Goal: Information Seeking & Learning: Find specific fact

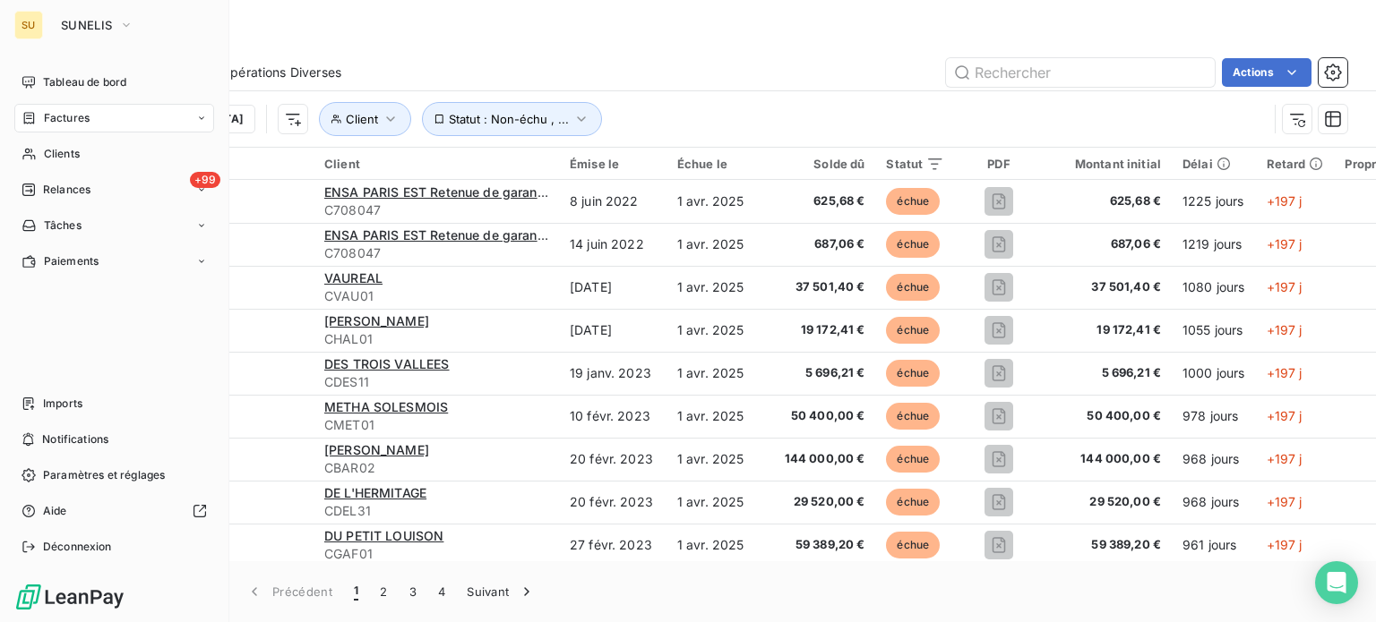
click at [90, 119] on div "Factures" at bounding box center [114, 118] width 200 height 29
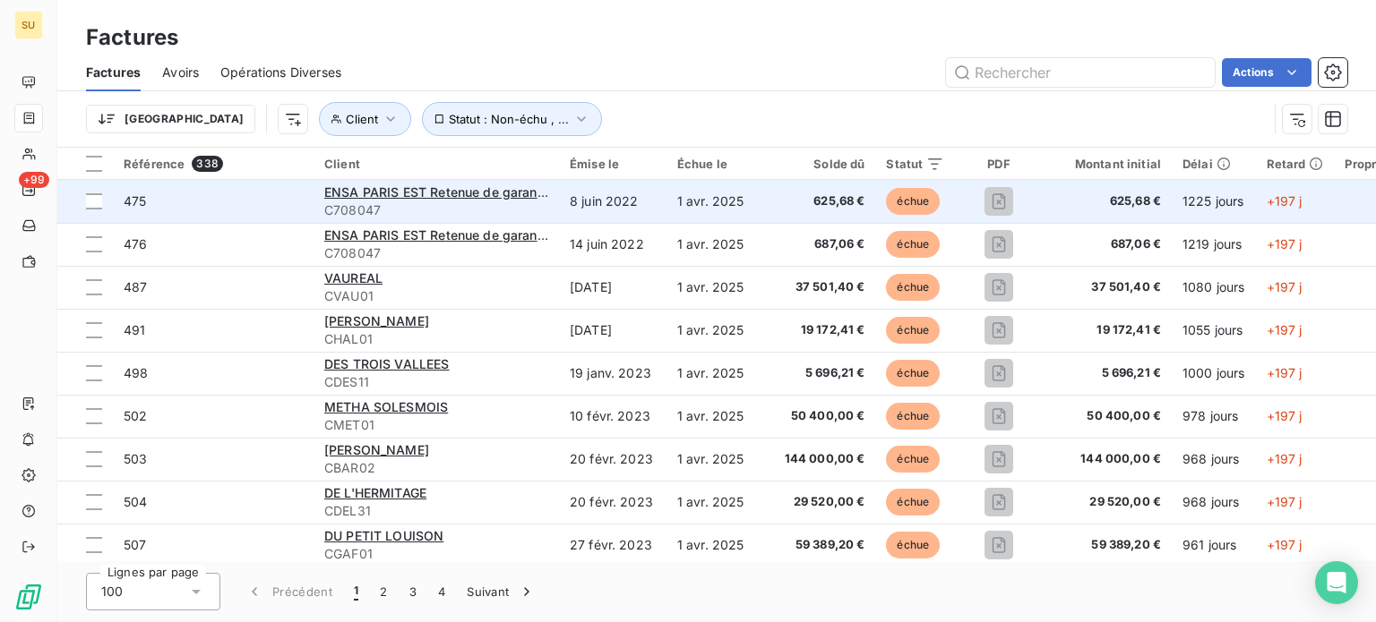
click at [142, 198] on span "475" at bounding box center [135, 200] width 22 height 15
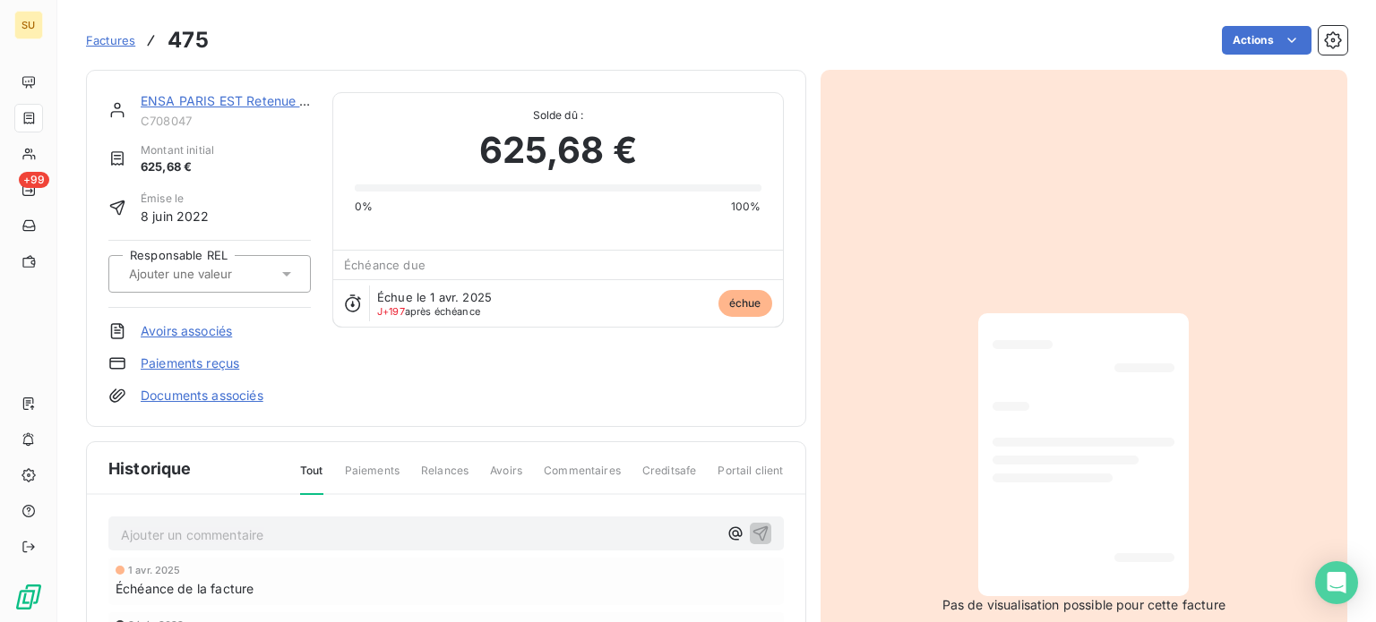
click at [243, 530] on p "Ajouter un commentaire ﻿" at bounding box center [419, 535] width 597 height 22
click at [591, 474] on span "Commentaires" at bounding box center [582, 478] width 77 height 30
click at [331, 539] on p "Ajouter un commentaire ﻿" at bounding box center [419, 535] width 597 height 22
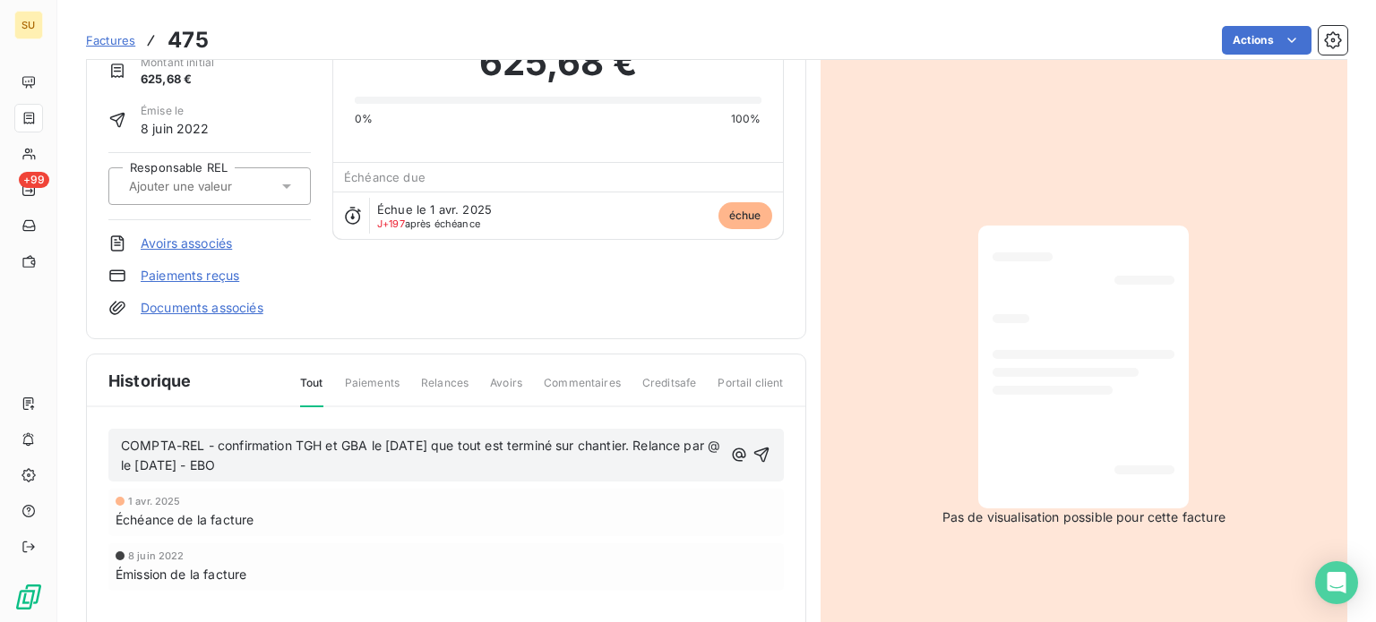
scroll to position [91, 0]
click at [601, 529] on div "[DATE] Échéance de la facture" at bounding box center [445, 509] width 675 height 47
click at [757, 447] on icon "button" at bounding box center [761, 452] width 18 height 18
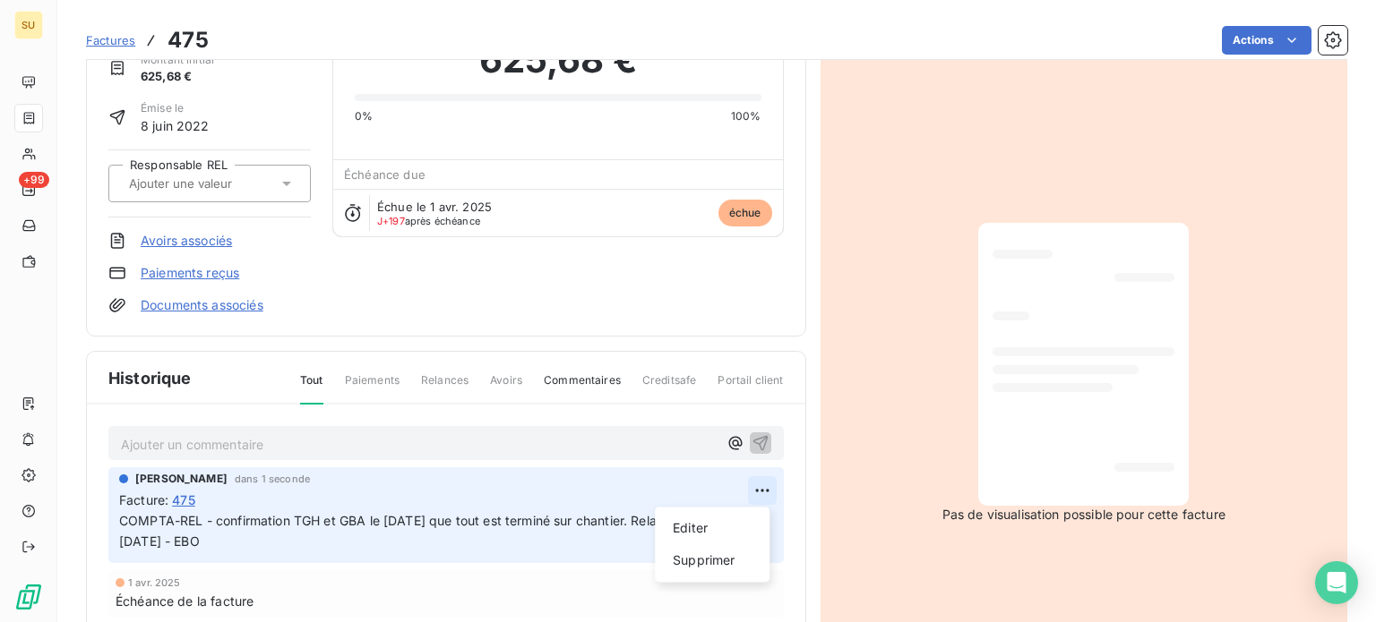
click at [755, 487] on html "SU +99 Factures 475 Actions ENSA PARIS EST Retenue de garantie C708047 Montant …" at bounding box center [688, 311] width 1376 height 622
click at [597, 407] on html "SU +99 Factures 475 Actions ENSA PARIS EST Retenue de garantie C708047 Montant …" at bounding box center [688, 311] width 1376 height 622
click at [490, 380] on span "Avoirs" at bounding box center [506, 388] width 32 height 30
click at [509, 377] on span "Avoirs" at bounding box center [506, 388] width 32 height 30
click at [437, 378] on span "Relances" at bounding box center [444, 388] width 47 height 30
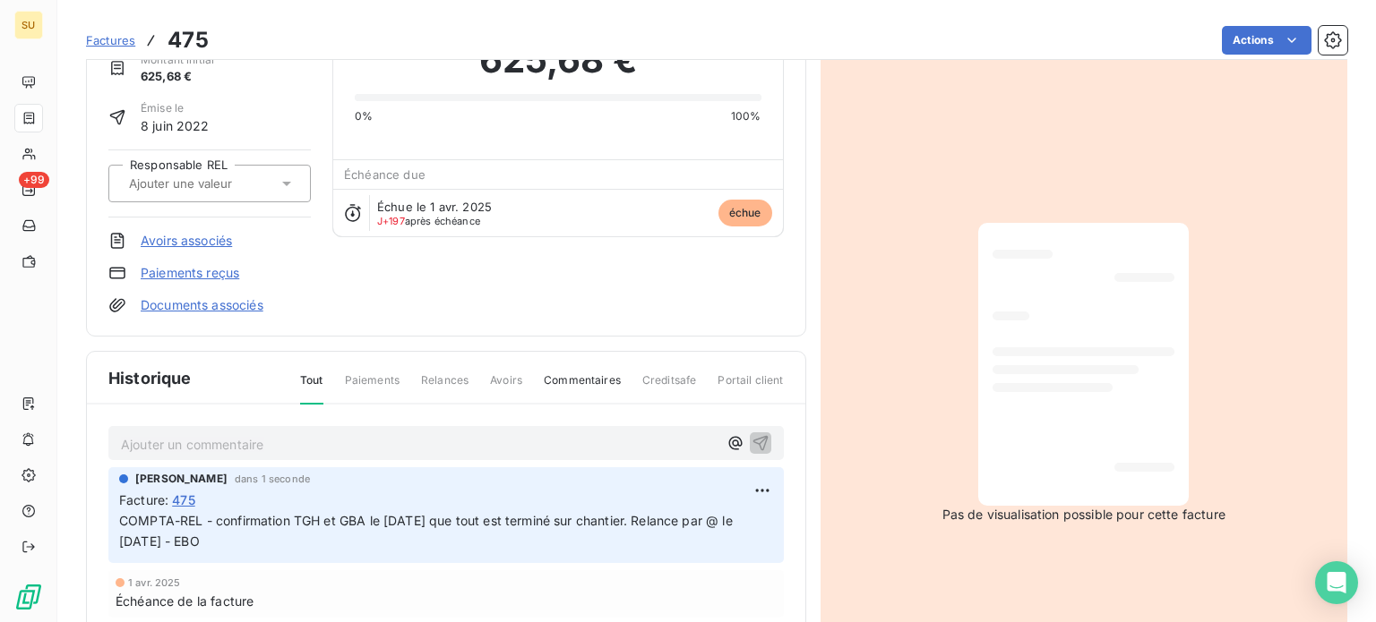
click at [525, 382] on div "Tout Paiements Relances Avoirs Commentaires Creditsafe Portail client" at bounding box center [531, 388] width 505 height 30
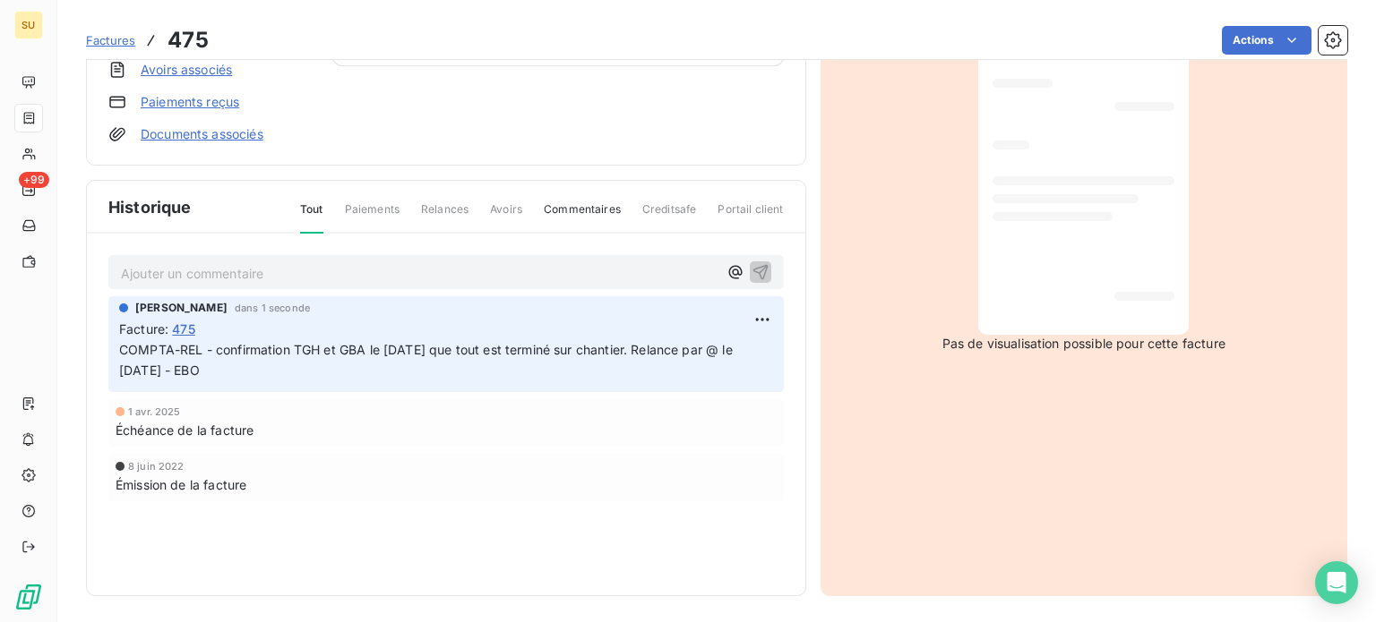
scroll to position [263, 0]
click at [100, 39] on span "Factures" at bounding box center [110, 40] width 49 height 14
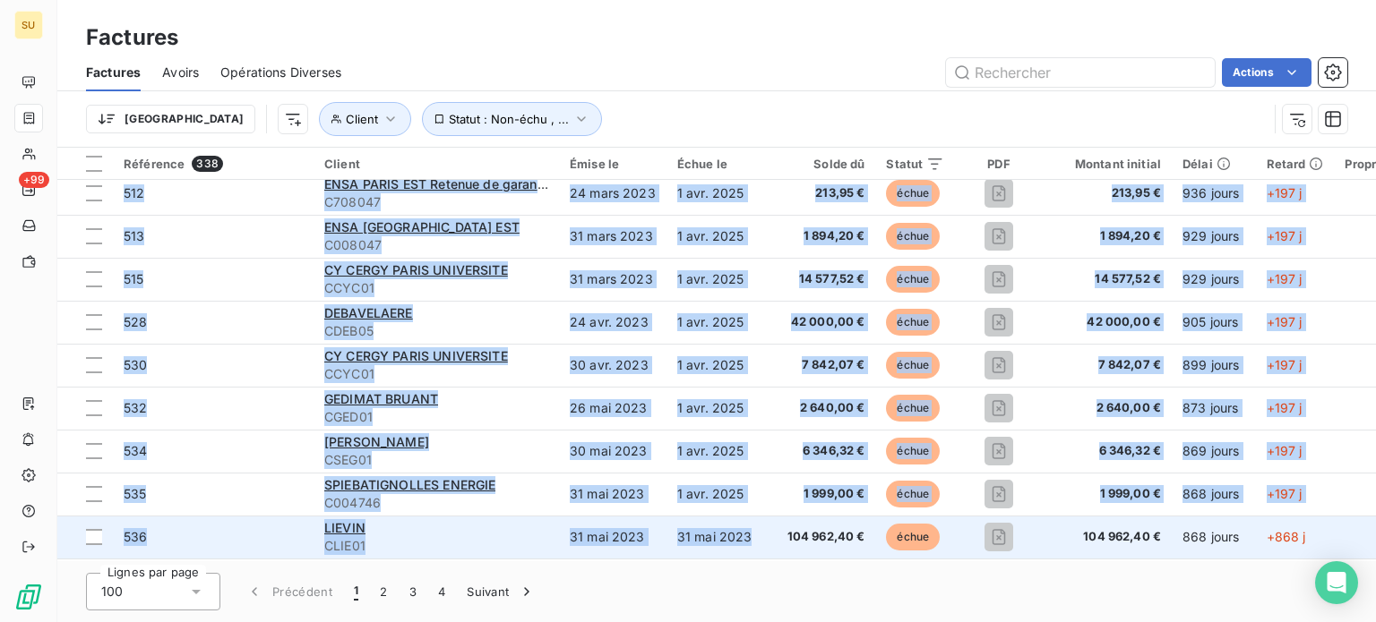
drag, startPoint x: 611, startPoint y: 554, endPoint x: 715, endPoint y: 537, distance: 105.3
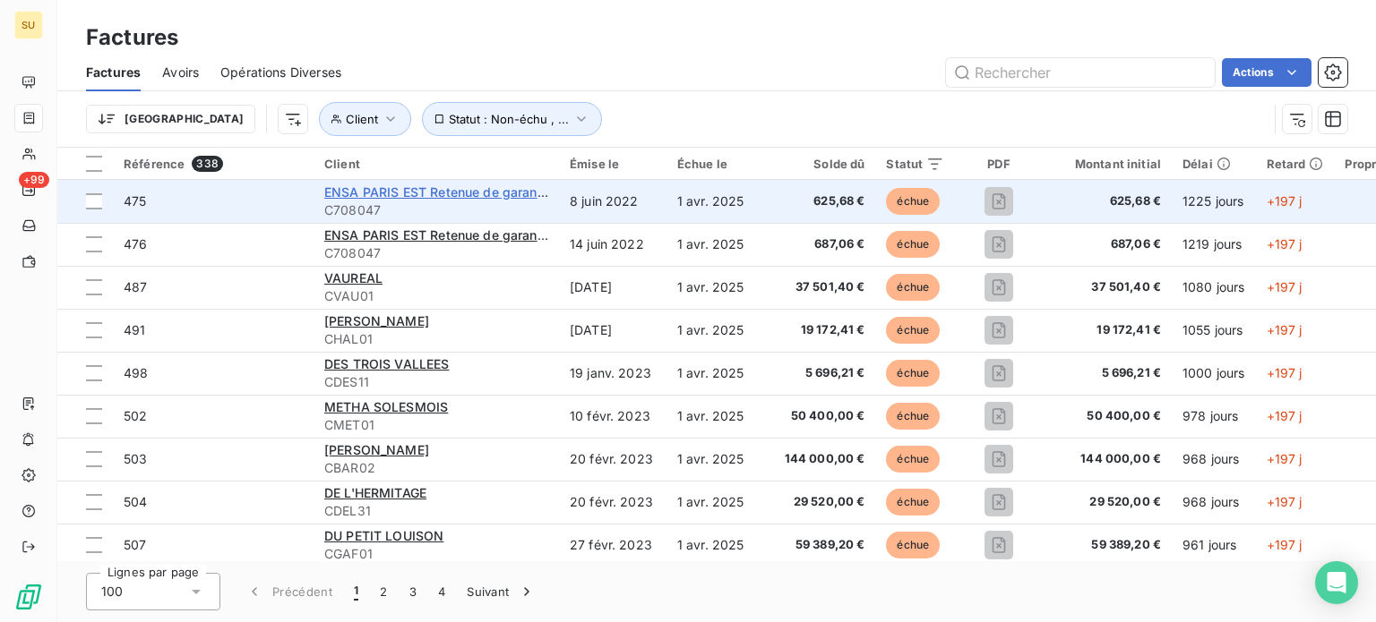
click at [422, 193] on span "ENSA PARIS EST Retenue de garantie" at bounding box center [438, 192] width 228 height 15
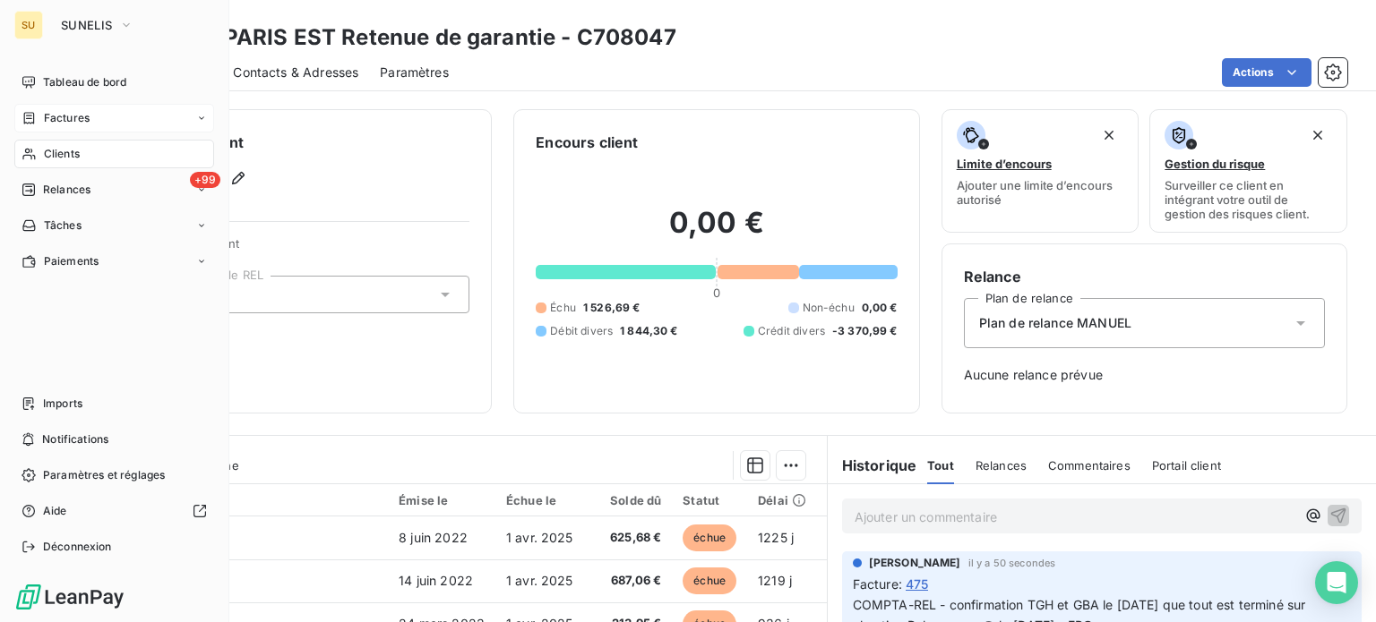
click at [93, 114] on div "Factures" at bounding box center [114, 118] width 200 height 29
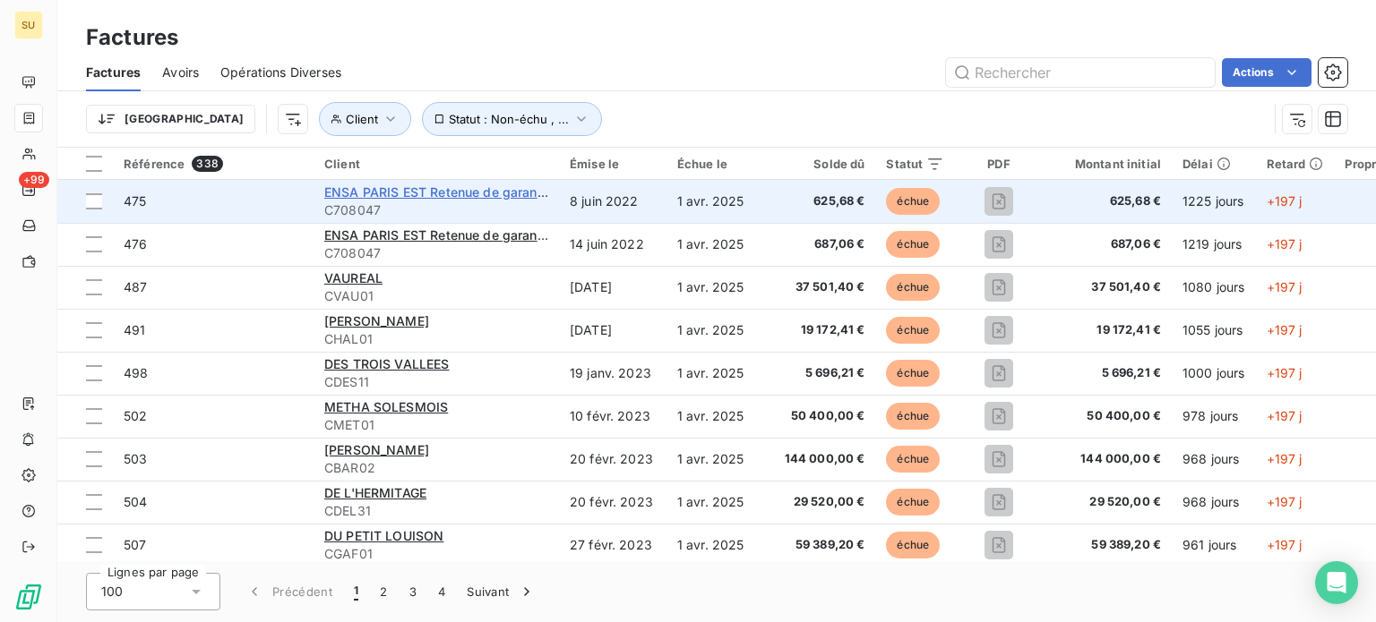
click at [397, 190] on span "ENSA PARIS EST Retenue de garantie" at bounding box center [438, 192] width 228 height 15
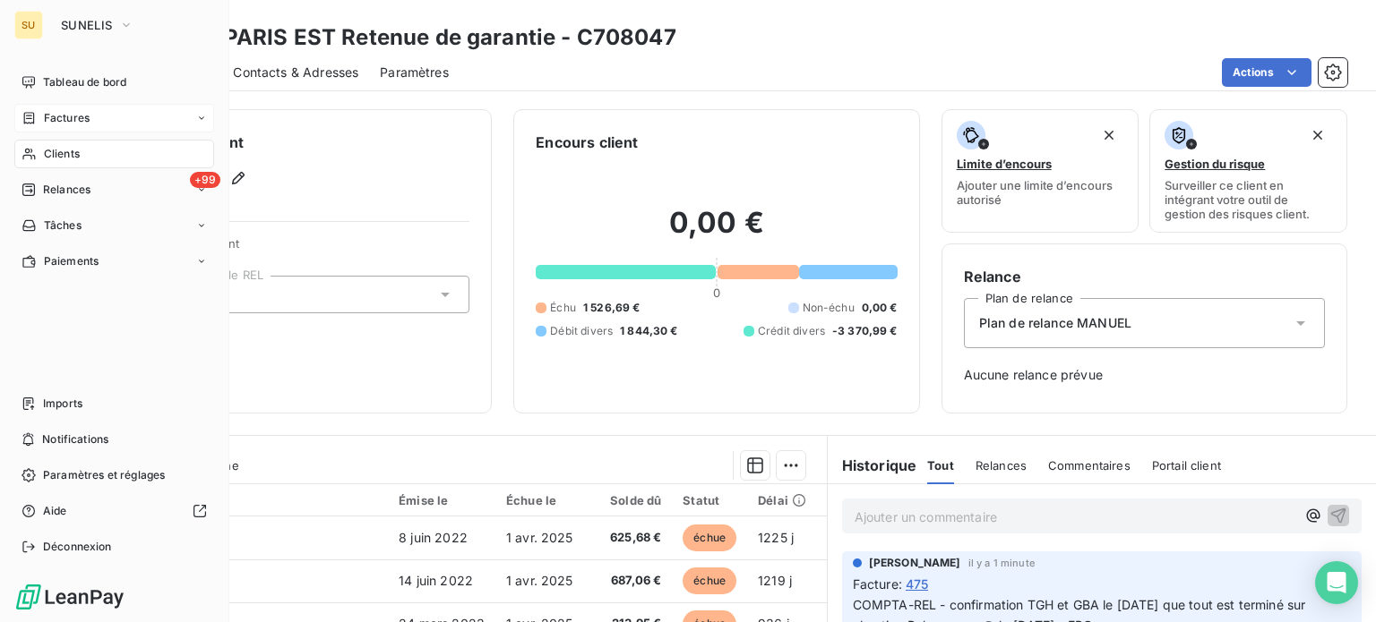
click at [63, 118] on span "Factures" at bounding box center [67, 118] width 46 height 16
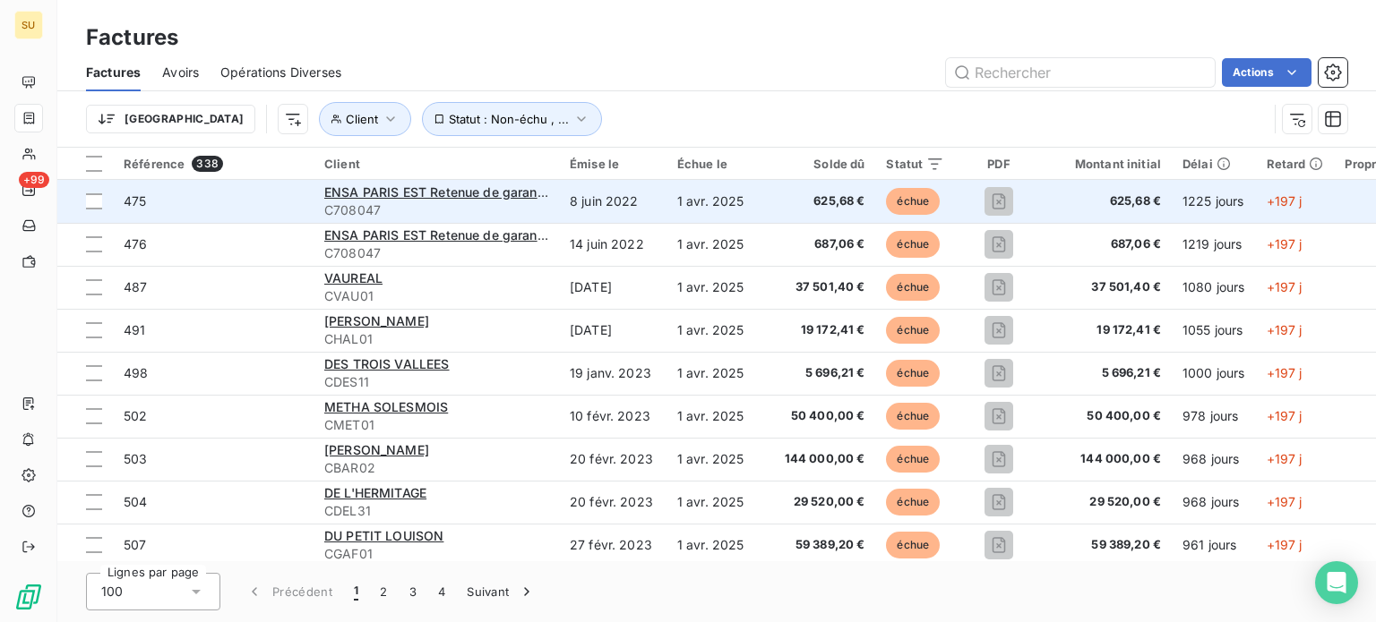
click at [135, 200] on span "475" at bounding box center [135, 200] width 22 height 15
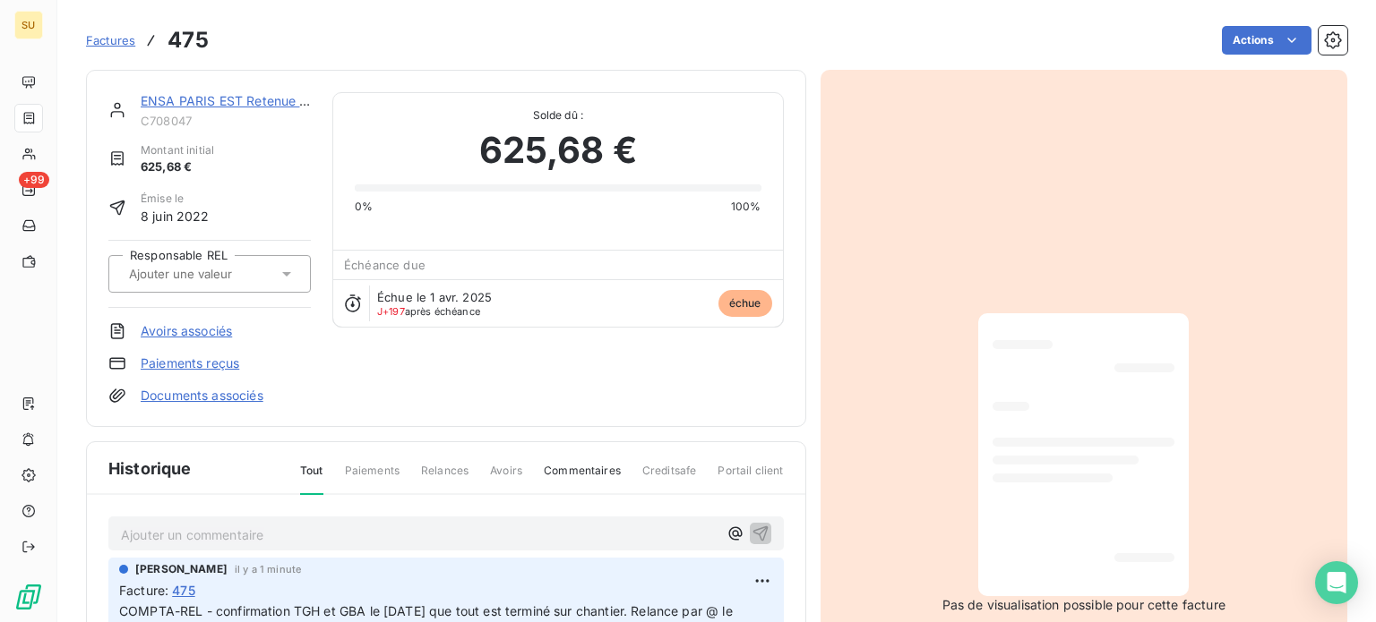
click at [285, 276] on icon at bounding box center [287, 274] width 18 height 18
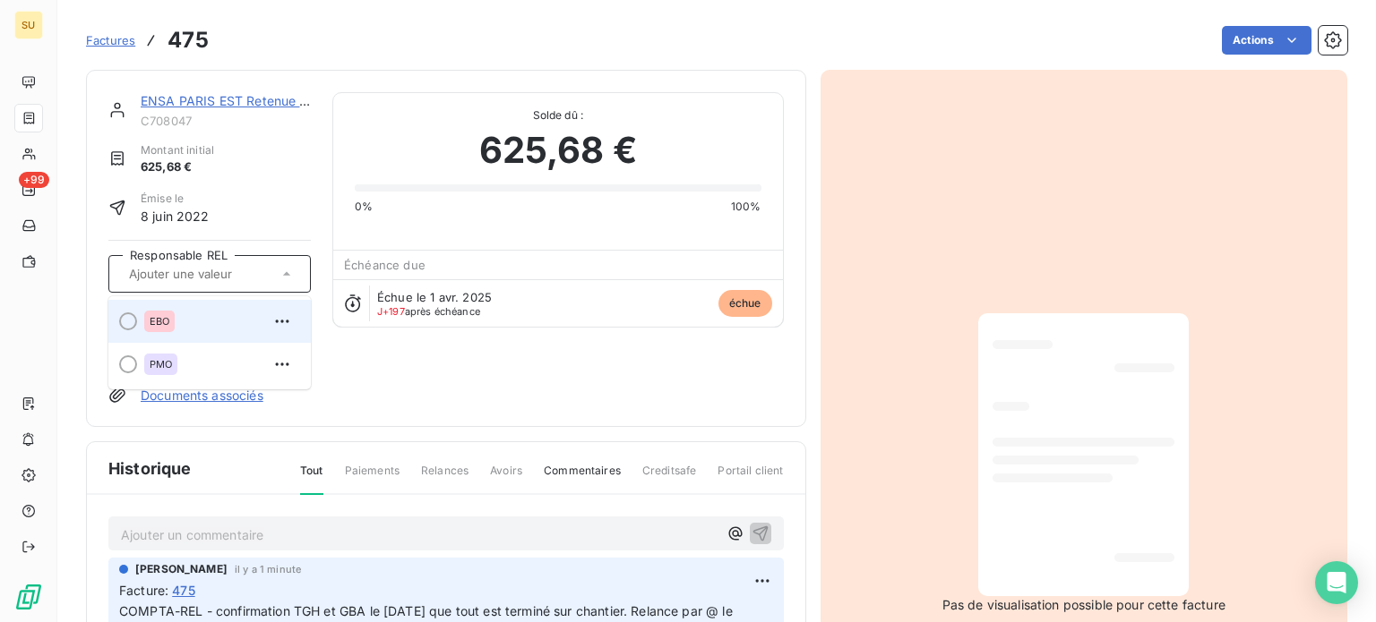
click at [135, 321] on div at bounding box center [128, 322] width 18 height 18
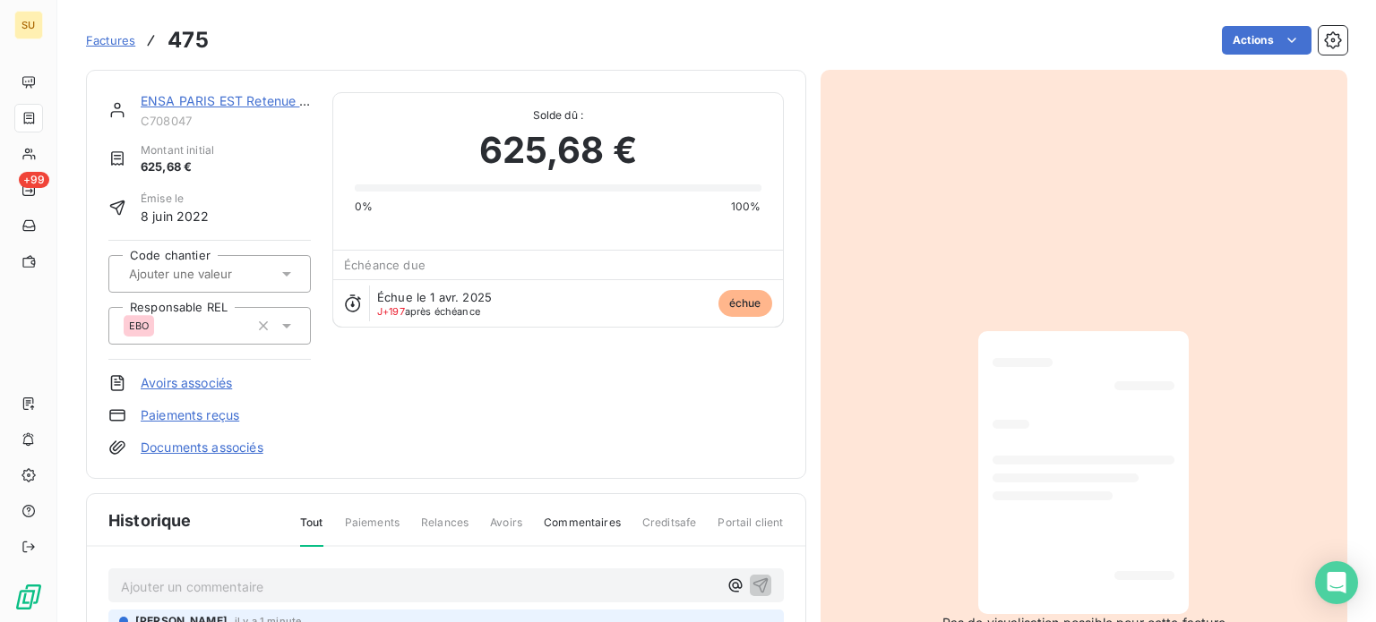
click at [116, 41] on span "Factures" at bounding box center [110, 40] width 49 height 14
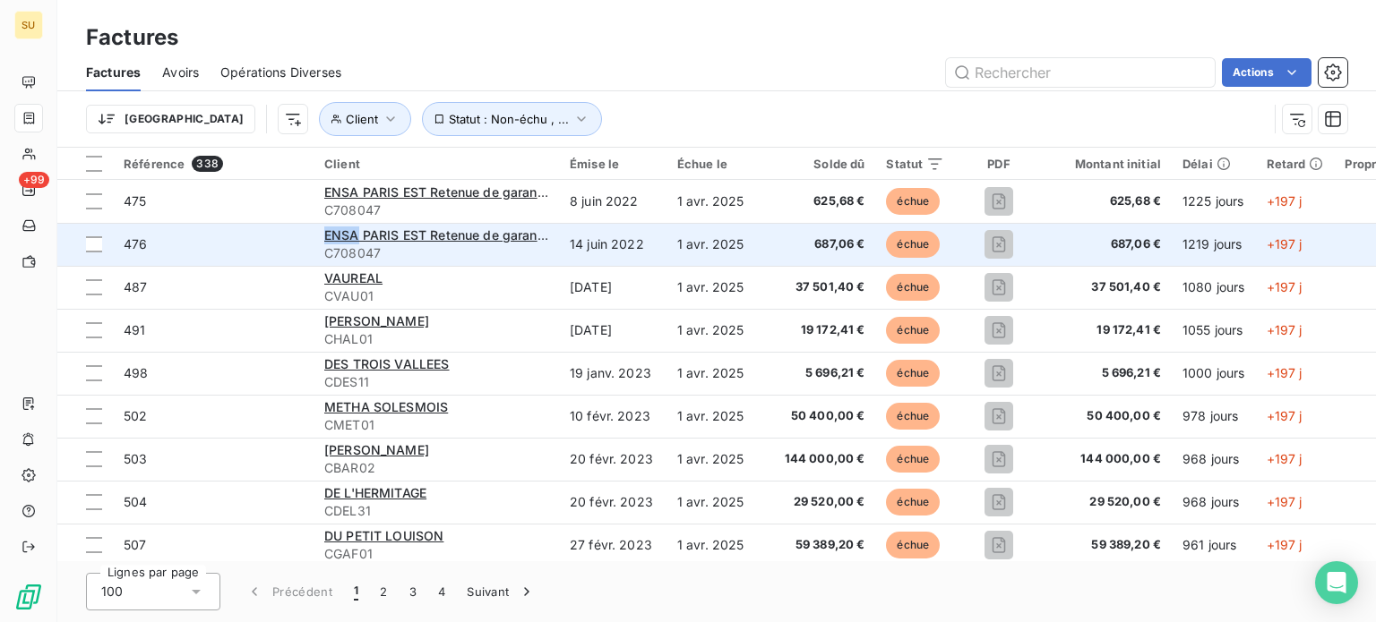
drag, startPoint x: 357, startPoint y: 232, endPoint x: 179, endPoint y: 246, distance: 178.8
click at [177, 246] on tr "476 ENSA PARIS EST Retenue de garantie C708047 [DATE] [DATE] 687,06 € échue 687…" at bounding box center [918, 244] width 1722 height 43
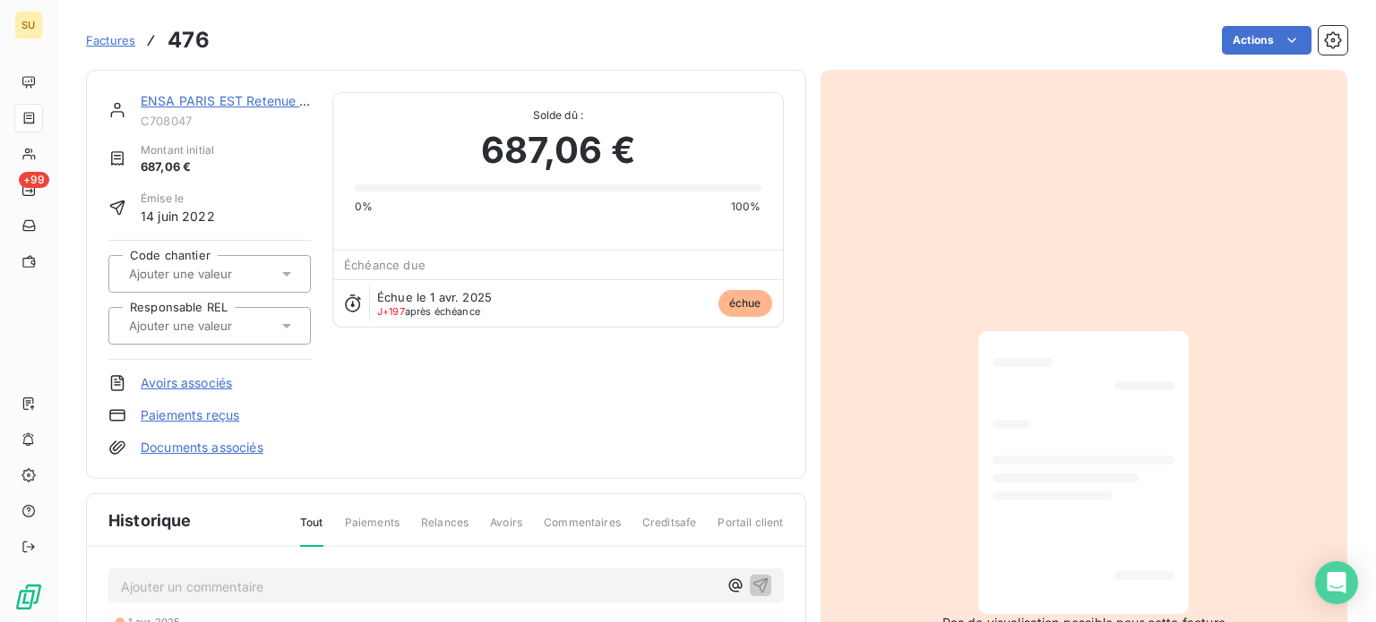
click at [286, 322] on icon at bounding box center [287, 326] width 18 height 18
click at [125, 371] on div at bounding box center [128, 374] width 18 height 18
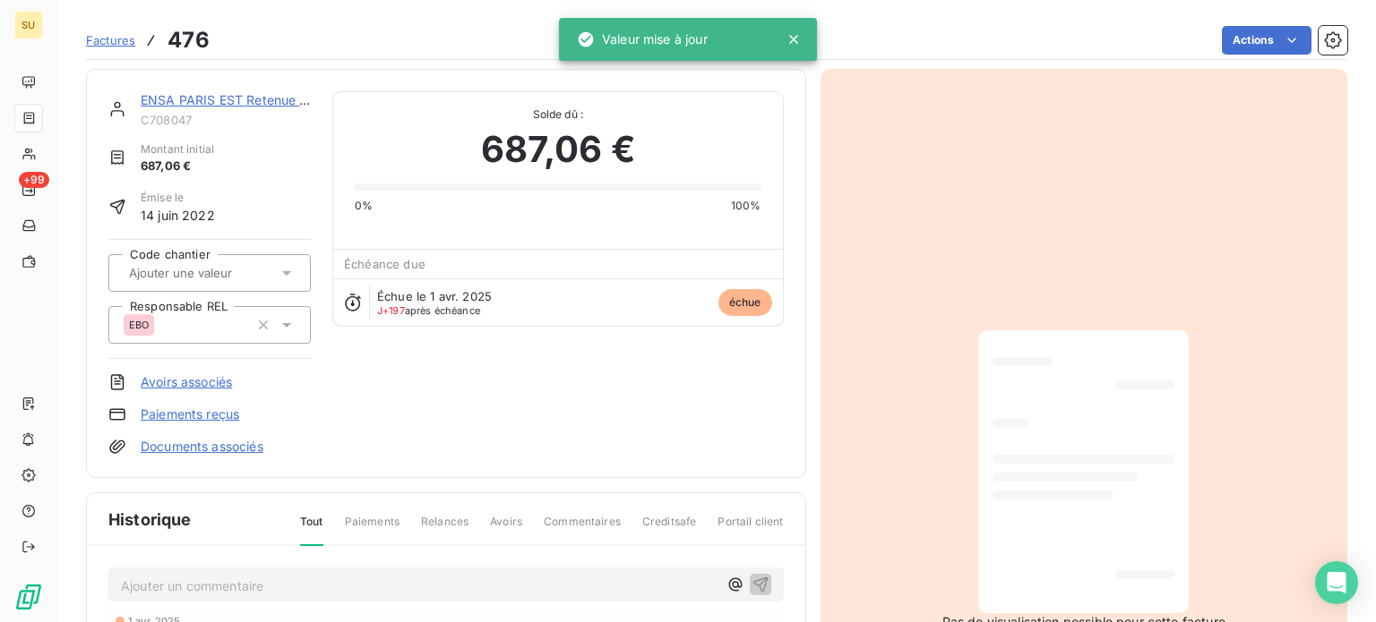
scroll to position [91, 0]
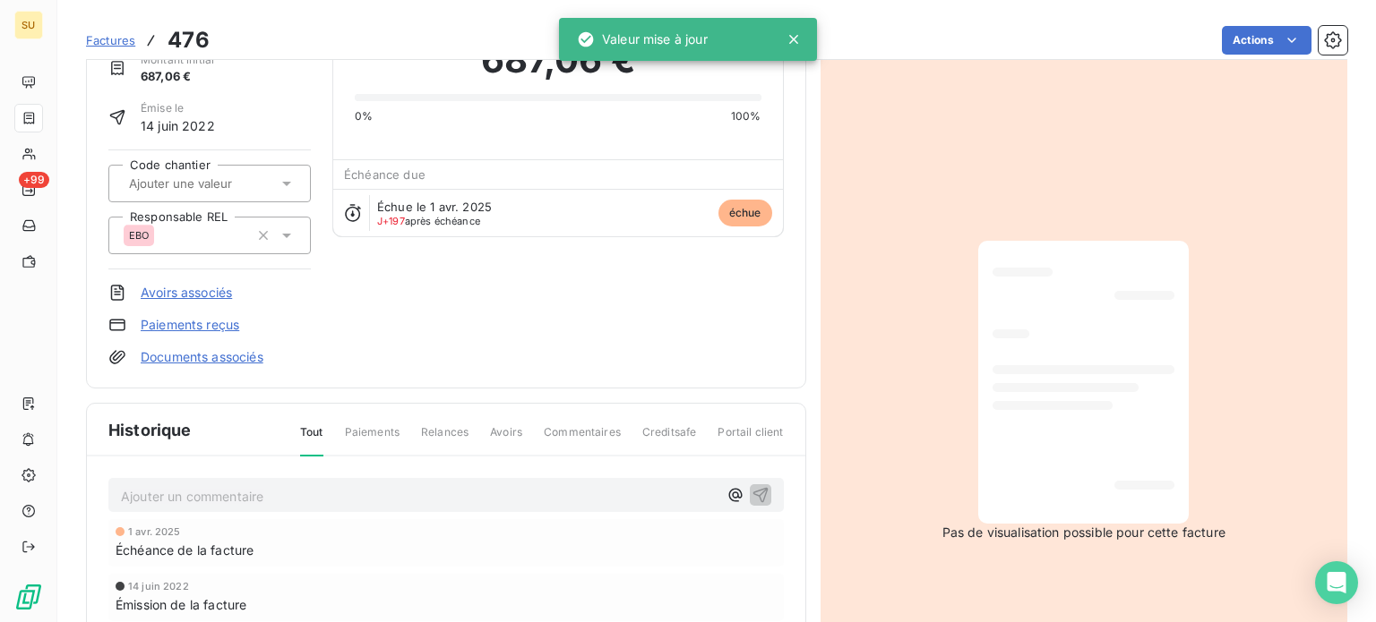
click at [290, 497] on p "Ajouter un commentaire ﻿" at bounding box center [419, 496] width 597 height 22
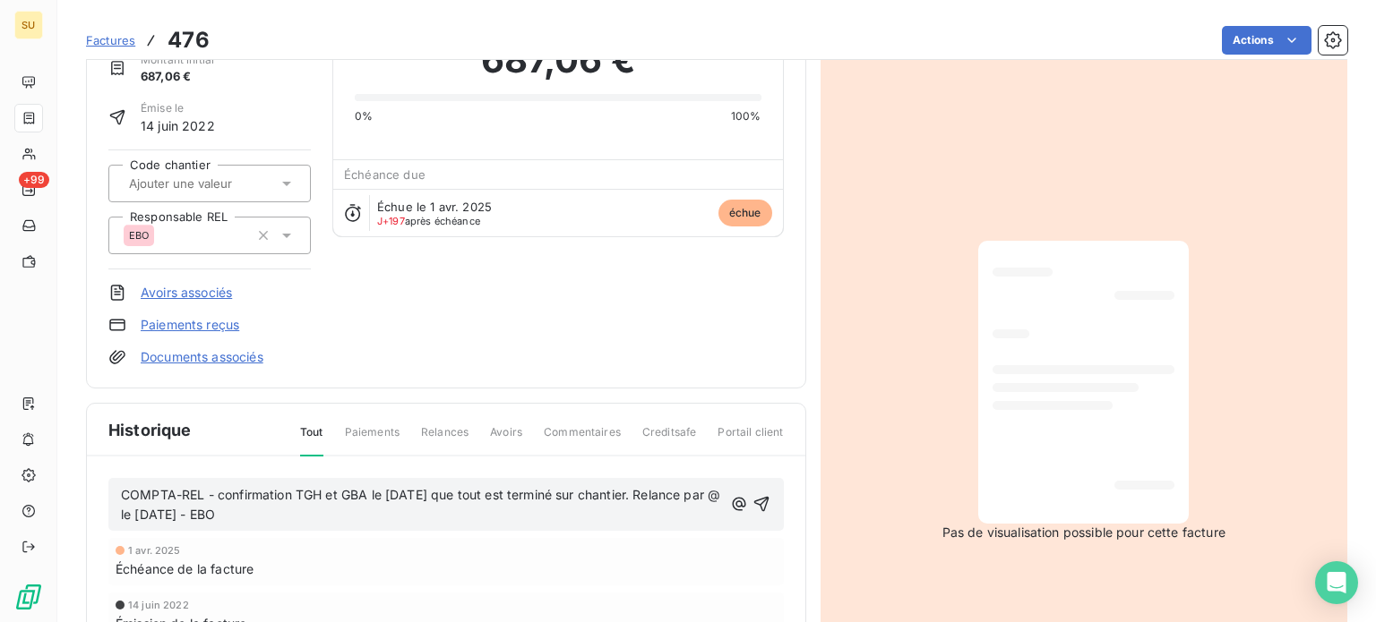
click at [119, 42] on span "Factures" at bounding box center [110, 40] width 49 height 14
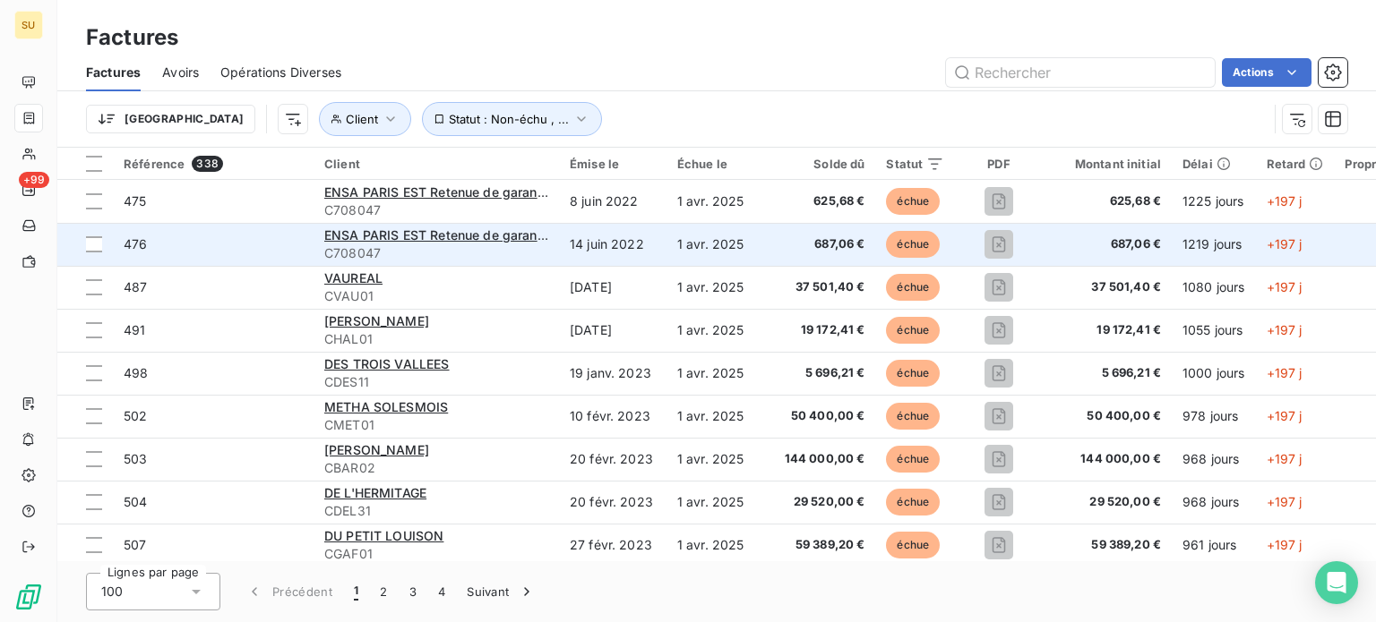
click at [127, 242] on span "476" at bounding box center [135, 243] width 23 height 15
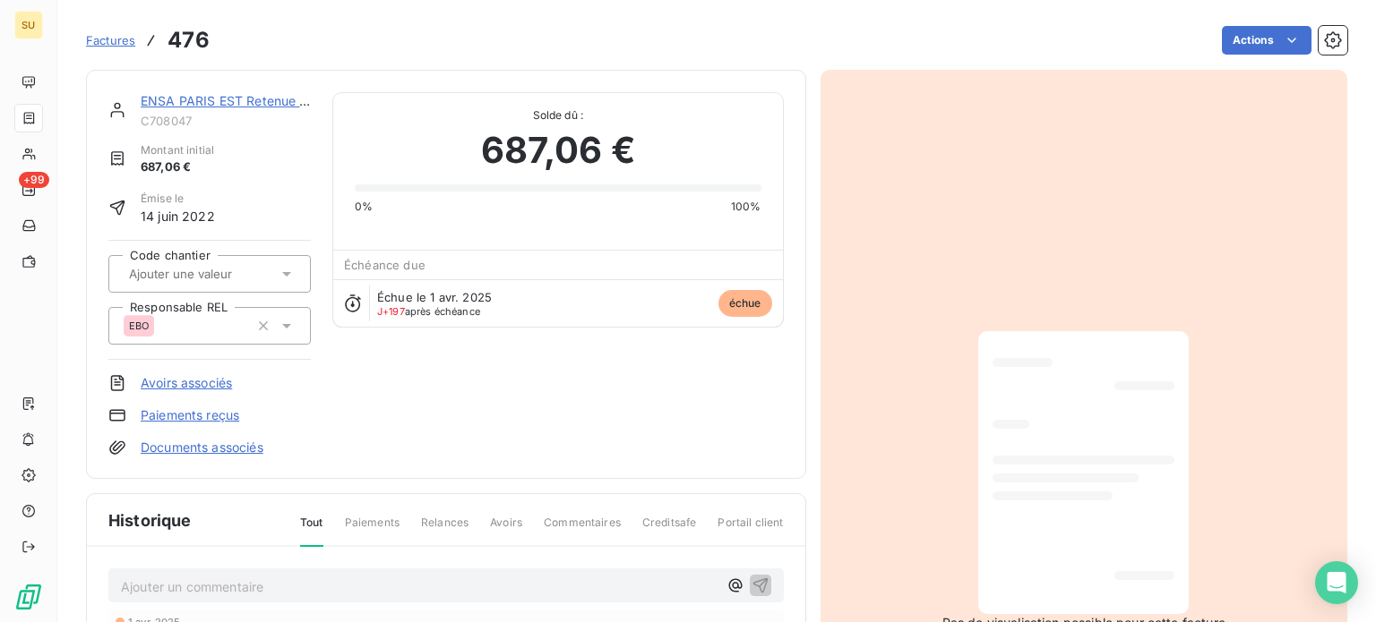
click at [458, 592] on p "Ajouter un commentaire ﻿" at bounding box center [419, 587] width 597 height 22
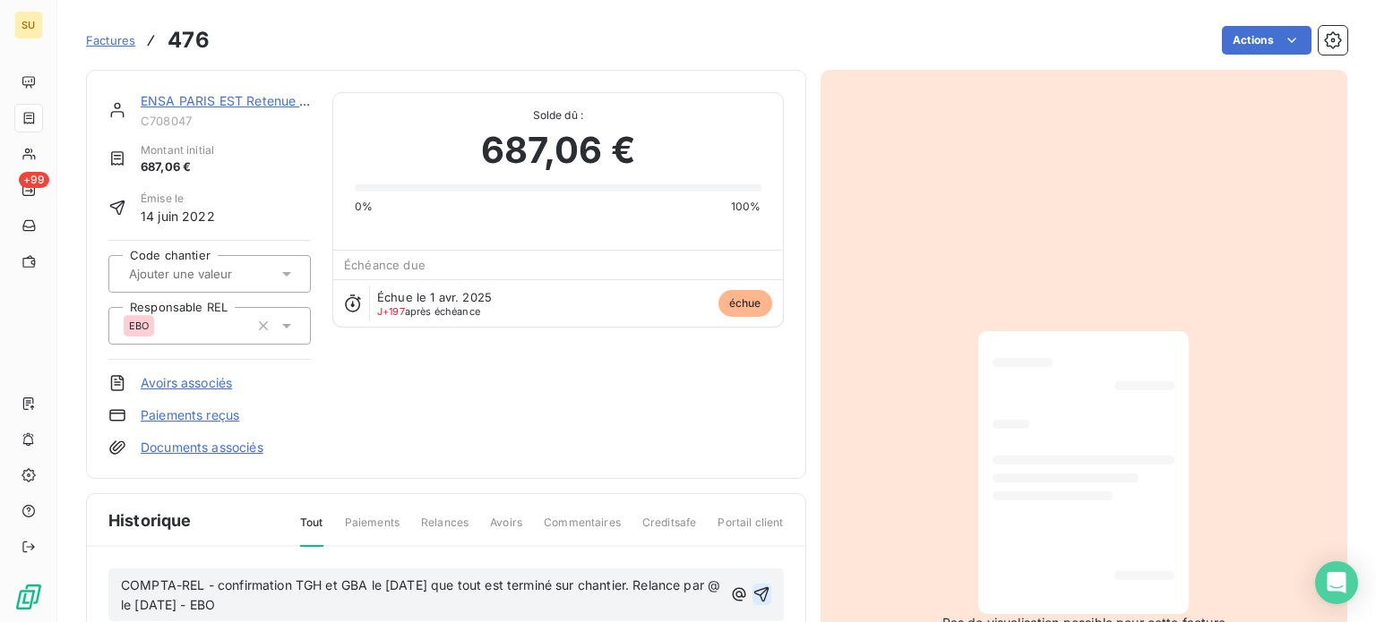
click at [756, 590] on icon "button" at bounding box center [761, 595] width 18 height 18
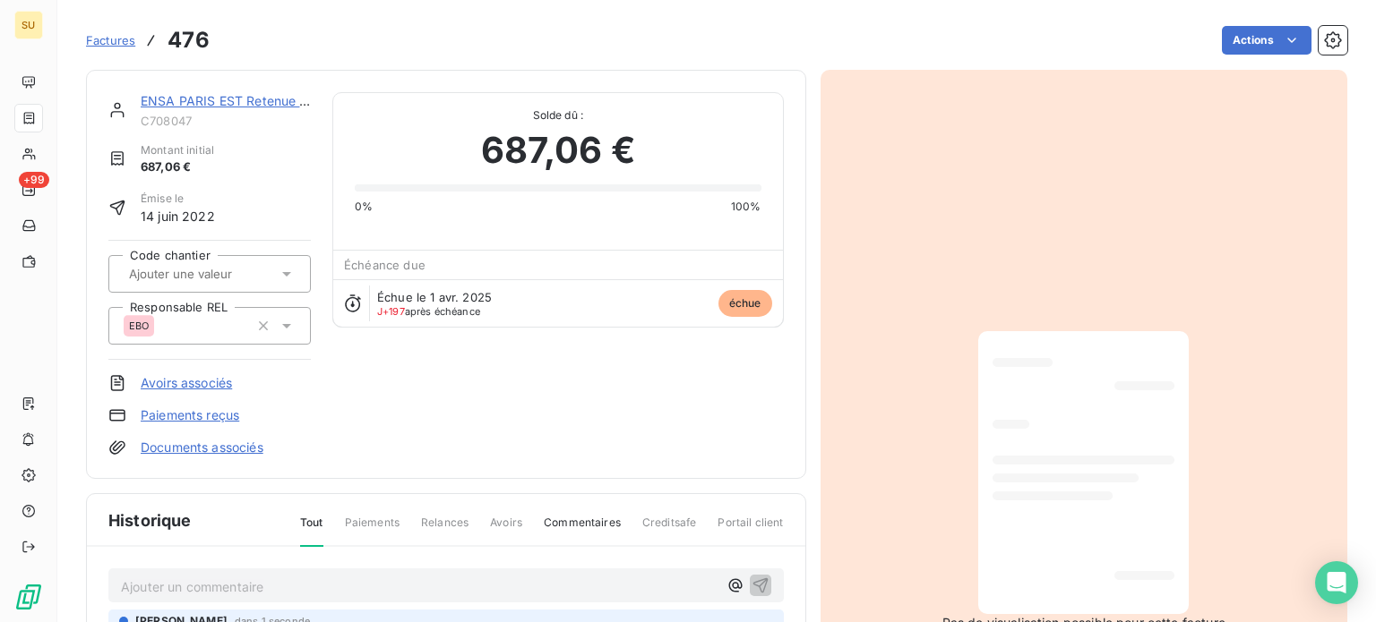
click at [116, 39] on span "Factures" at bounding box center [110, 40] width 49 height 14
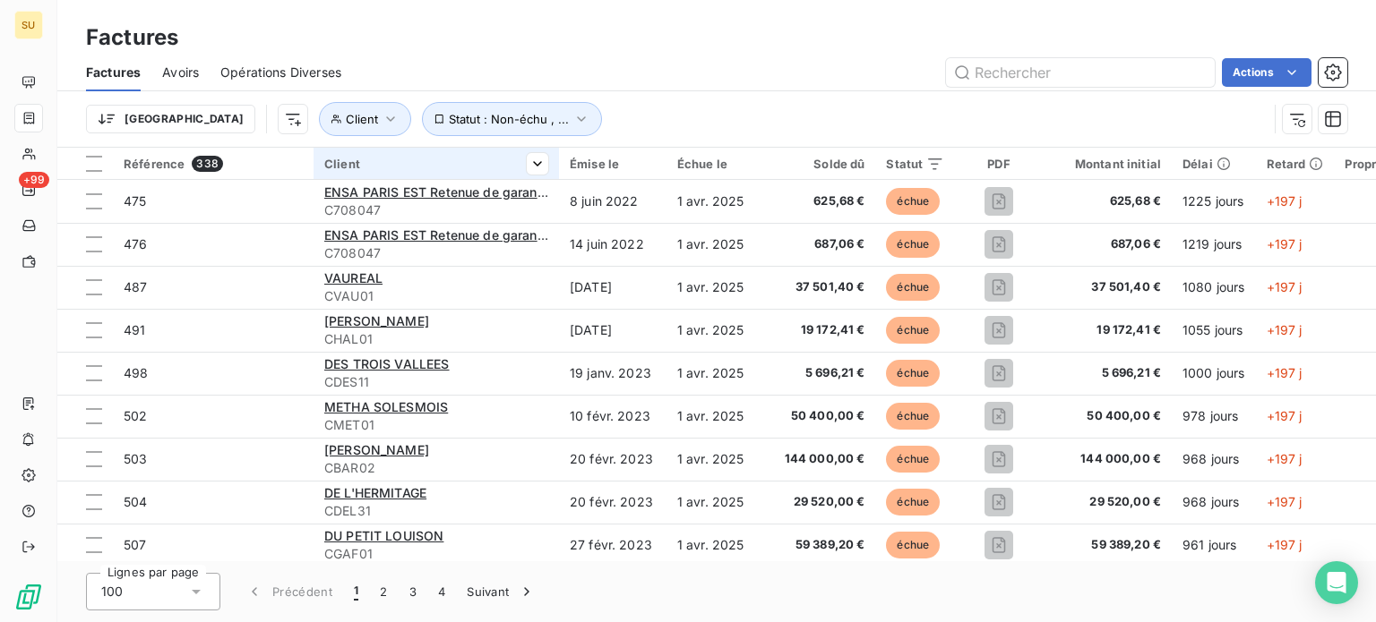
click at [420, 162] on div "Client" at bounding box center [436, 164] width 224 height 14
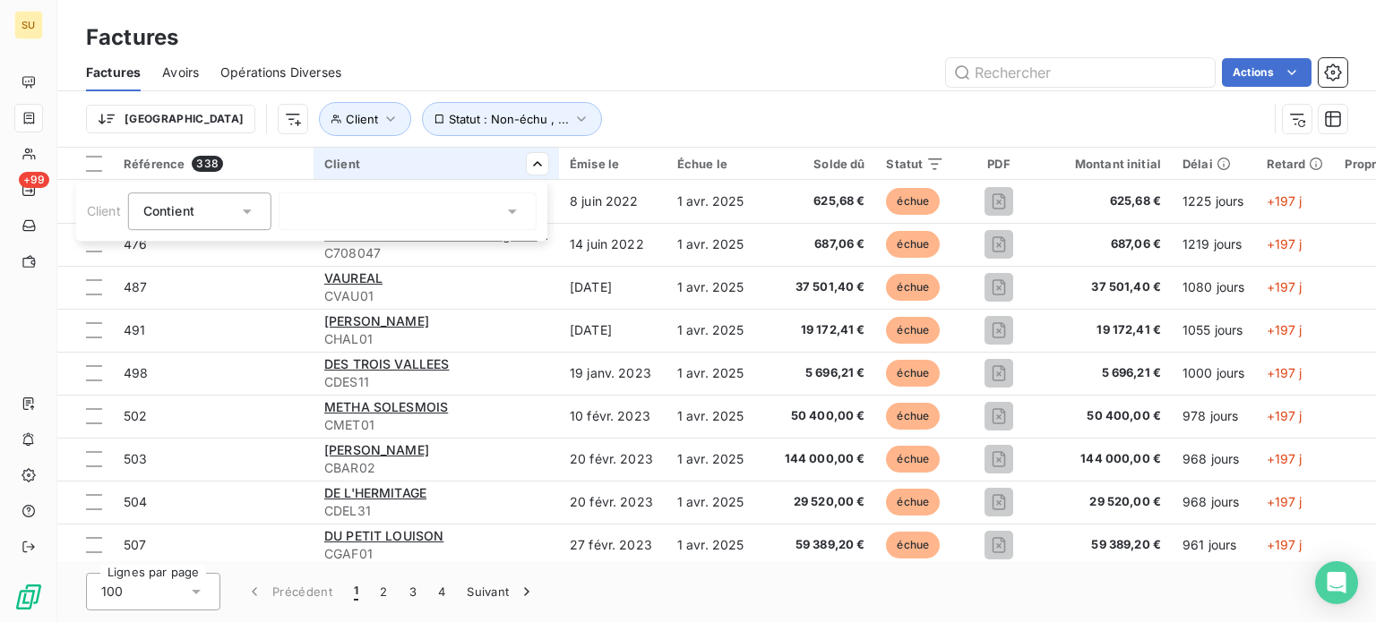
drag, startPoint x: 367, startPoint y: 214, endPoint x: 378, endPoint y: 218, distance: 11.3
click at [367, 217] on div at bounding box center [408, 212] width 258 height 38
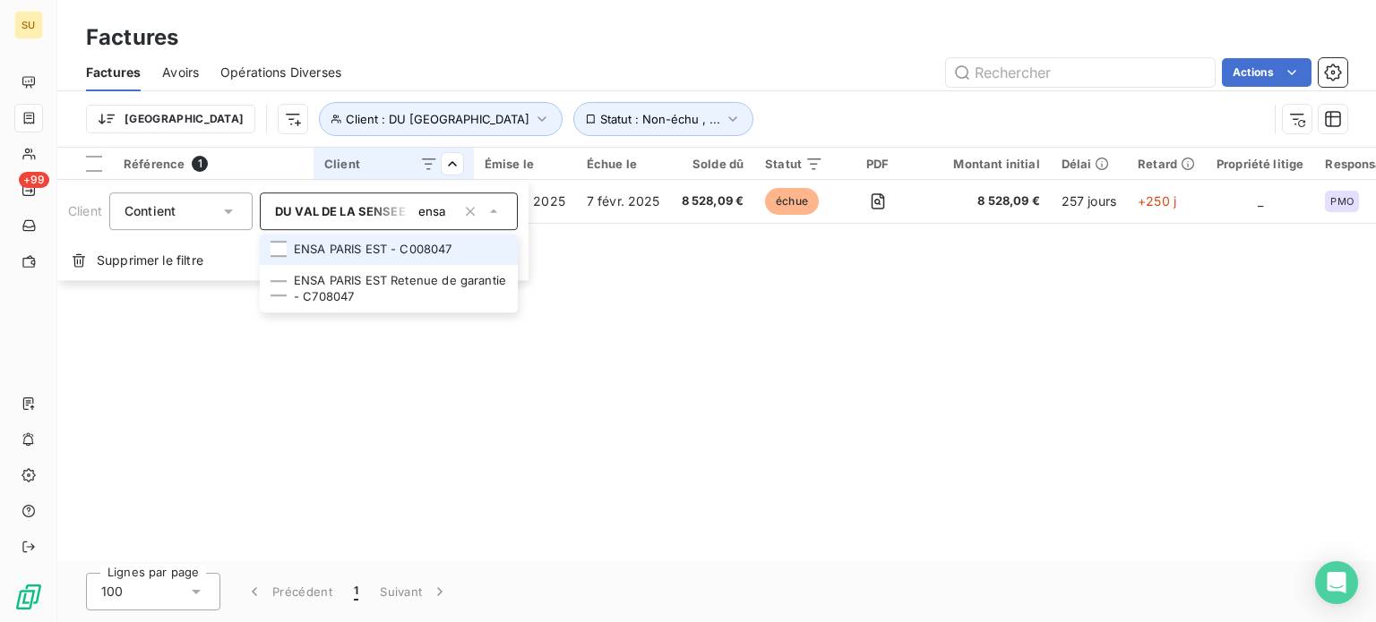
type input "ensa"
click at [362, 246] on li "ENSA PARIS EST - C008047" at bounding box center [389, 249] width 258 height 31
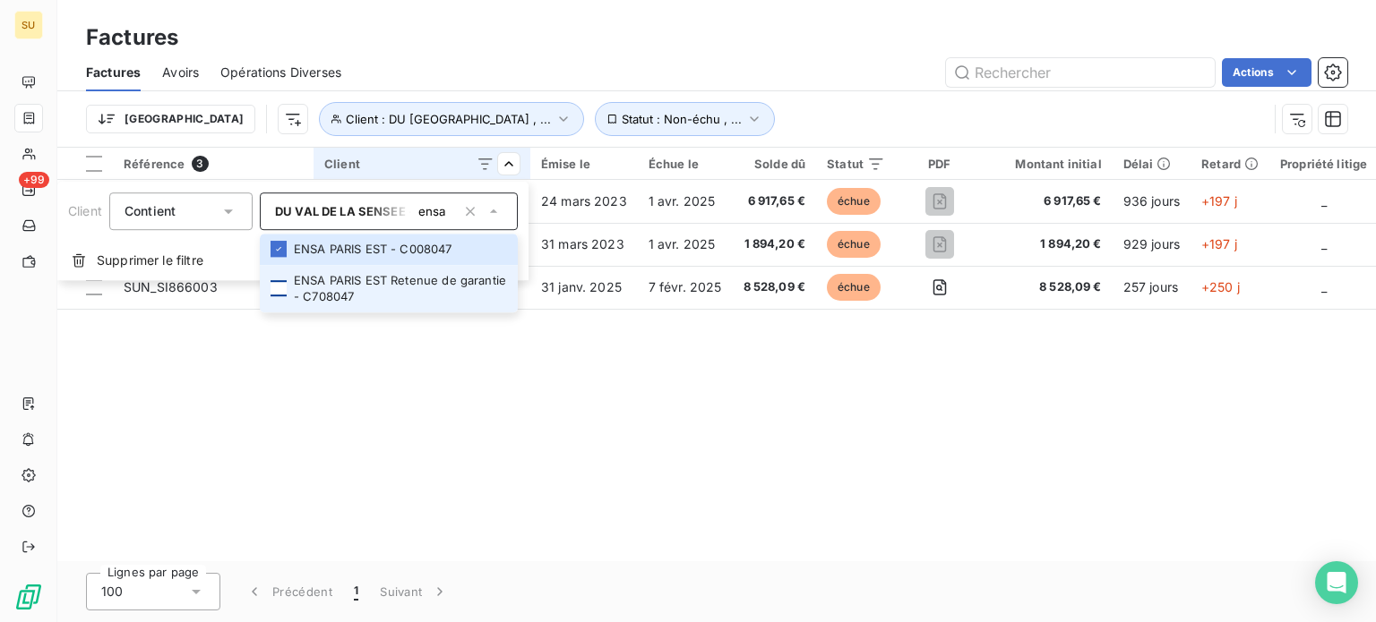
click at [283, 286] on div at bounding box center [278, 288] width 16 height 16
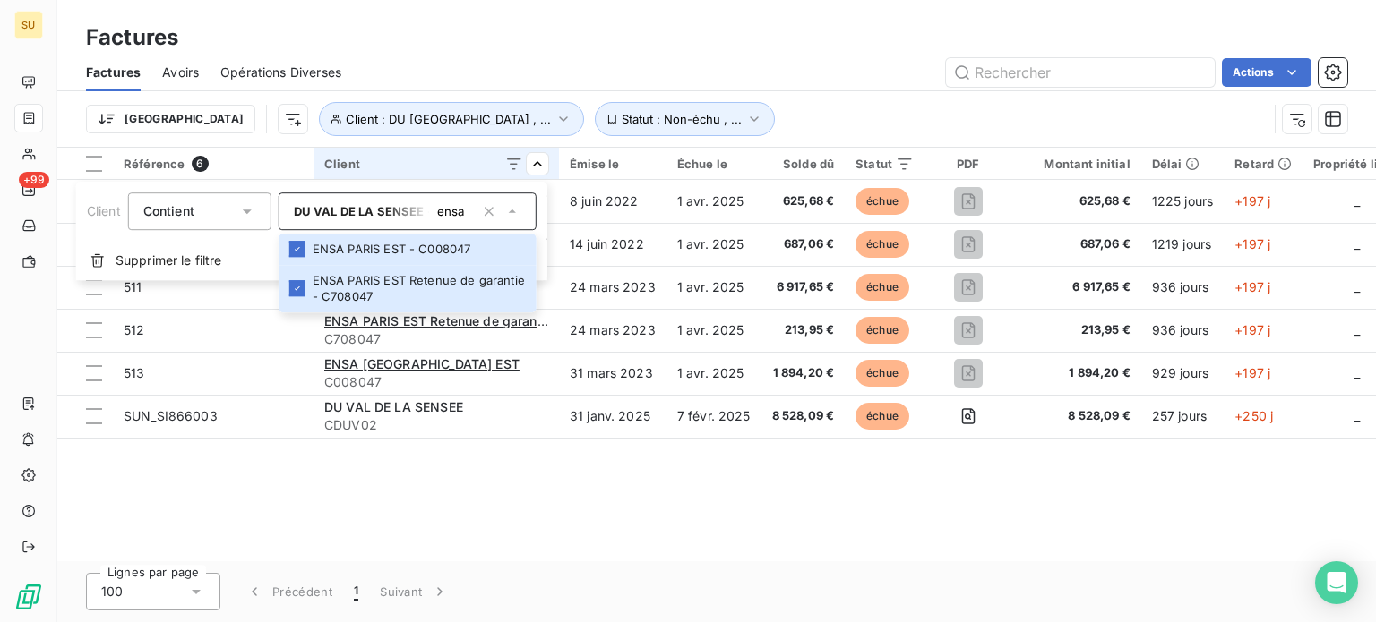
click at [618, 31] on html "SU +99 Factures Factures Avoirs Opérations Diverses Actions Trier Client : DU V…" at bounding box center [688, 311] width 1376 height 622
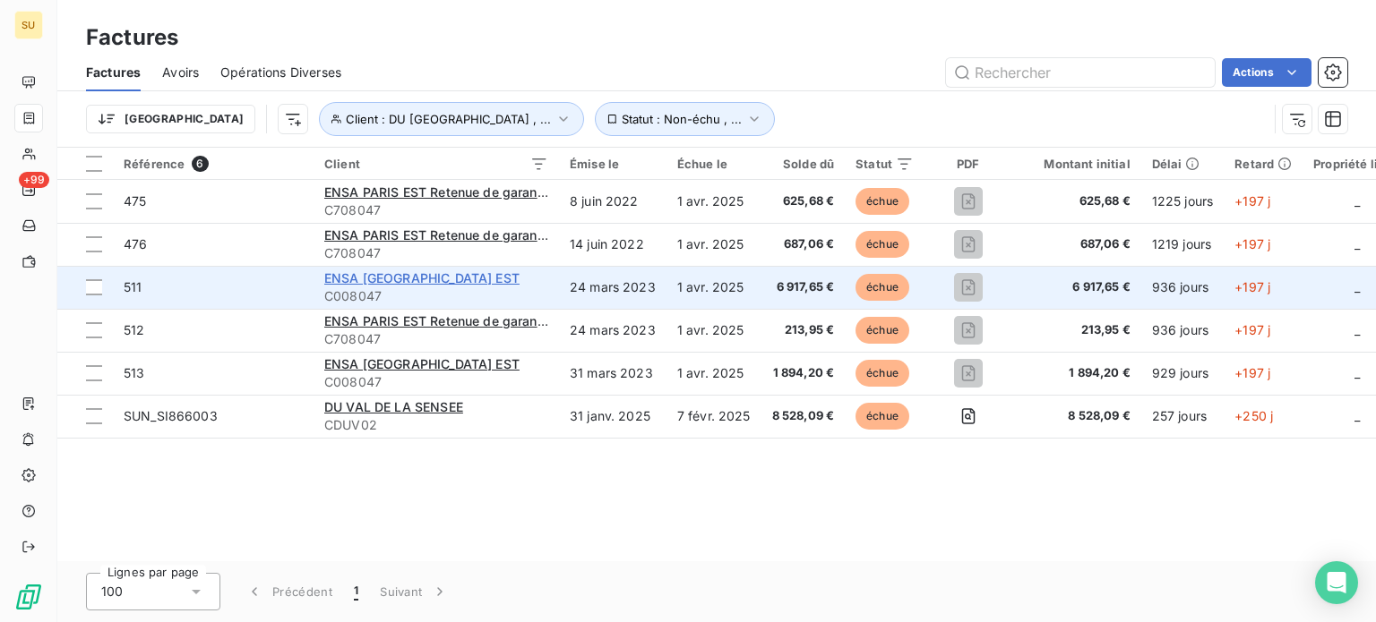
click at [373, 274] on span "ENSA [GEOGRAPHIC_DATA] EST" at bounding box center [421, 277] width 195 height 15
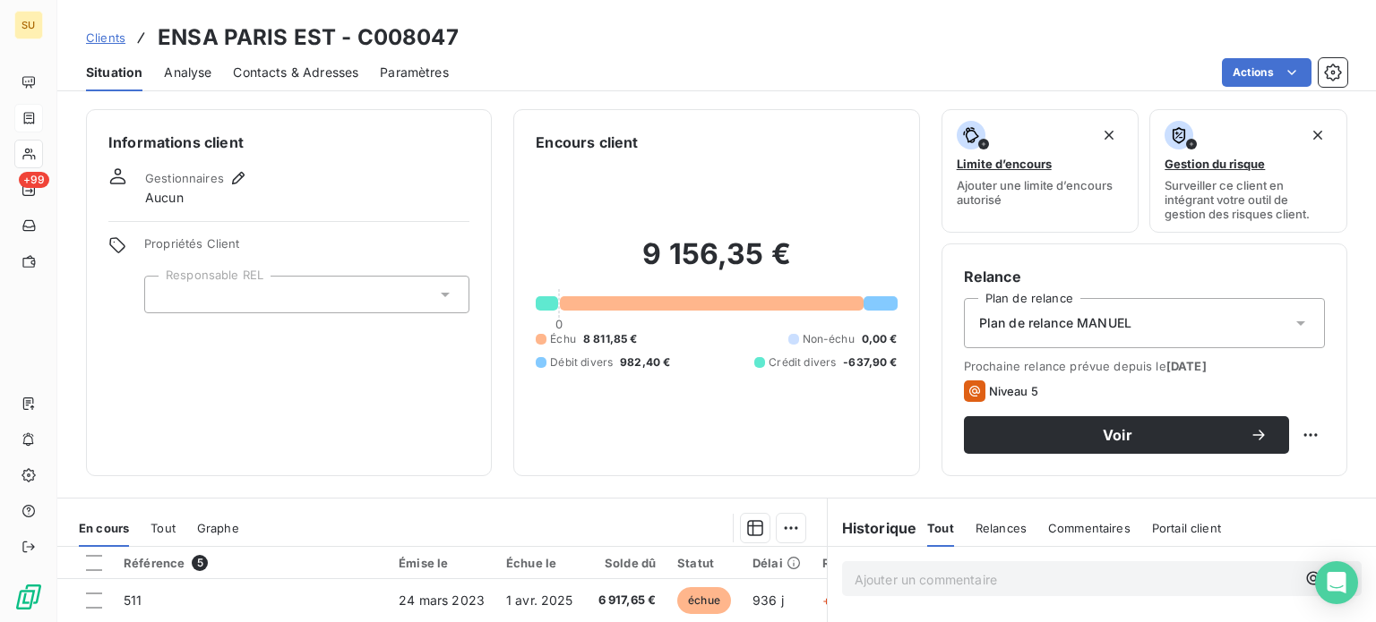
click at [99, 36] on span "Clients" at bounding box center [105, 37] width 39 height 14
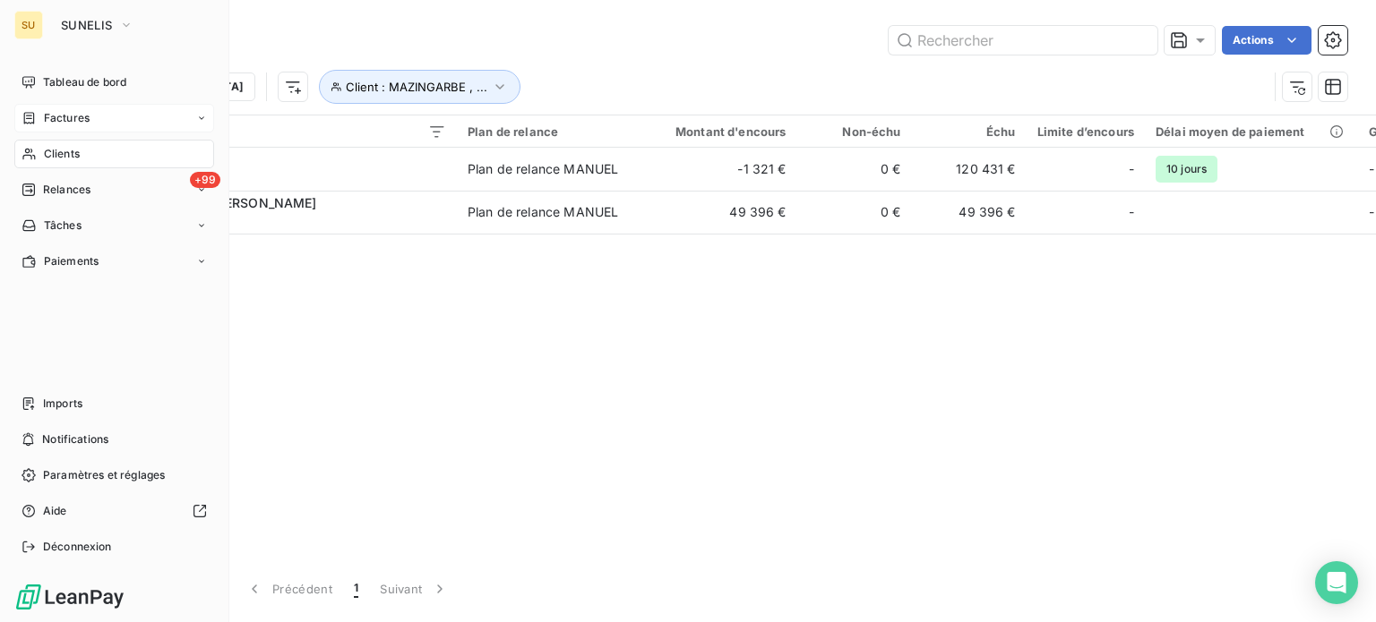
click at [82, 121] on span "Factures" at bounding box center [67, 118] width 46 height 16
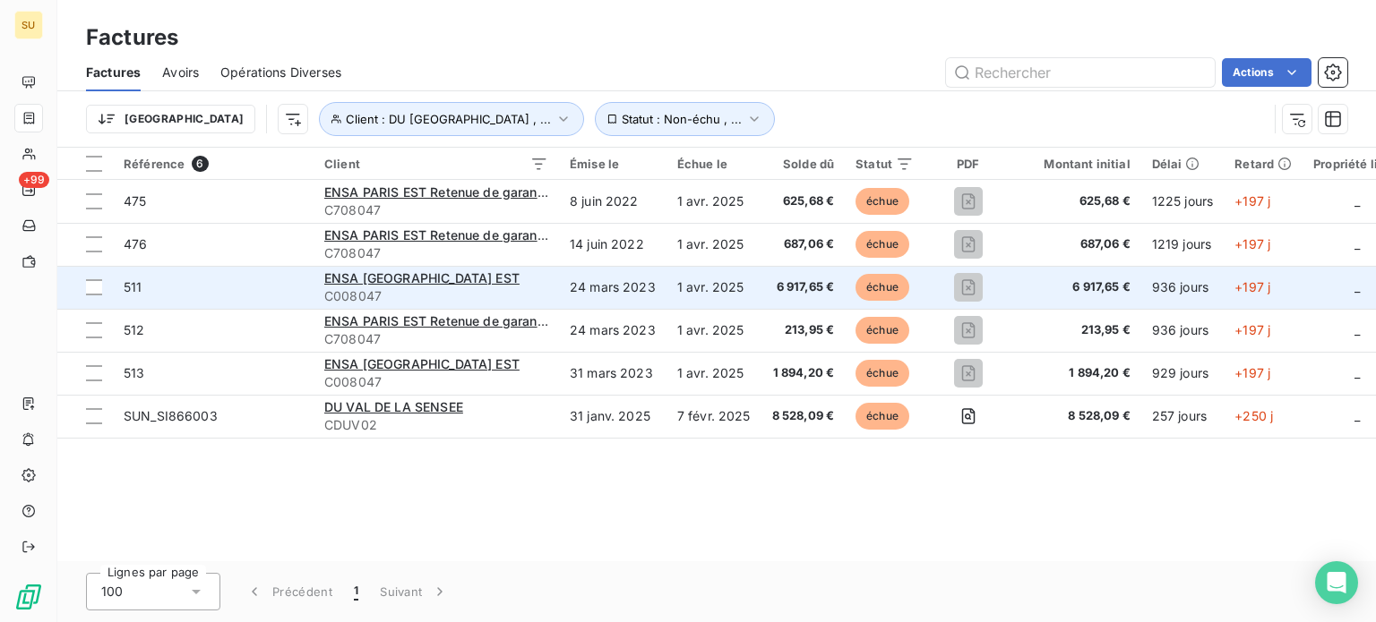
click at [129, 286] on span "511" at bounding box center [133, 286] width 18 height 15
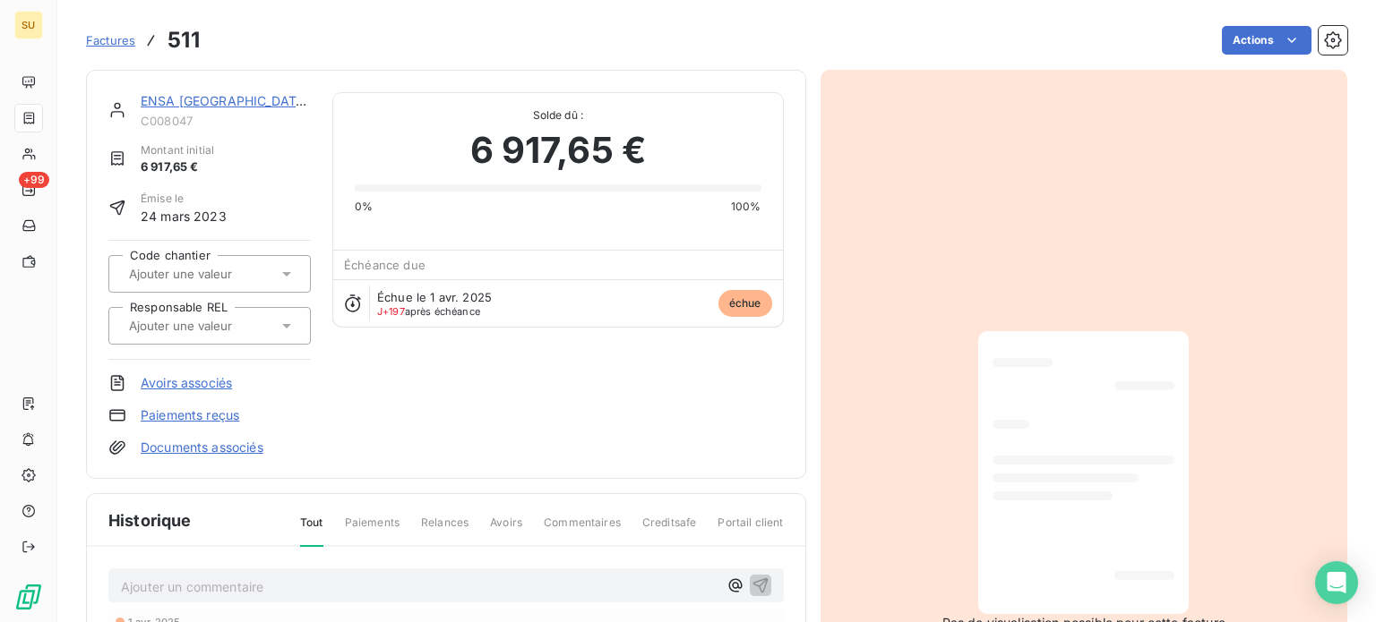
click at [287, 325] on icon at bounding box center [286, 326] width 9 height 4
click at [127, 369] on div at bounding box center [128, 374] width 18 height 18
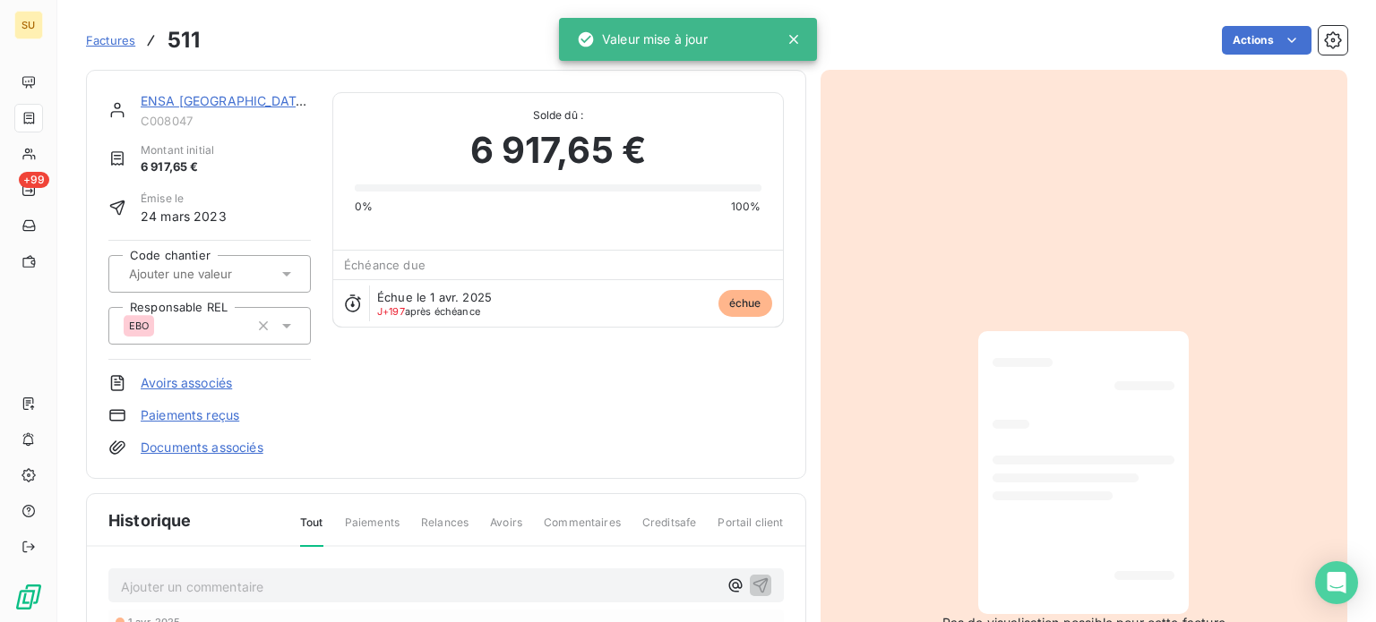
click at [350, 582] on p "Ajouter un commentaire ﻿" at bounding box center [419, 587] width 597 height 22
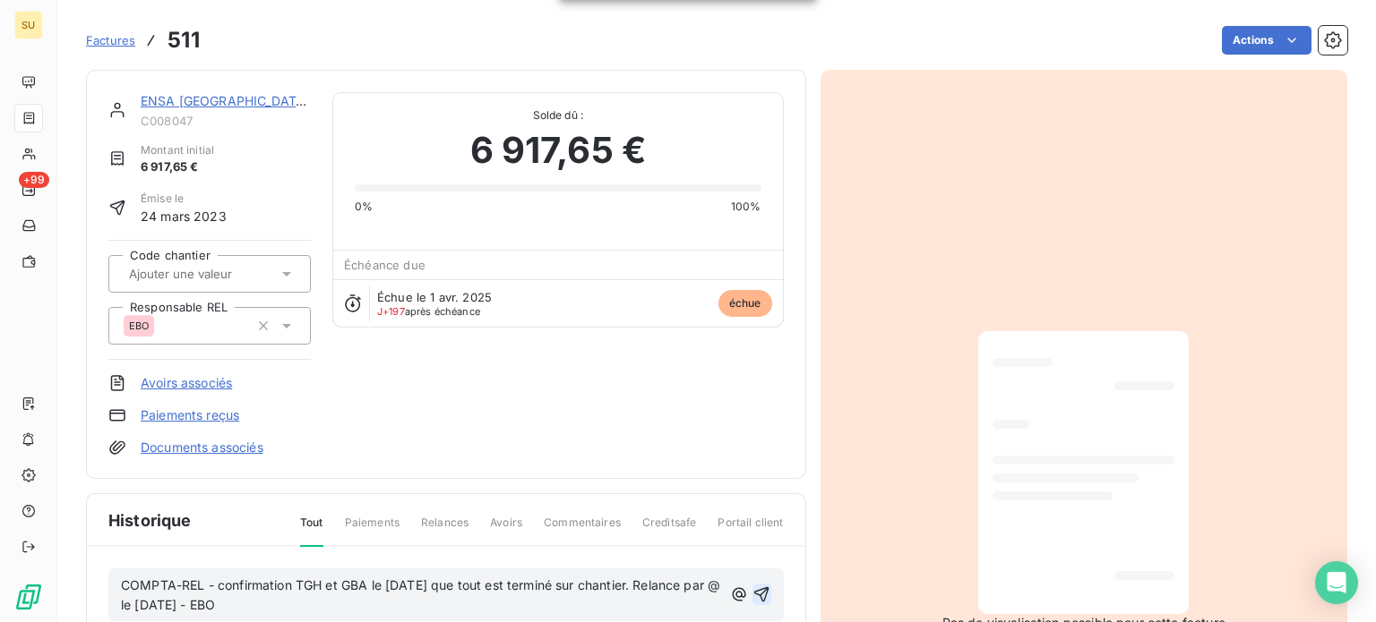
click at [754, 593] on icon "button" at bounding box center [761, 595] width 18 height 18
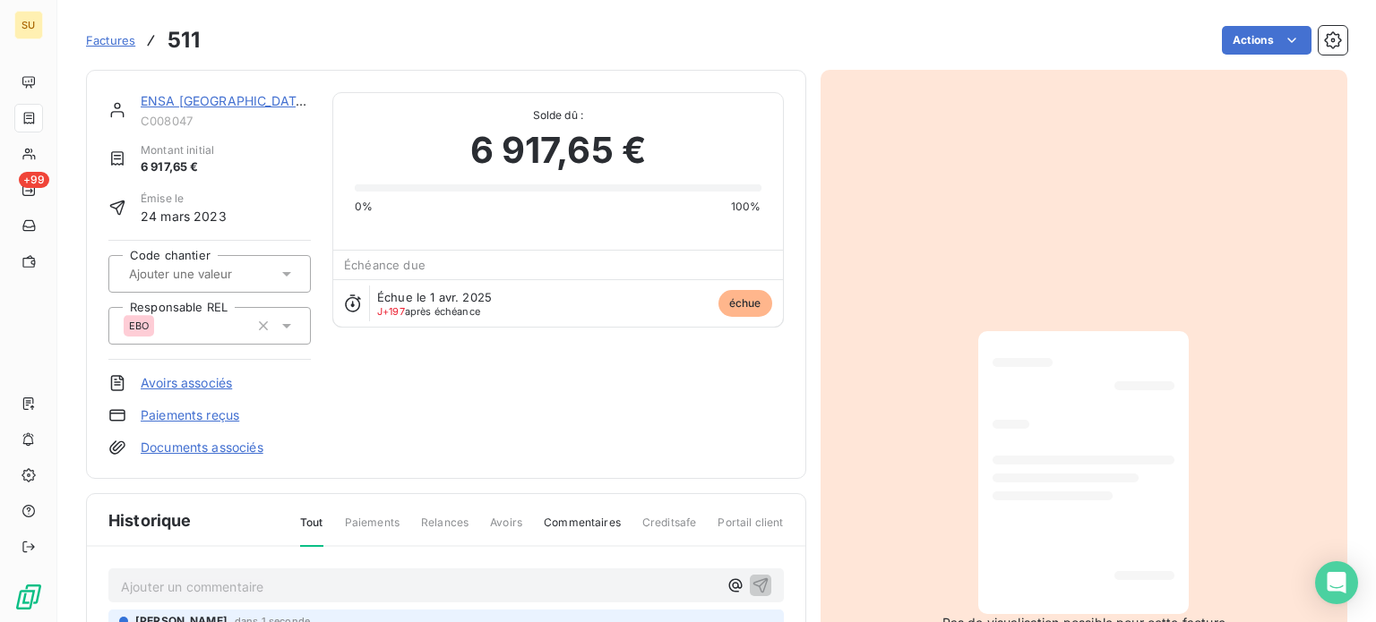
click at [116, 41] on span "Factures" at bounding box center [110, 40] width 49 height 14
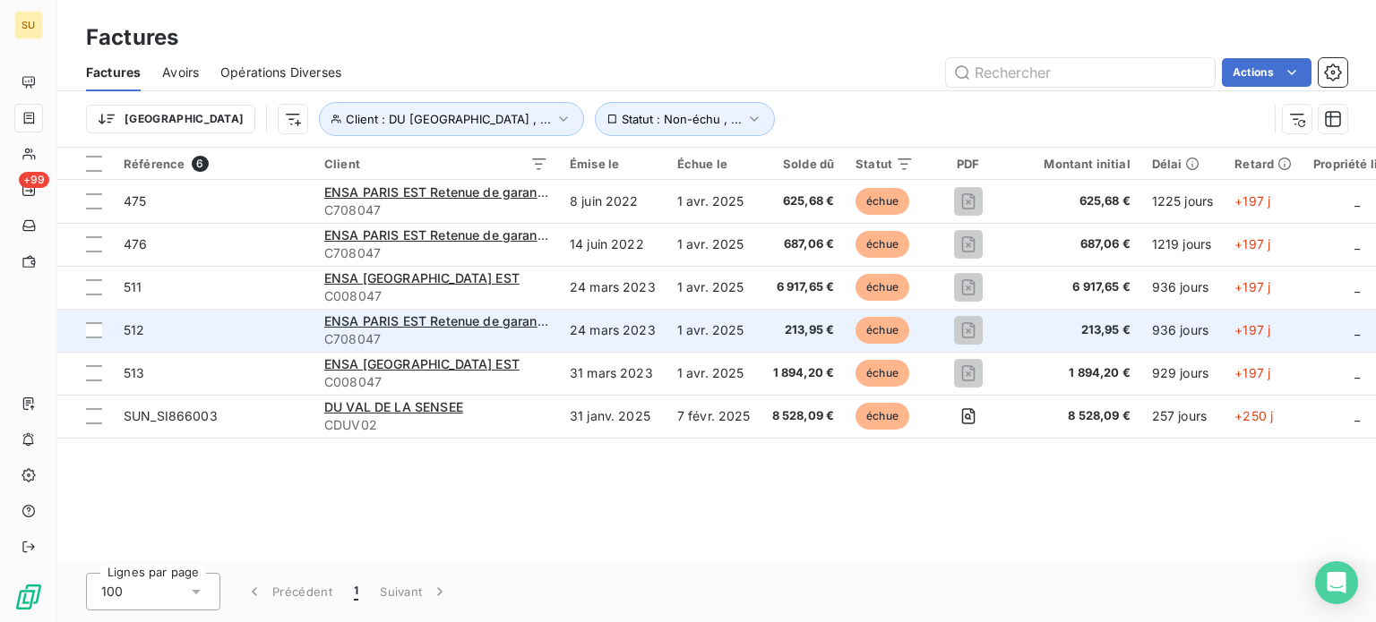
click at [131, 333] on span "512" at bounding box center [134, 329] width 21 height 15
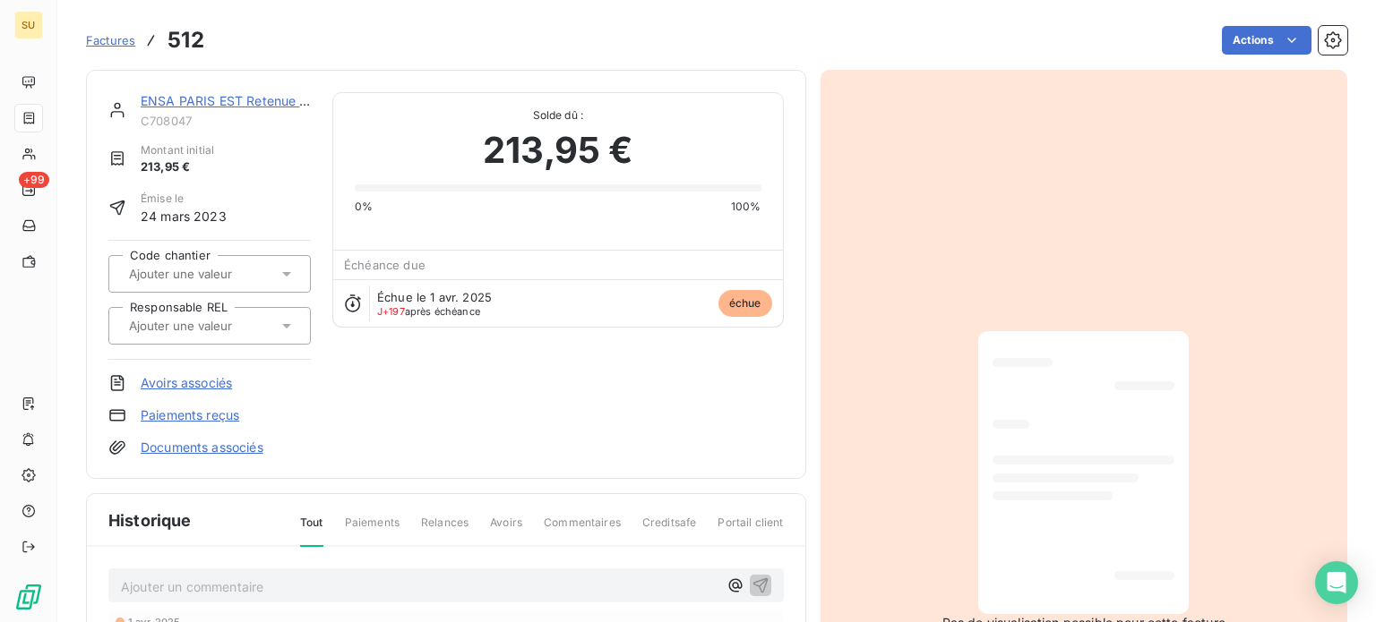
click at [279, 325] on icon at bounding box center [287, 326] width 18 height 18
click at [124, 372] on div at bounding box center [128, 374] width 18 height 18
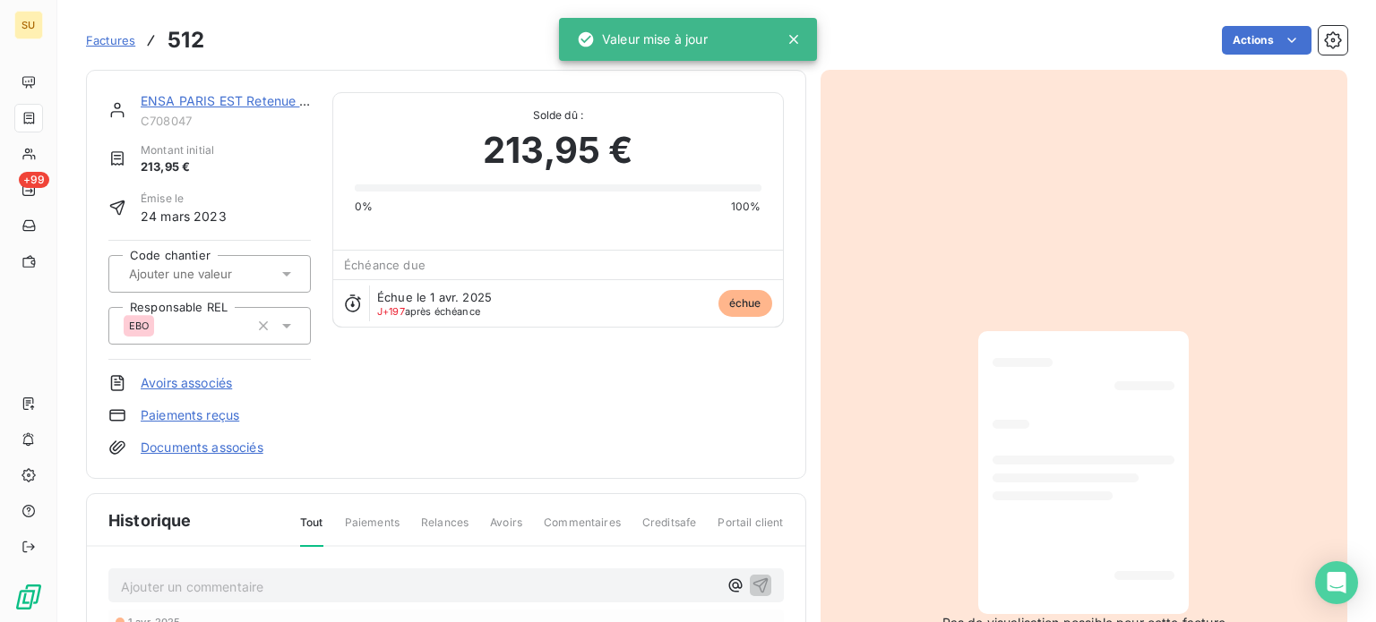
click at [194, 588] on p "Ajouter un commentaire ﻿" at bounding box center [419, 587] width 597 height 22
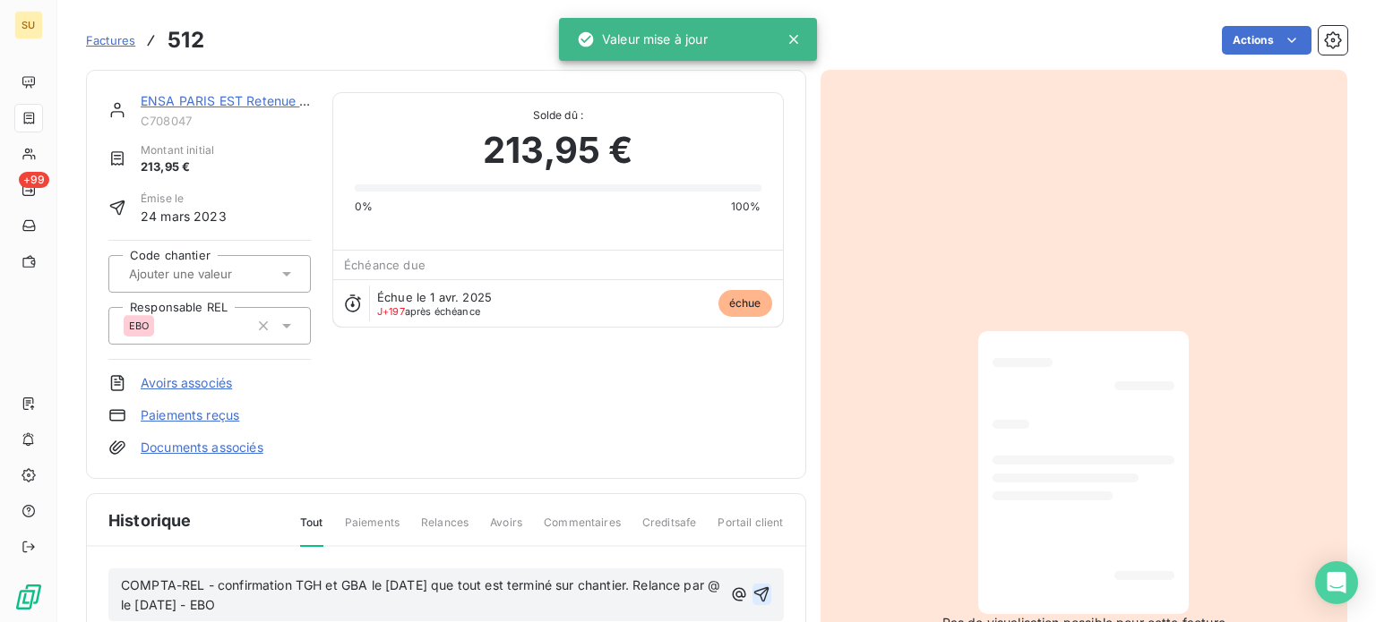
click at [752, 592] on icon "button" at bounding box center [761, 595] width 18 height 18
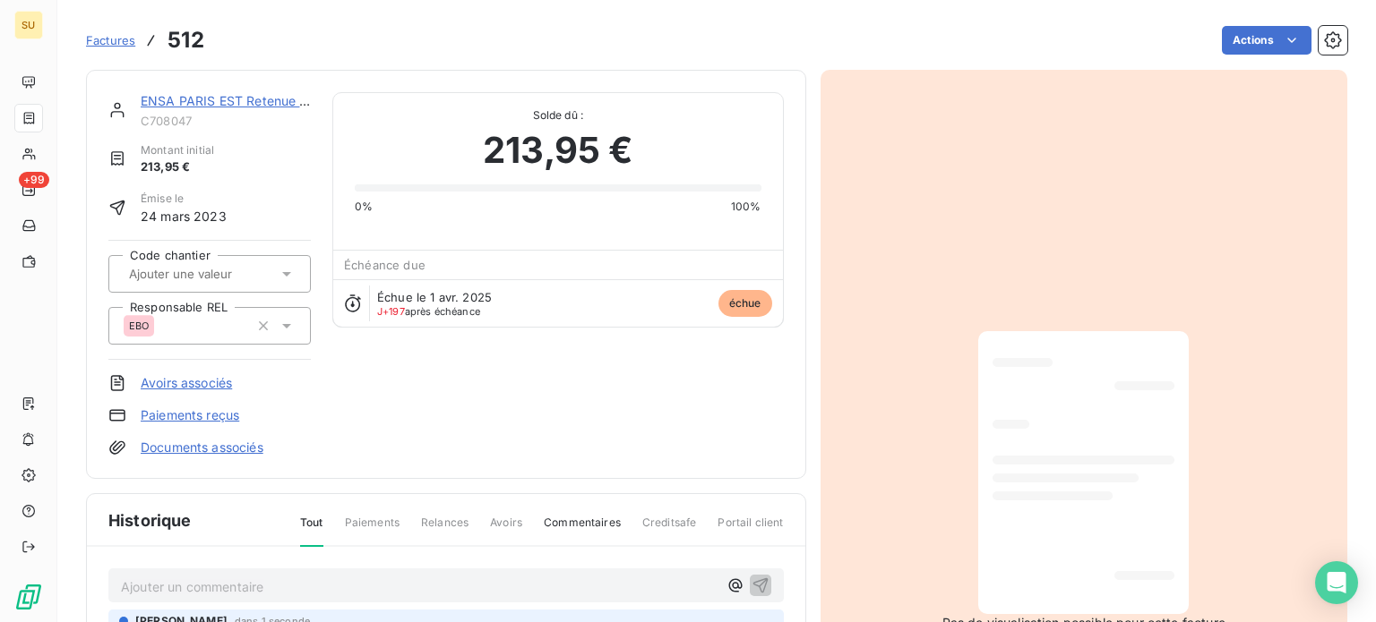
click at [119, 42] on span "Factures" at bounding box center [110, 40] width 49 height 14
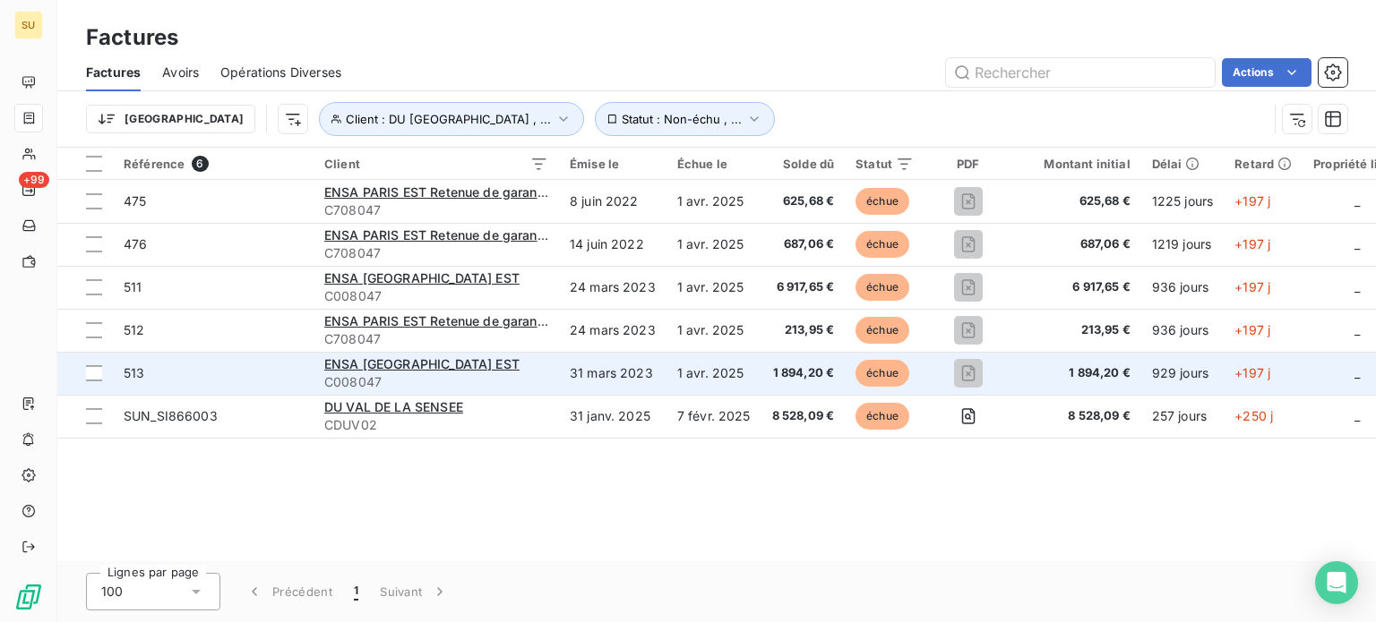
click at [139, 368] on span "513" at bounding box center [134, 372] width 21 height 15
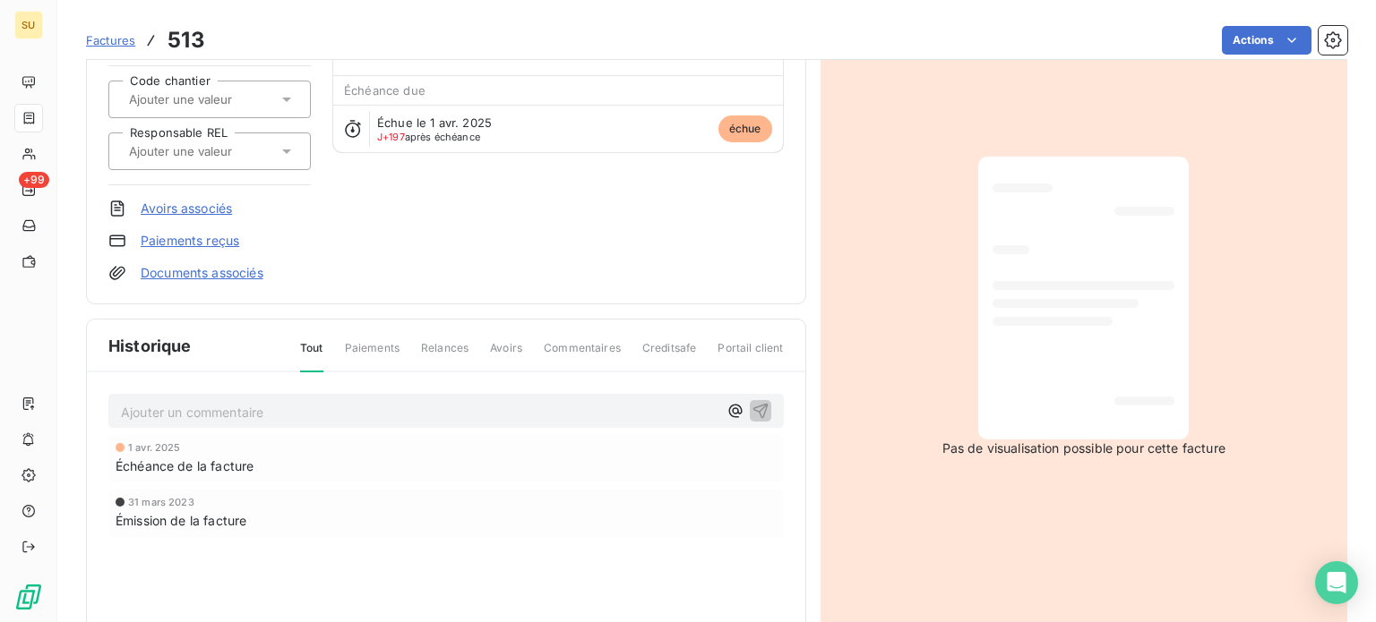
scroll to position [179, 0]
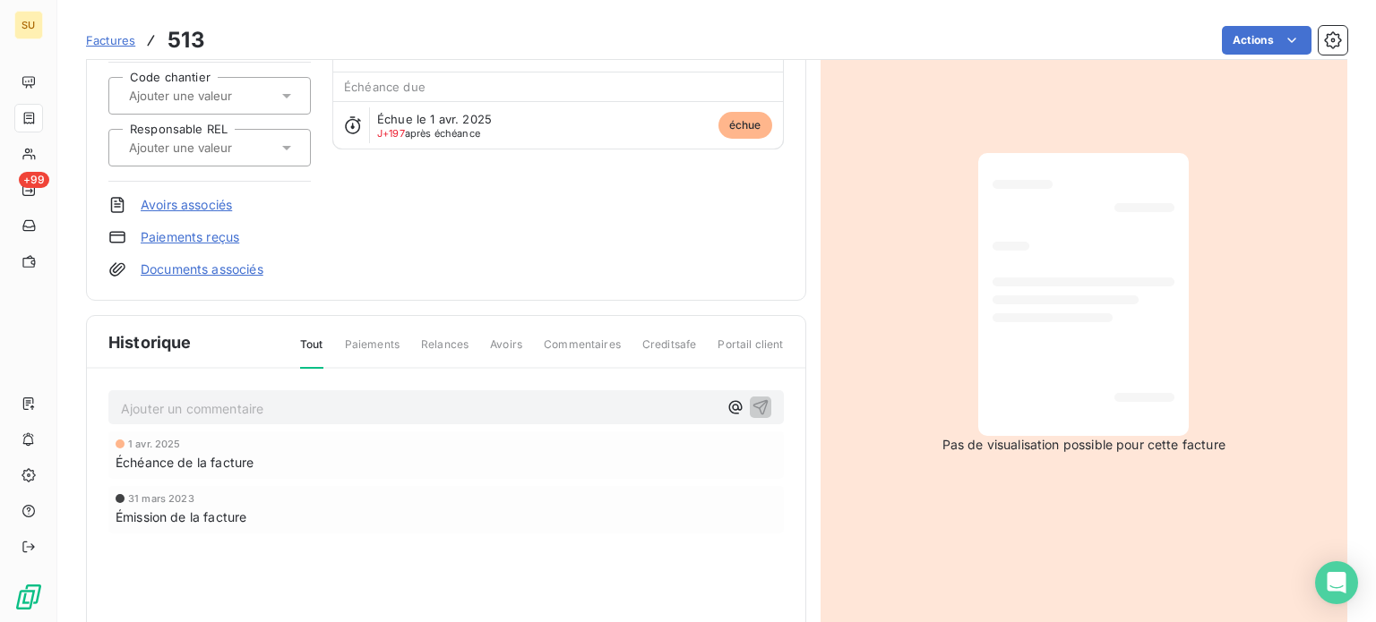
click at [283, 150] on icon at bounding box center [287, 148] width 18 height 18
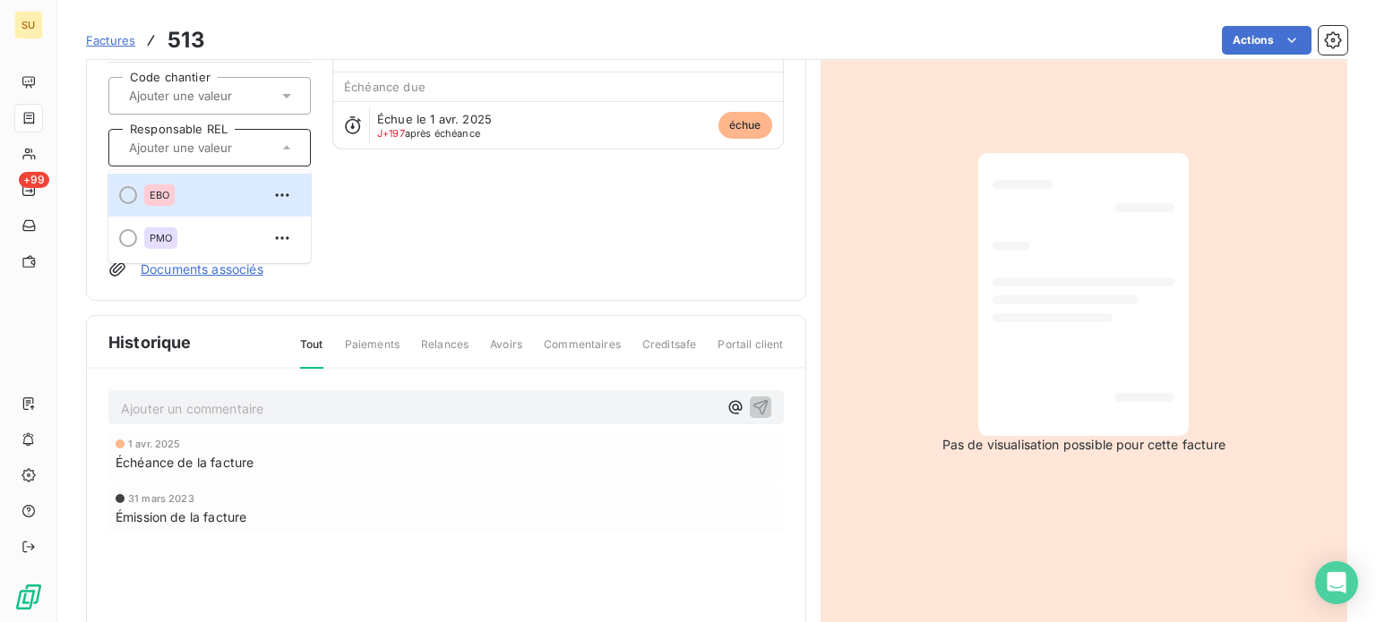
click at [129, 192] on div at bounding box center [128, 195] width 18 height 18
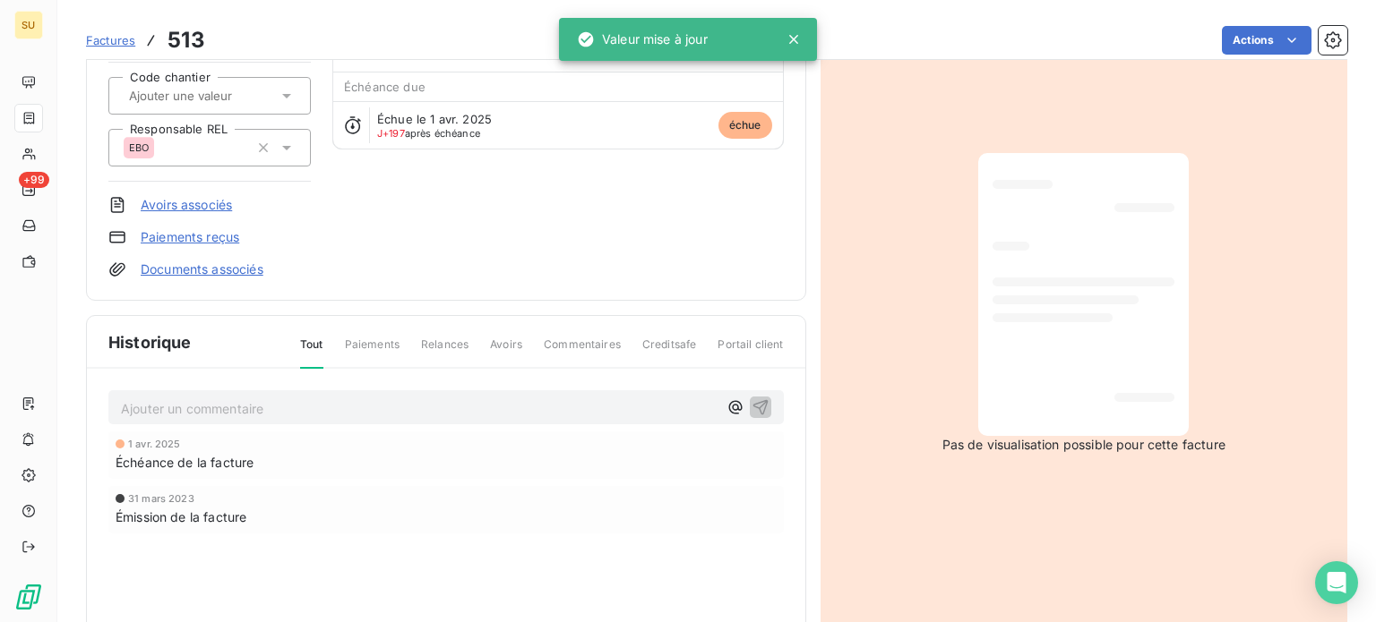
click at [226, 406] on p "Ajouter un commentaire ﻿" at bounding box center [419, 409] width 597 height 22
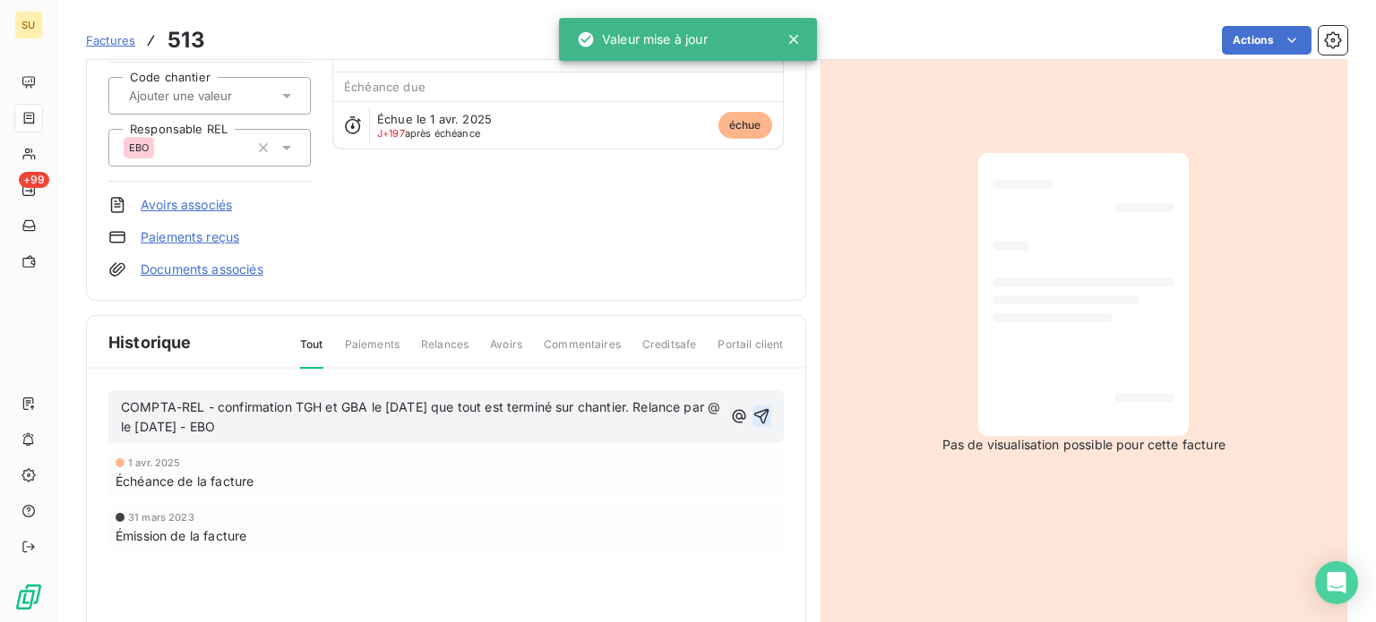
click at [760, 414] on icon "button" at bounding box center [761, 416] width 15 height 15
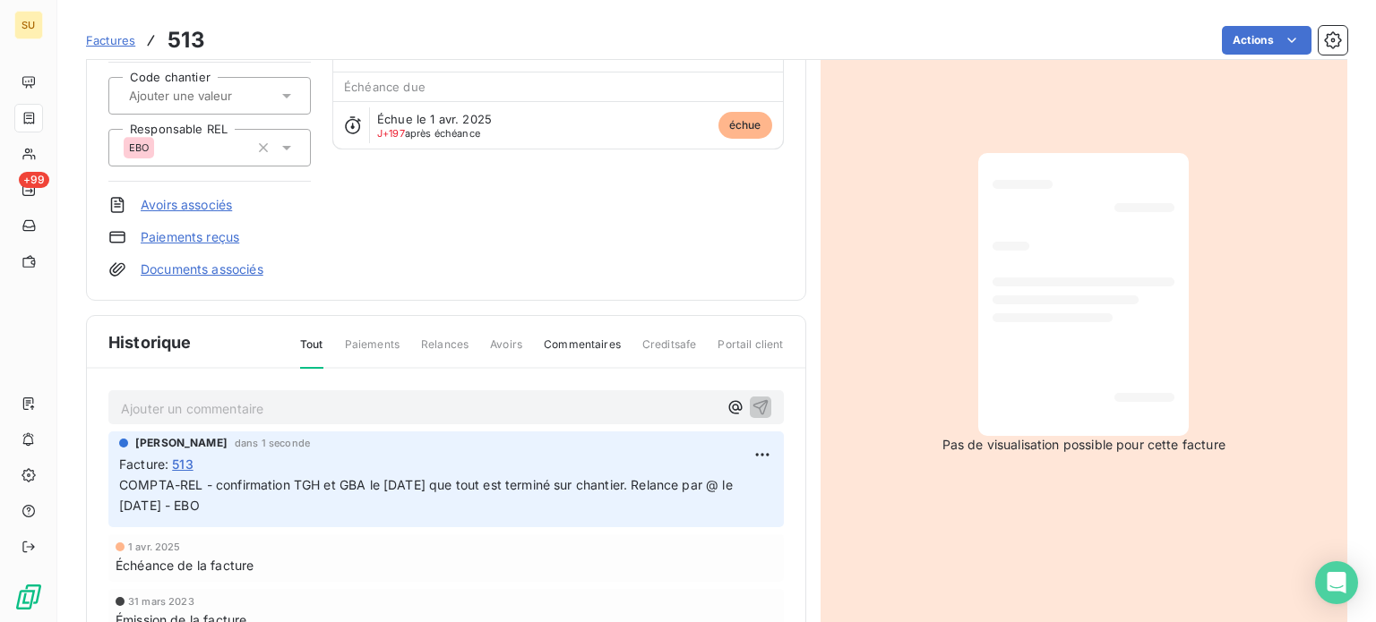
click at [115, 36] on span "Factures" at bounding box center [110, 40] width 49 height 14
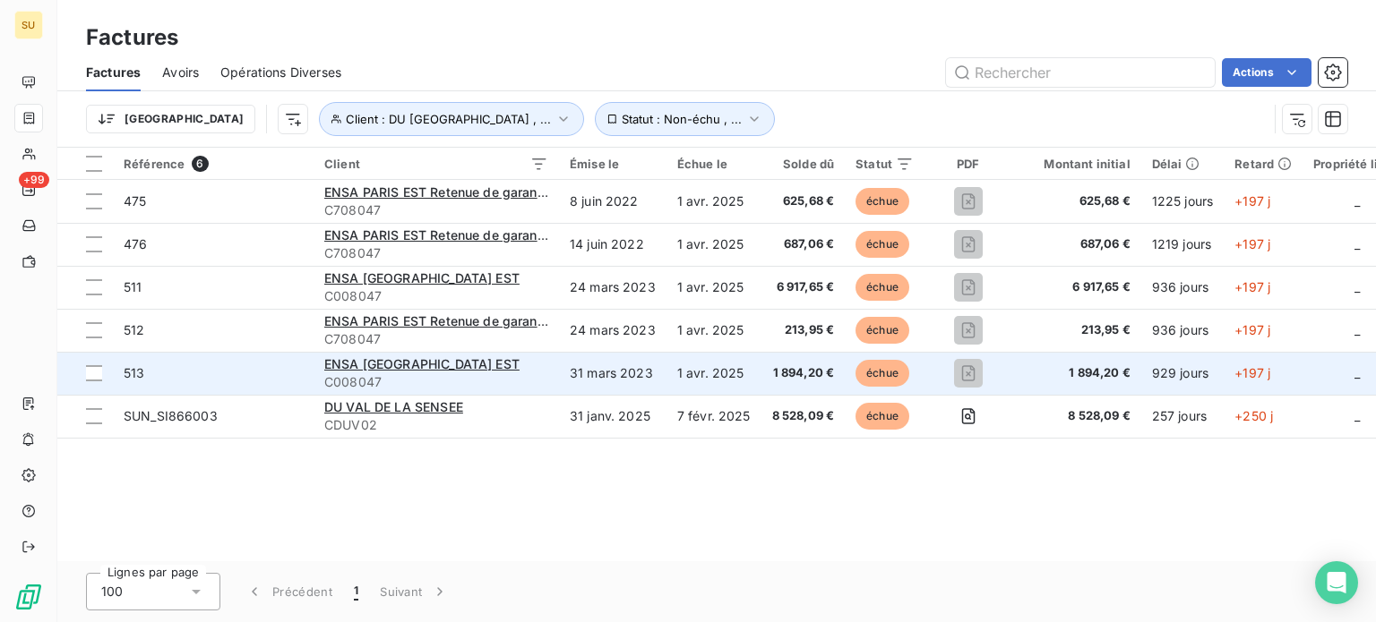
click at [128, 372] on span "513" at bounding box center [134, 372] width 21 height 15
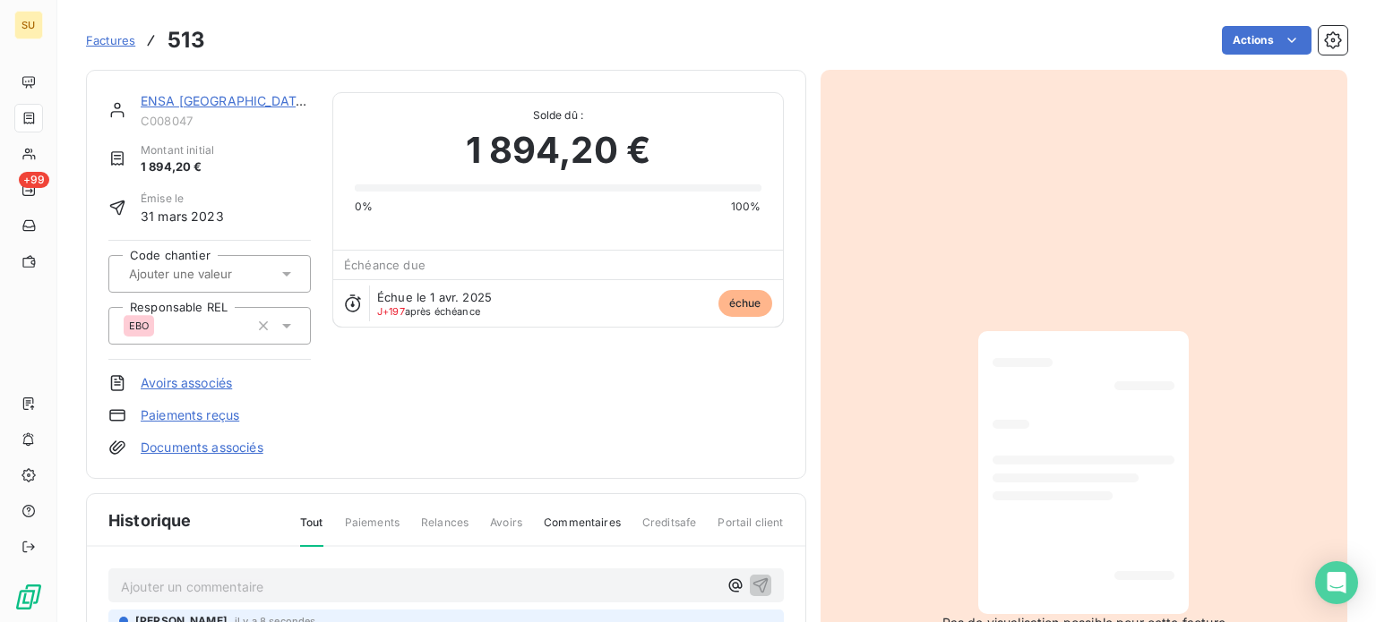
click at [124, 46] on span "Factures" at bounding box center [110, 40] width 49 height 14
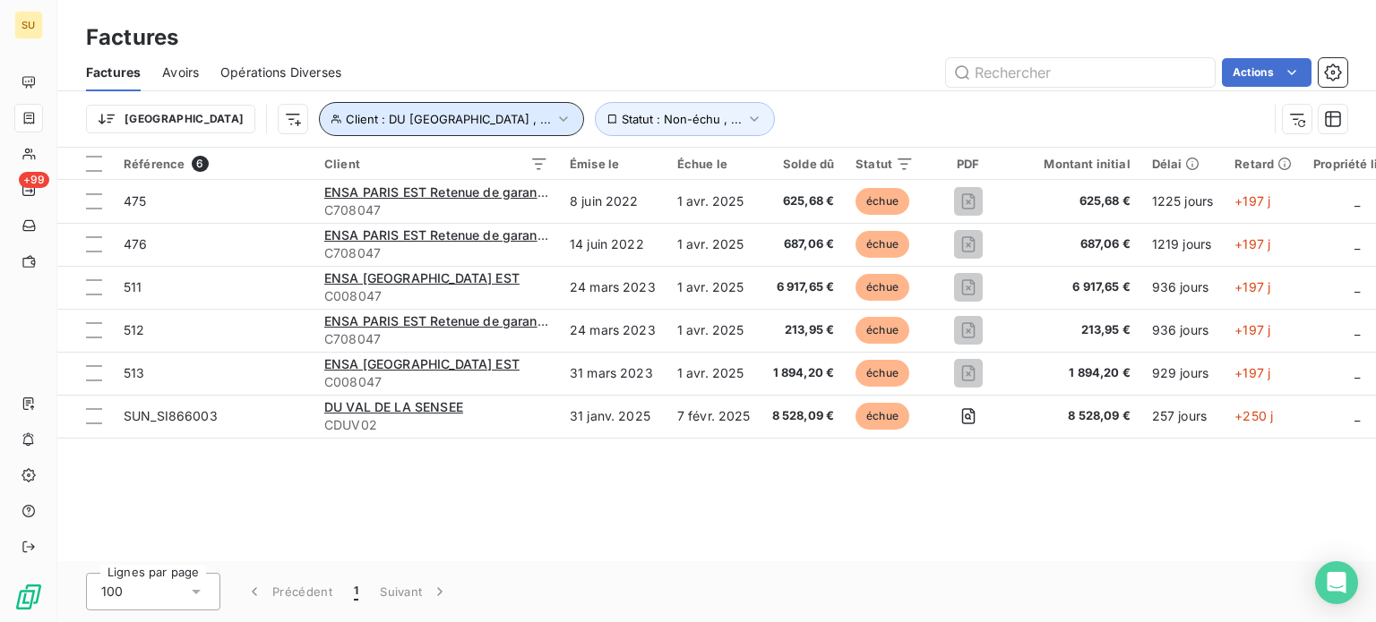
click at [554, 119] on icon "button" at bounding box center [563, 119] width 18 height 18
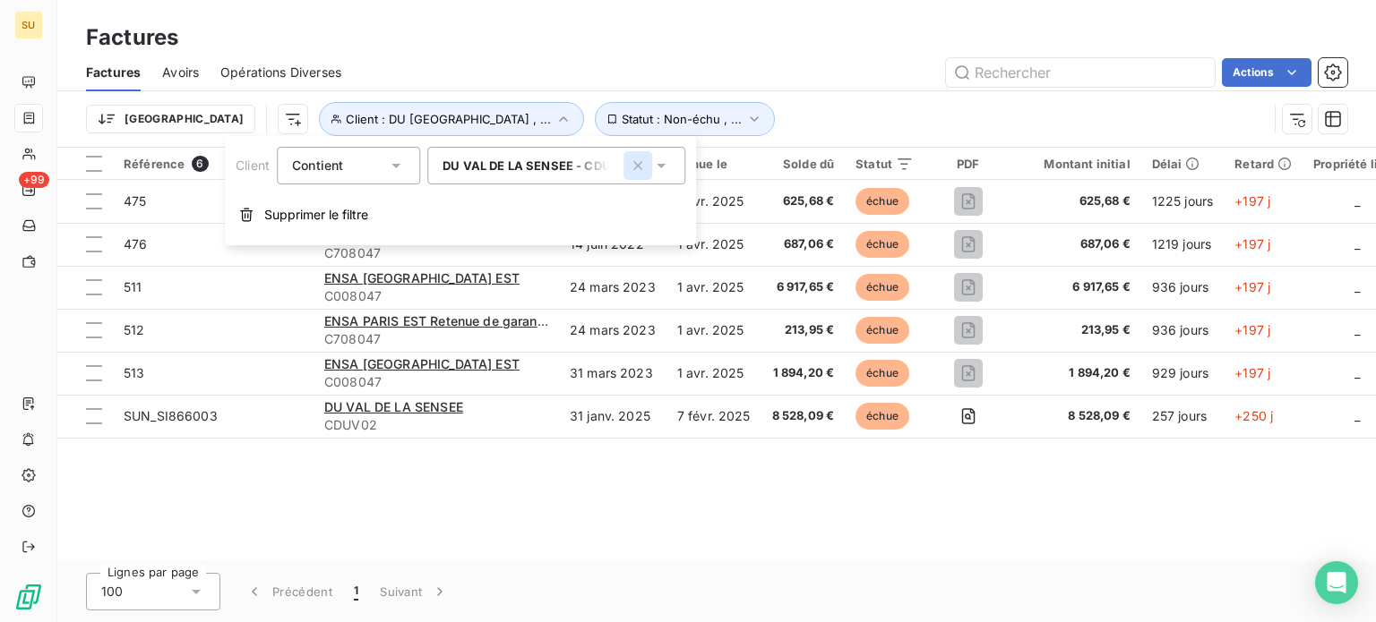
click at [640, 167] on icon "button" at bounding box center [637, 165] width 9 height 9
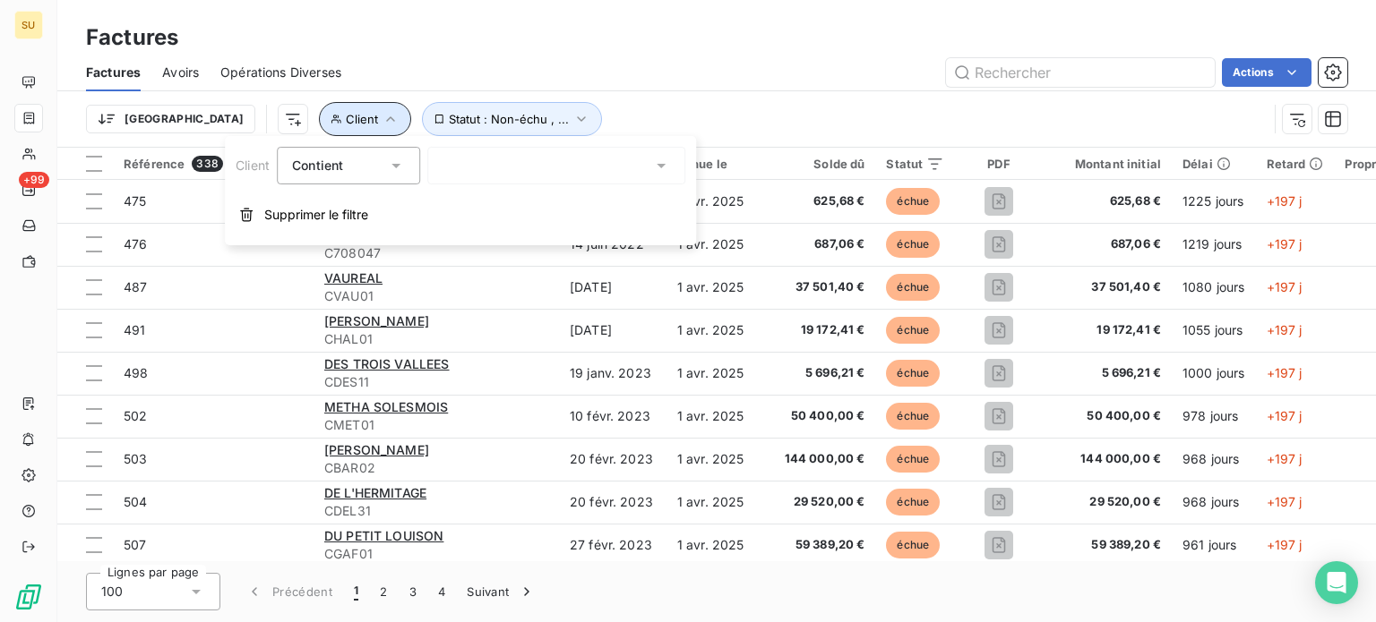
click at [319, 124] on button "Client" at bounding box center [365, 119] width 92 height 34
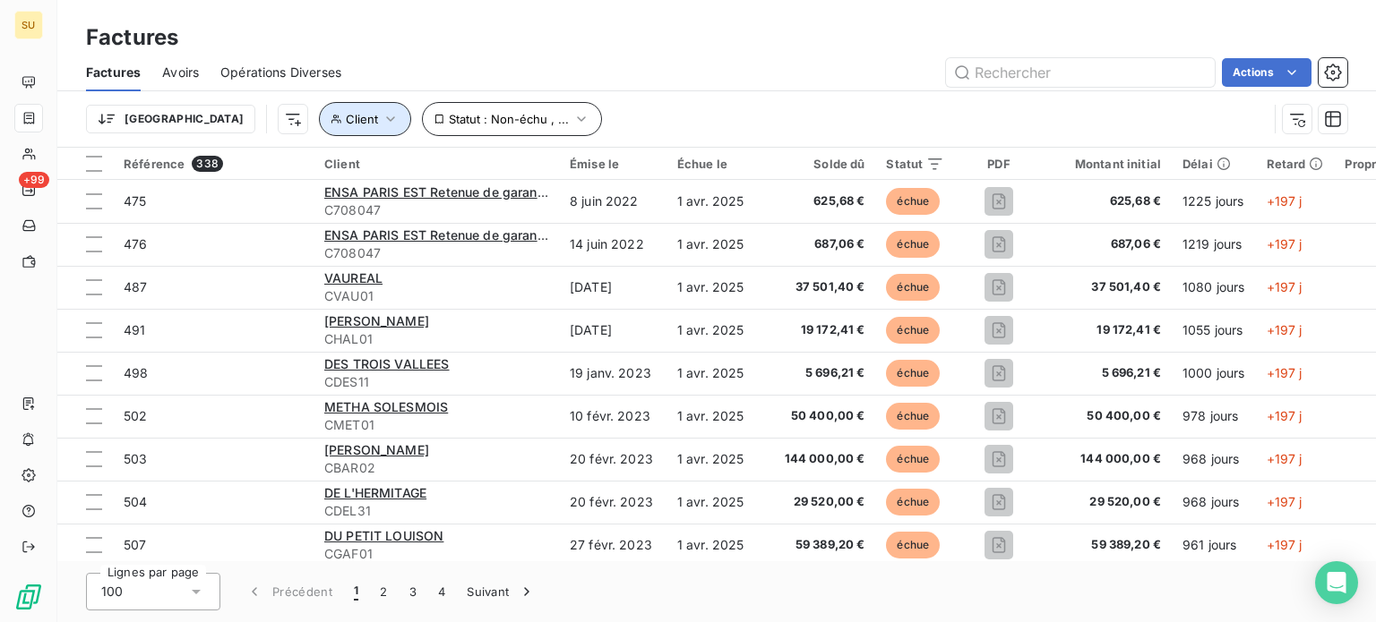
click at [382, 118] on icon "button" at bounding box center [391, 119] width 18 height 18
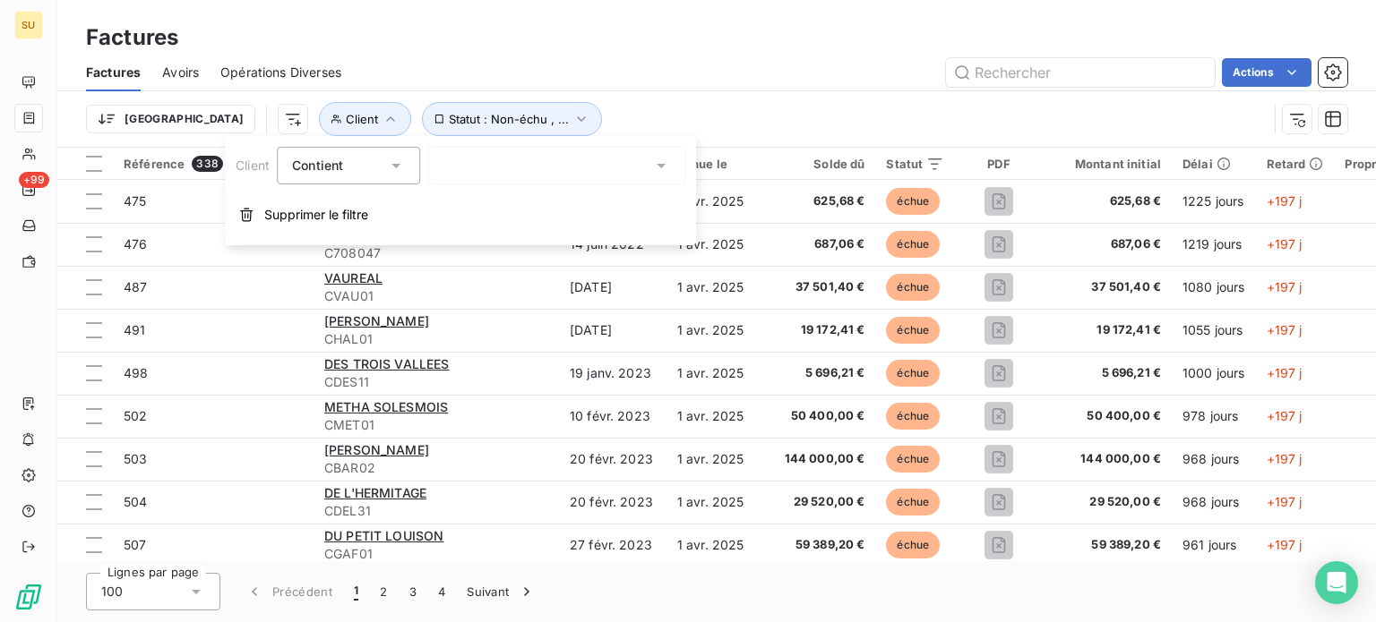
click at [476, 164] on div at bounding box center [556, 166] width 258 height 38
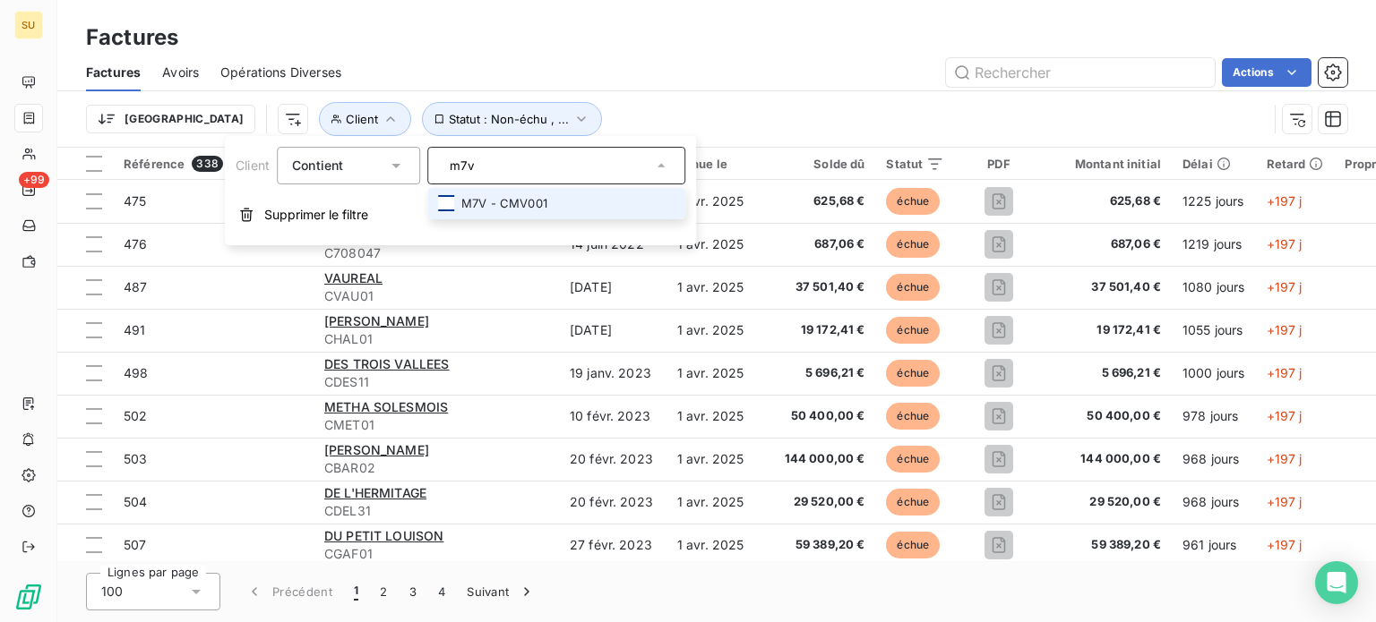
type input "m7v"
click at [448, 203] on div at bounding box center [446, 203] width 16 height 16
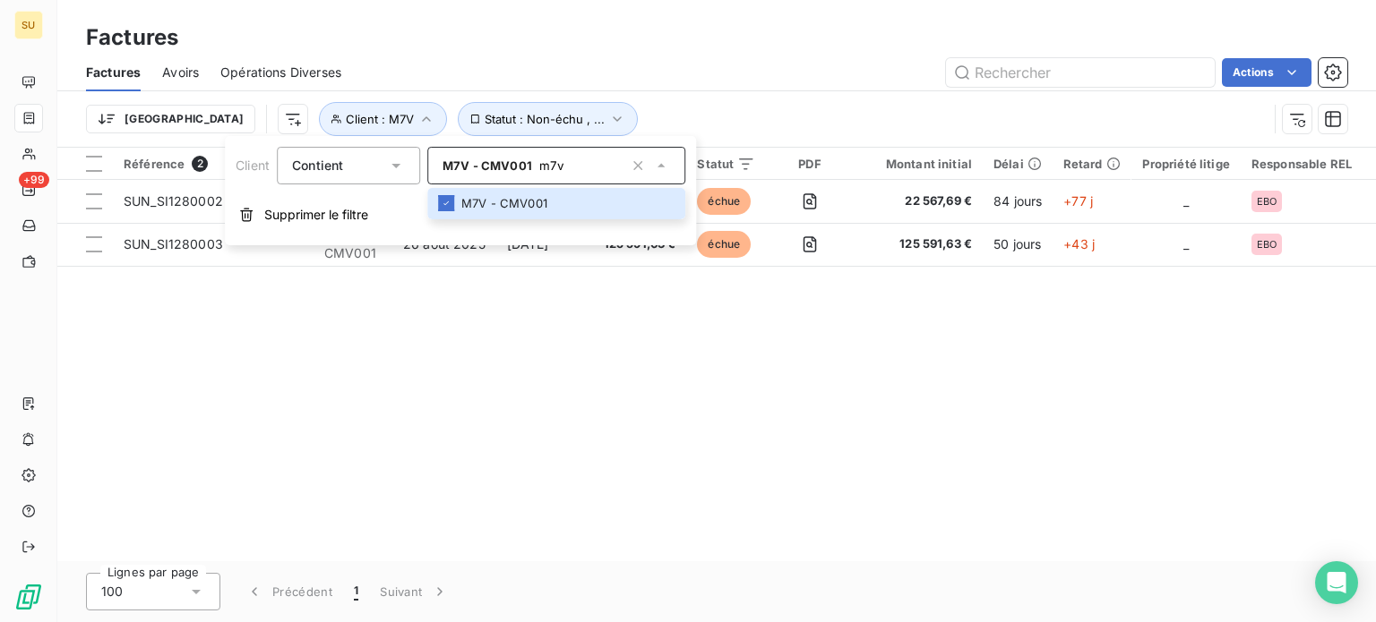
click at [431, 361] on div "Référence 2 Client Émise le Échue le Solde dû Statut PDF Montant initial Délai …" at bounding box center [716, 355] width 1318 height 414
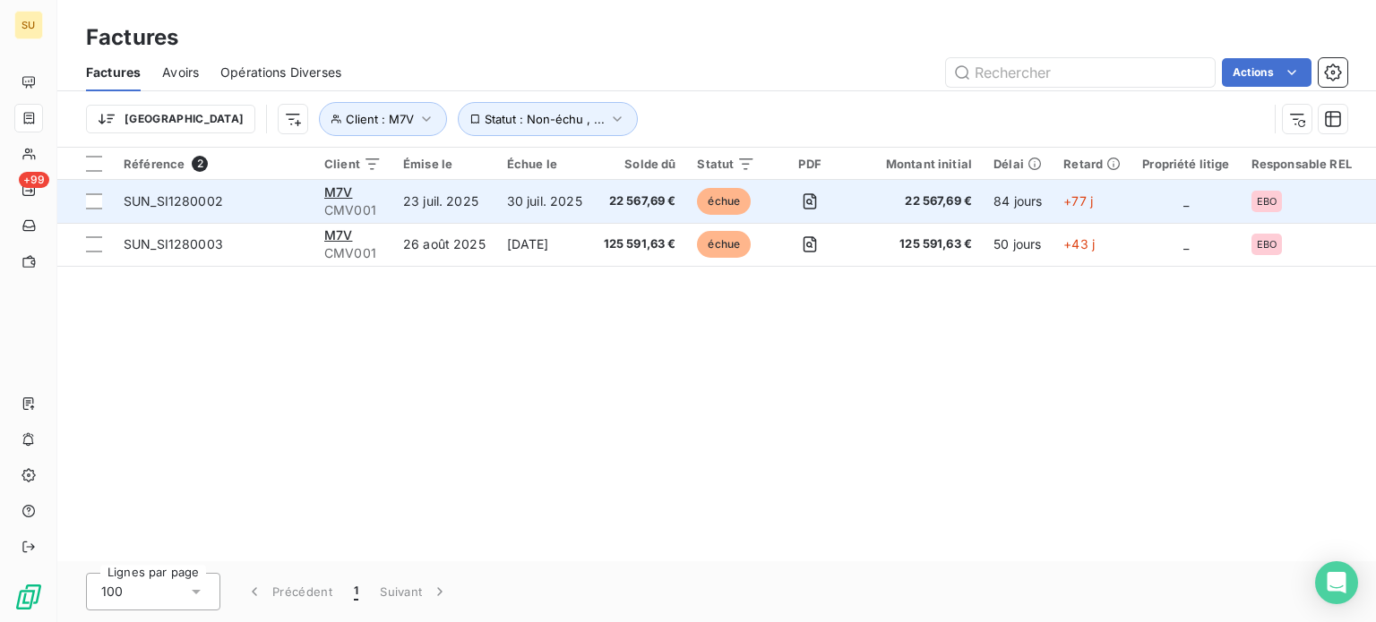
click at [172, 198] on span "SUN_SI1280002" at bounding box center [173, 200] width 99 height 15
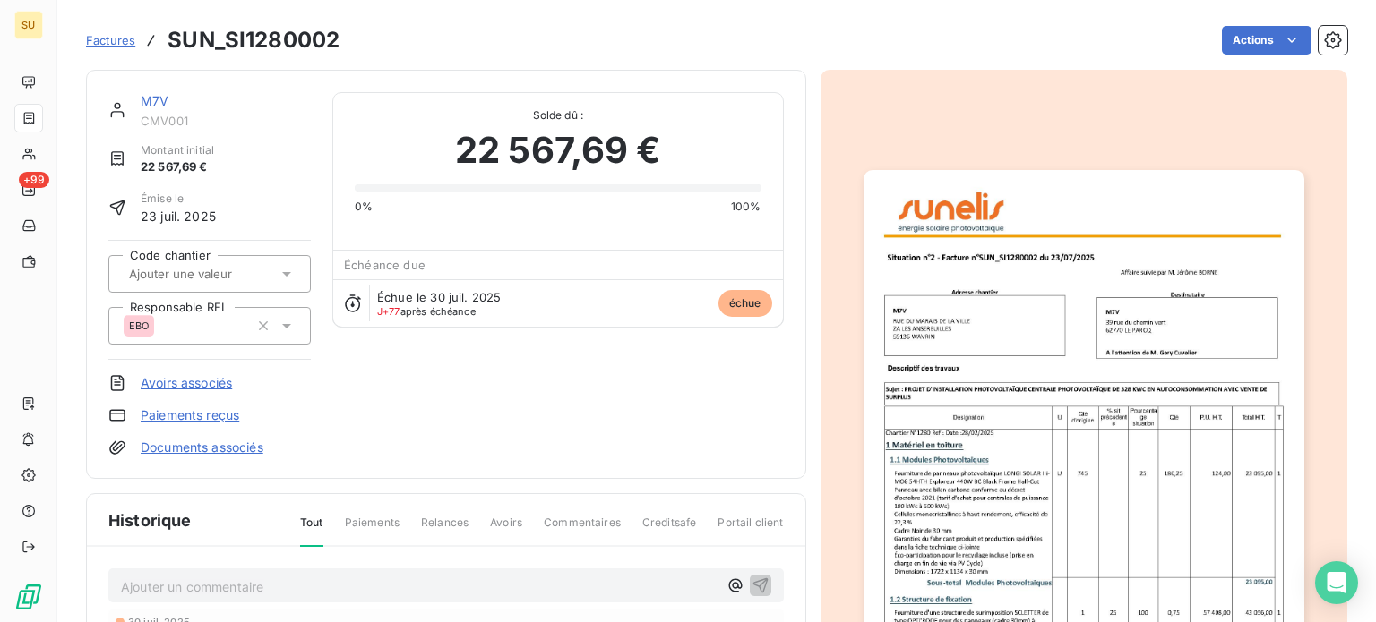
click at [373, 591] on p "Ajouter un commentaire ﻿" at bounding box center [419, 587] width 597 height 22
click at [751, 579] on icon "button" at bounding box center [760, 585] width 18 height 18
click at [113, 39] on span "Factures" at bounding box center [110, 40] width 49 height 14
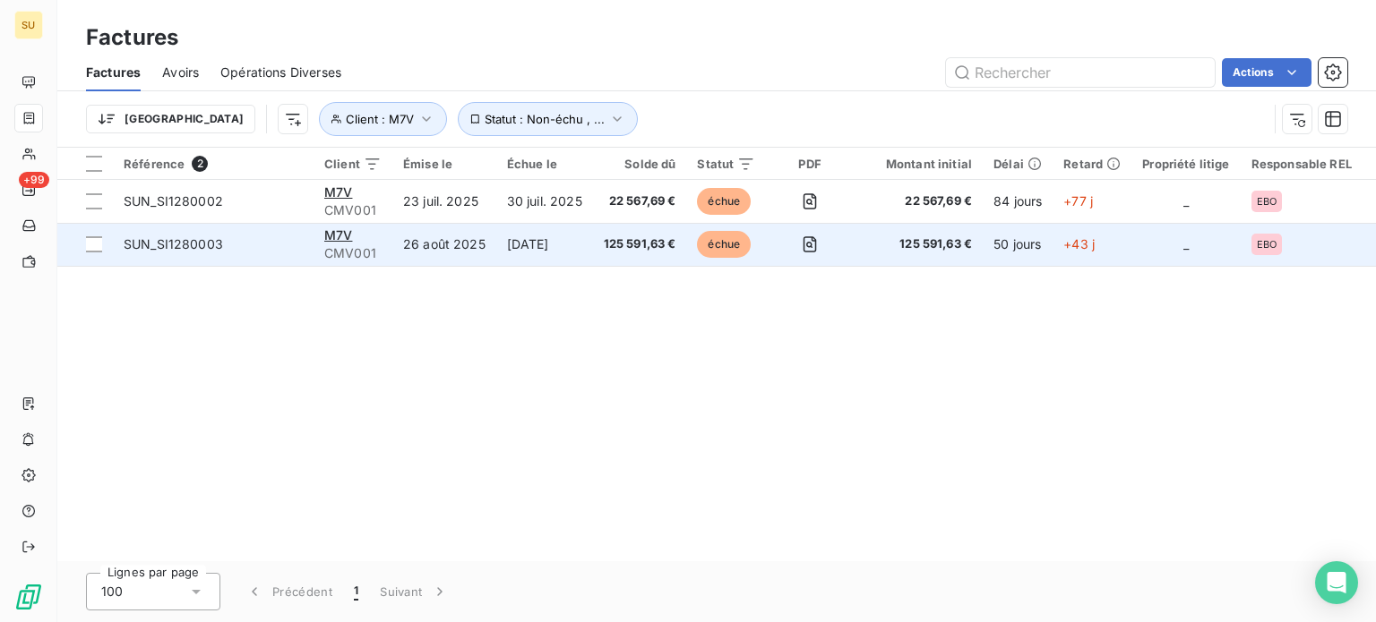
click at [184, 242] on span "SUN_SI1280003" at bounding box center [173, 243] width 99 height 15
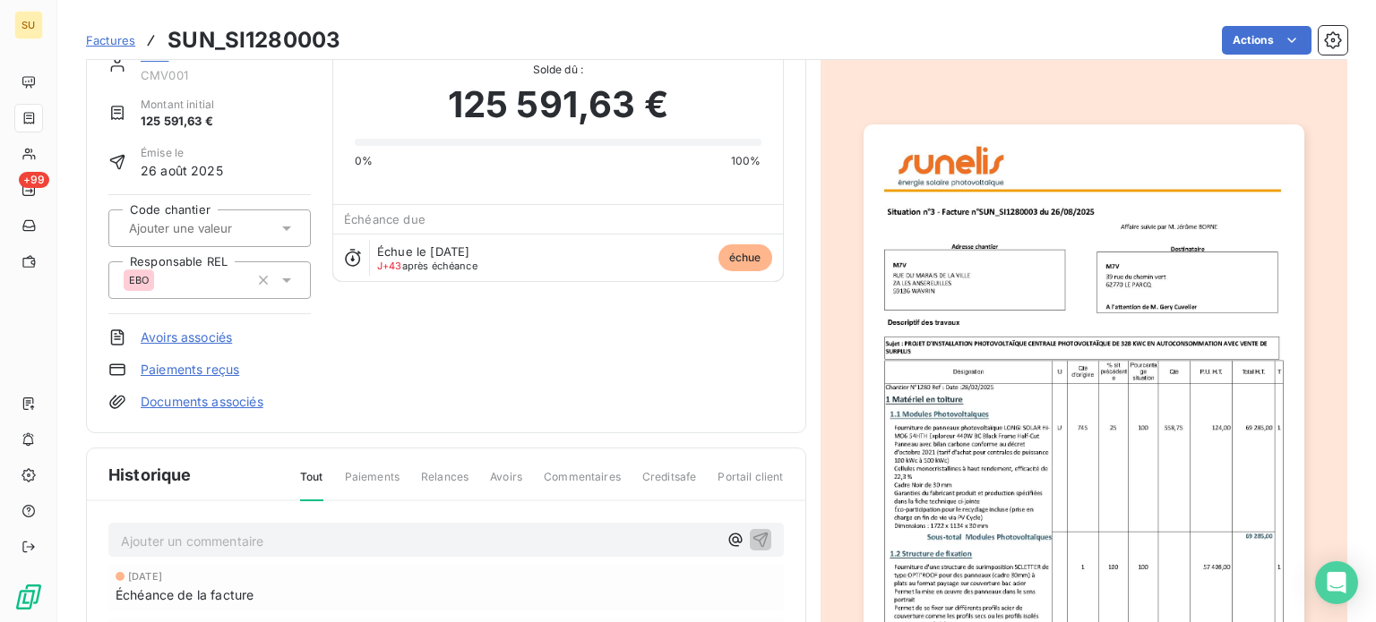
scroll to position [90, 0]
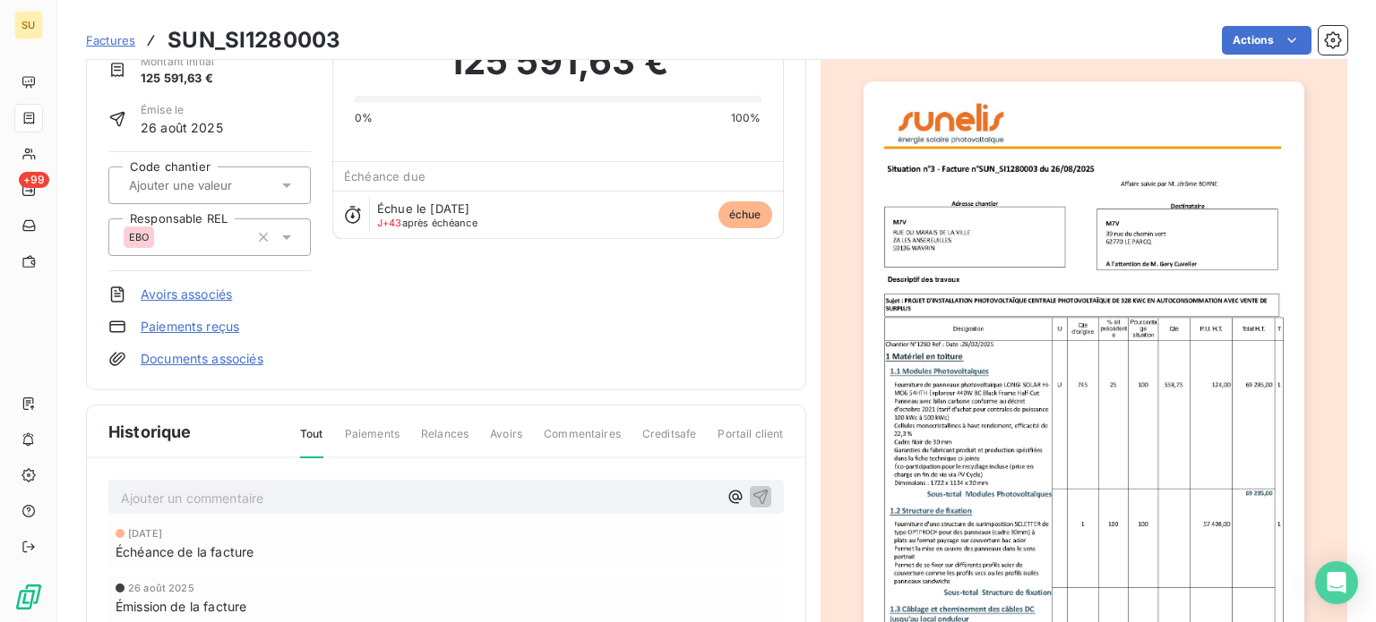
click at [398, 494] on p "Ajouter un commentaire ﻿" at bounding box center [419, 498] width 597 height 22
click at [753, 495] on icon "button" at bounding box center [760, 496] width 18 height 18
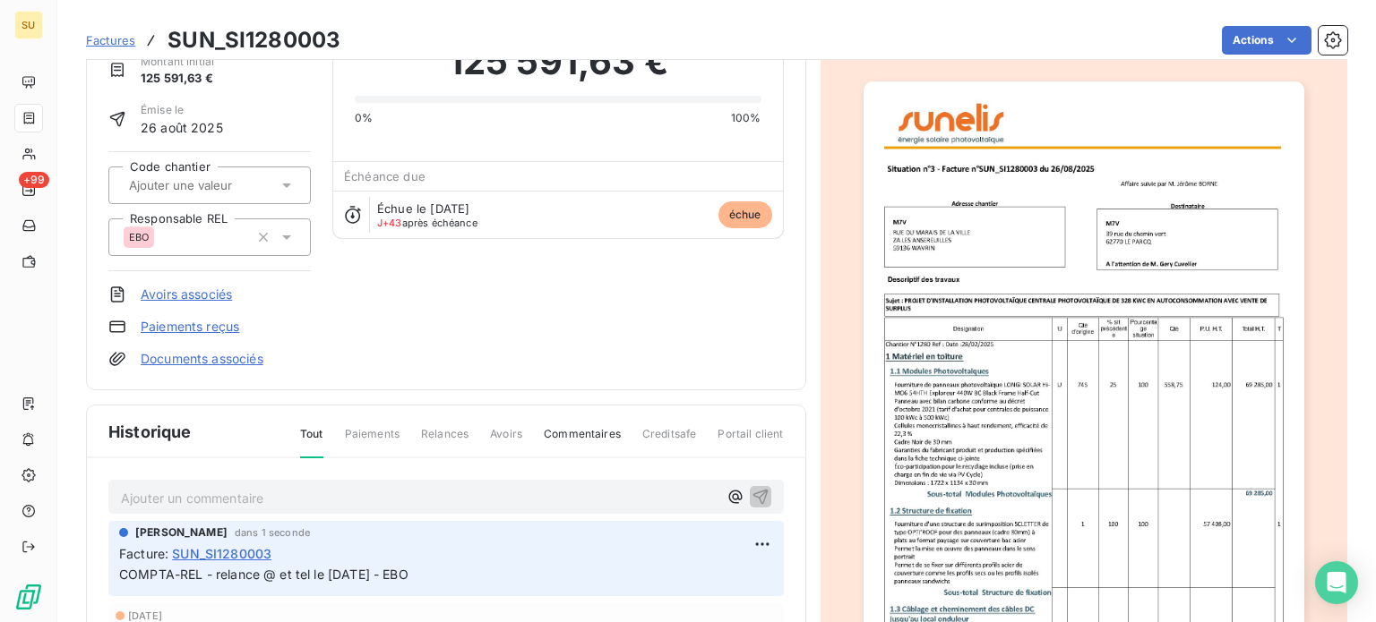
click at [84, 38] on section "Factures SUN_SI1280003 Actions M7V CMV001 Montant initial 125 591,63 € Émise le…" at bounding box center [716, 311] width 1318 height 622
click at [114, 36] on span "Factures" at bounding box center [110, 40] width 49 height 14
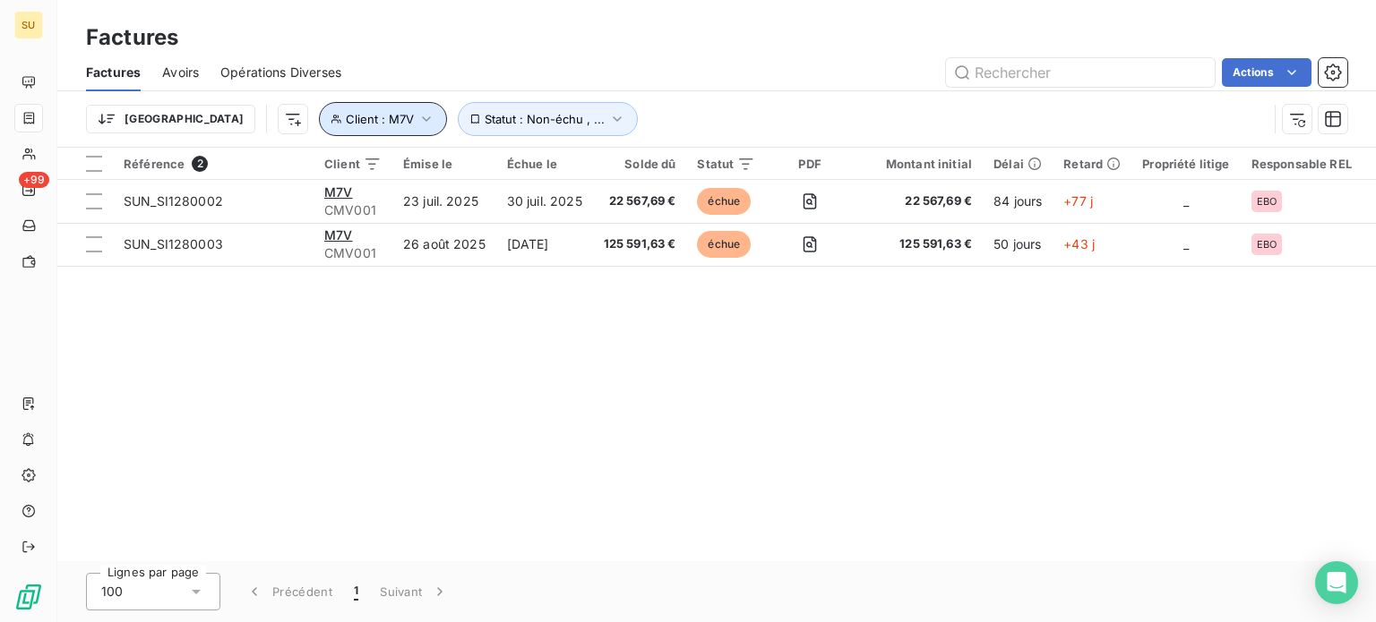
click at [417, 113] on icon "button" at bounding box center [426, 119] width 18 height 18
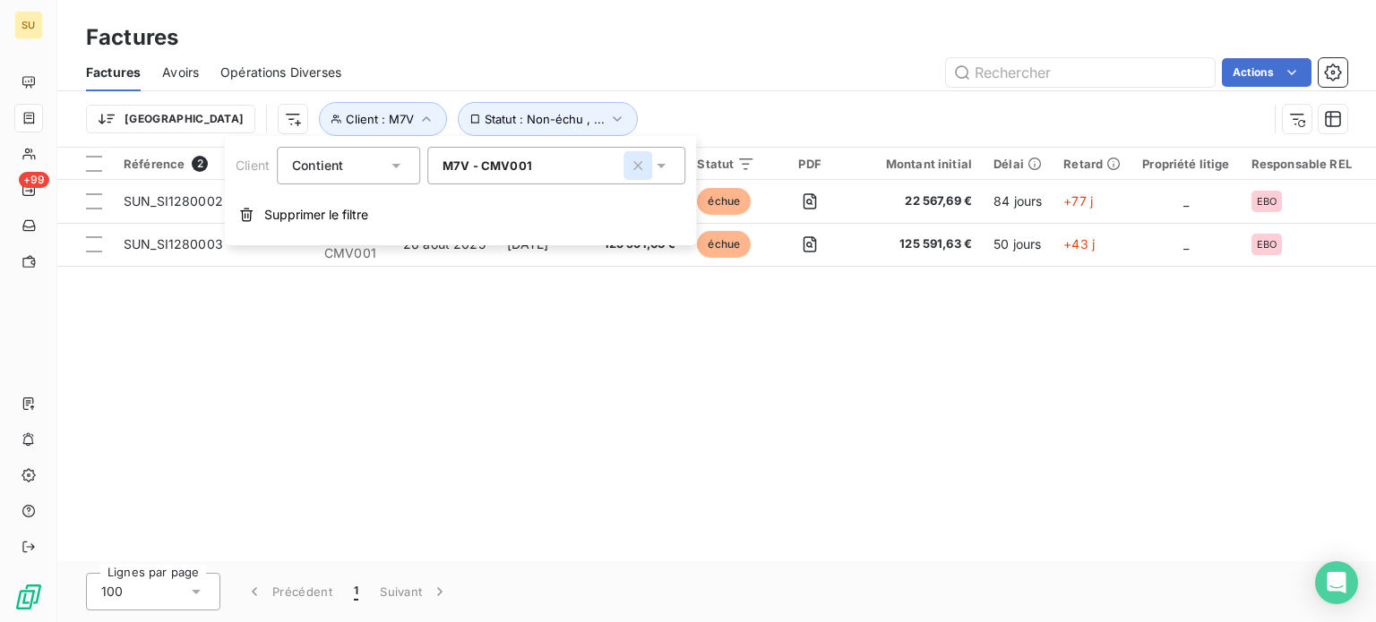
click at [638, 164] on icon "button" at bounding box center [637, 165] width 9 height 9
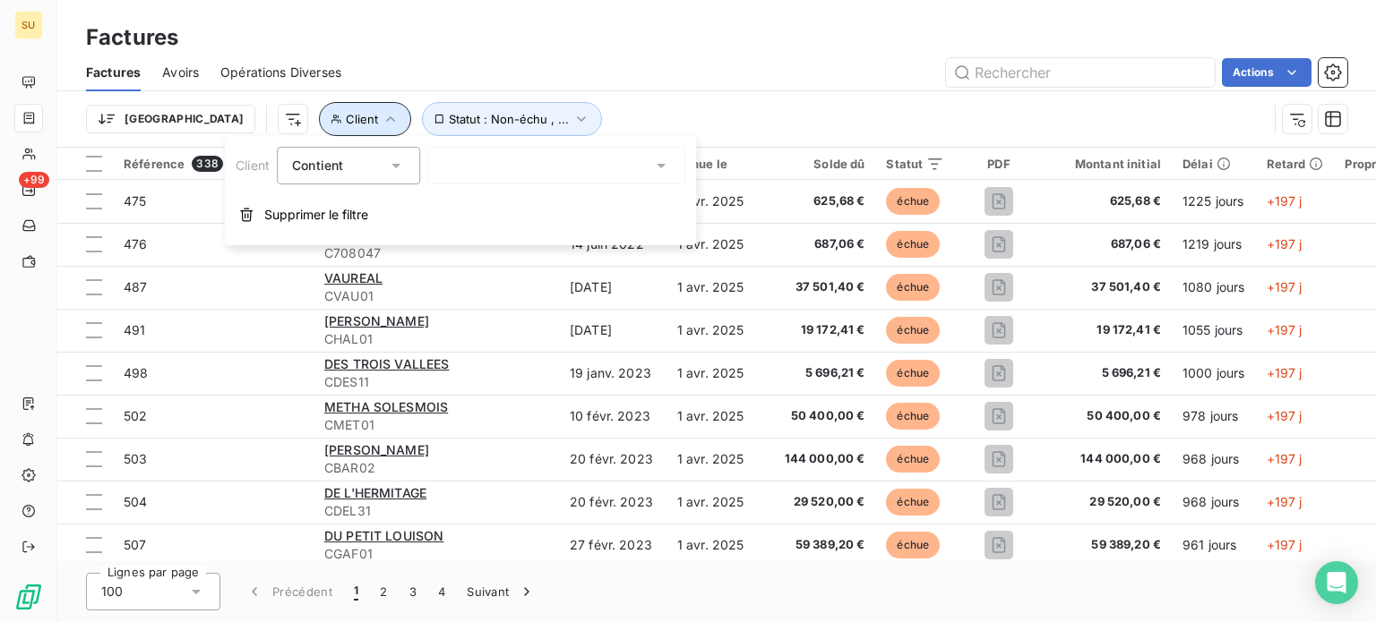
click at [382, 124] on icon "button" at bounding box center [391, 119] width 18 height 18
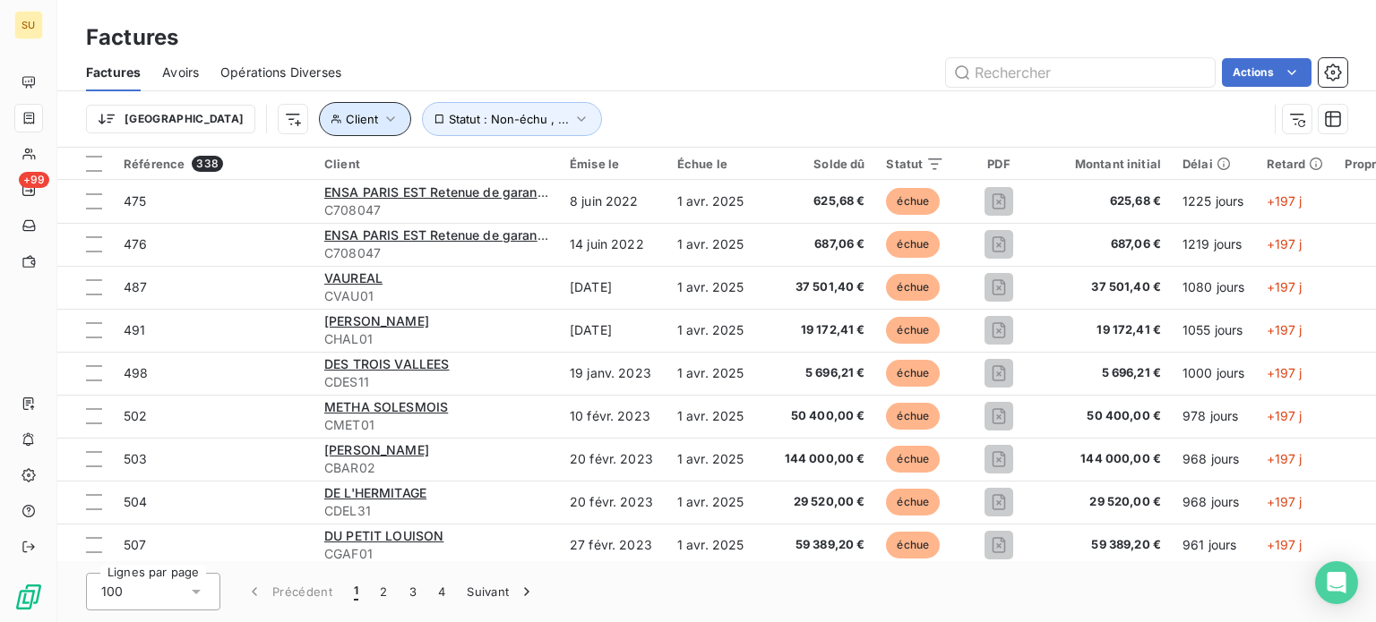
click at [382, 117] on icon "button" at bounding box center [391, 119] width 18 height 18
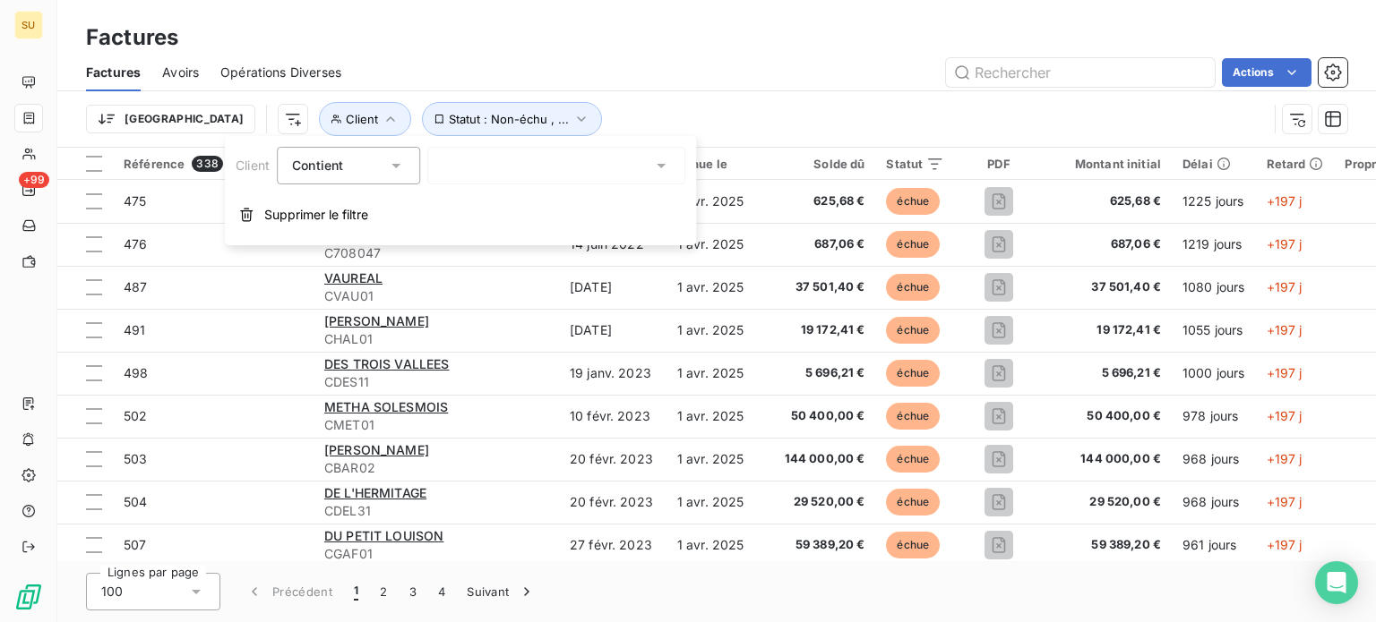
drag, startPoint x: 509, startPoint y: 167, endPoint x: 512, endPoint y: 145, distance: 21.8
click at [509, 166] on div at bounding box center [556, 166] width 258 height 38
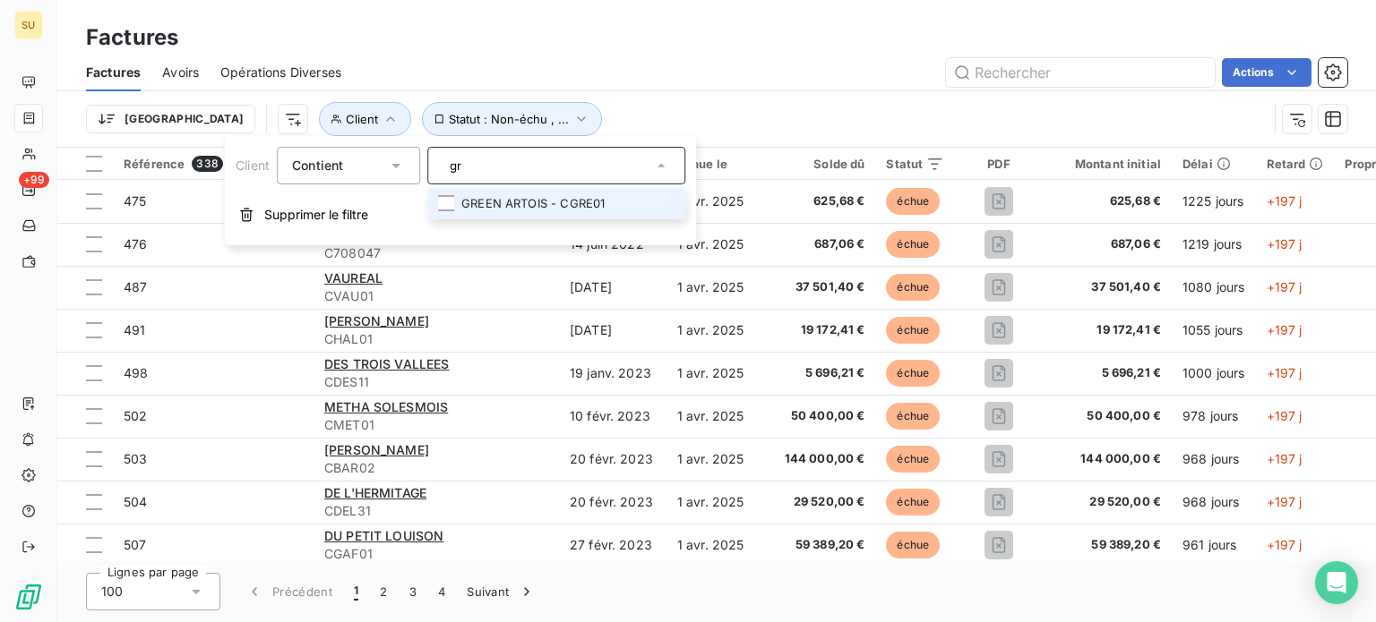
type input "g"
type input "y"
click at [450, 205] on div at bounding box center [446, 203] width 16 height 16
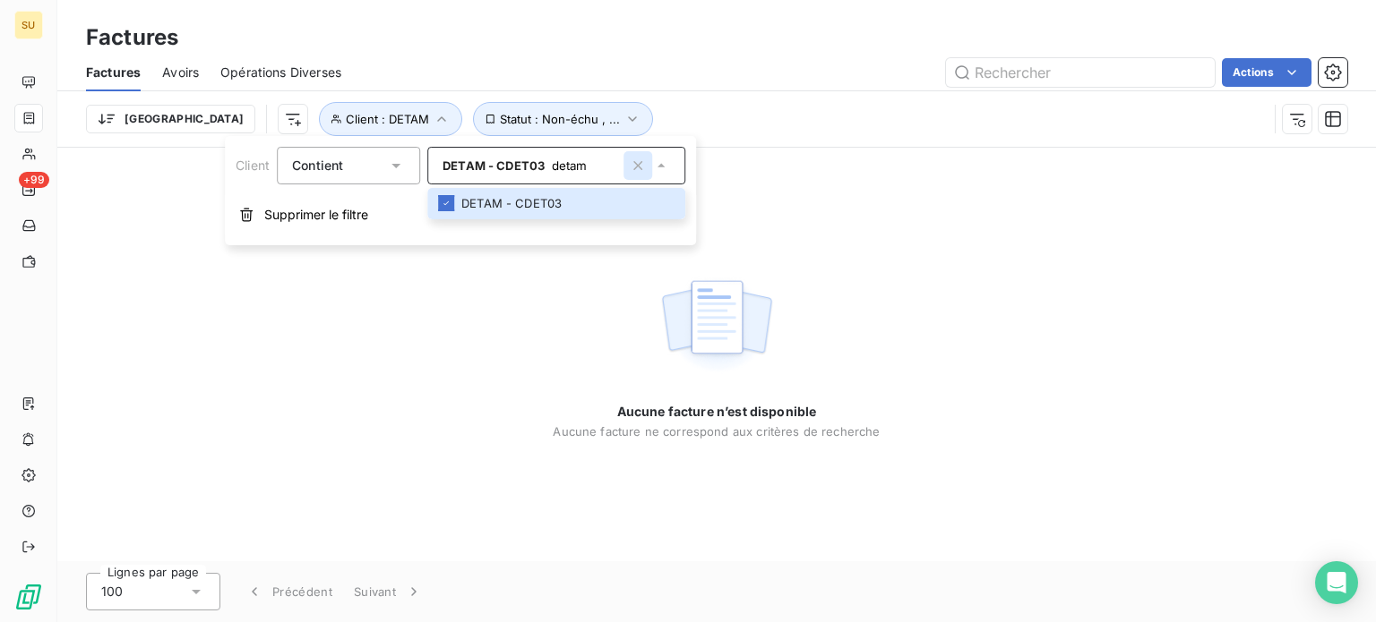
click at [641, 164] on icon "button" at bounding box center [637, 165] width 9 height 9
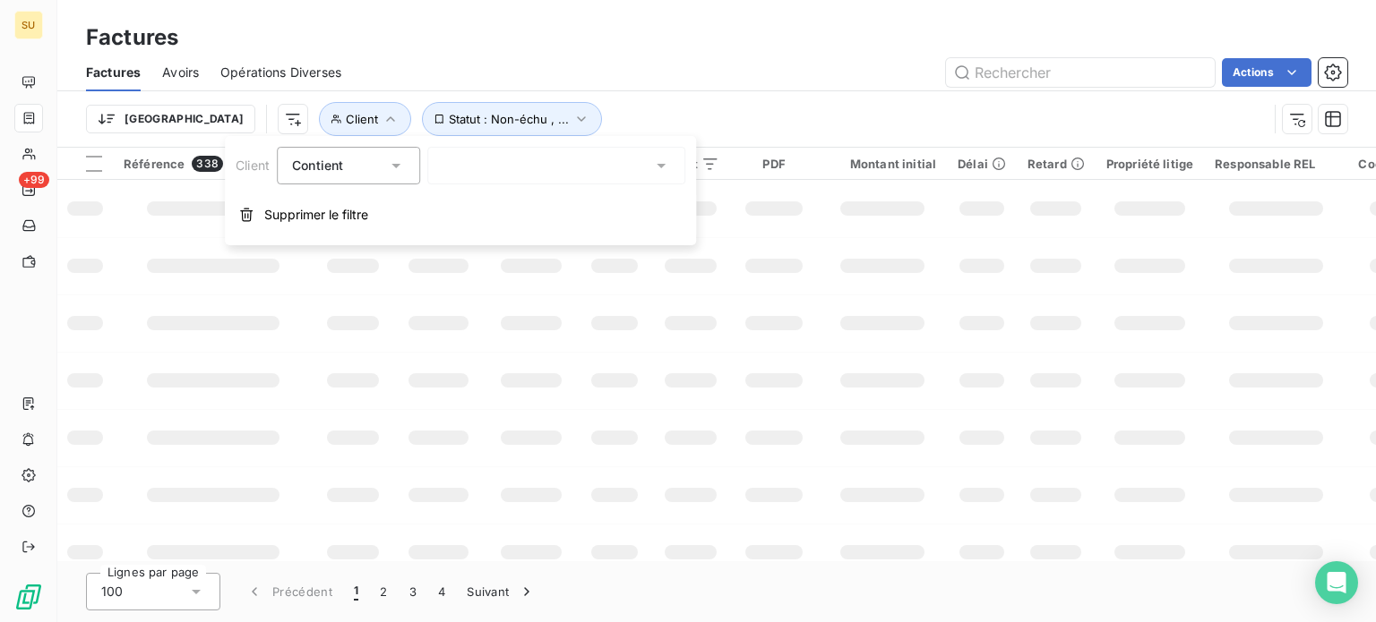
click at [493, 169] on div "detam" at bounding box center [556, 166] width 258 height 38
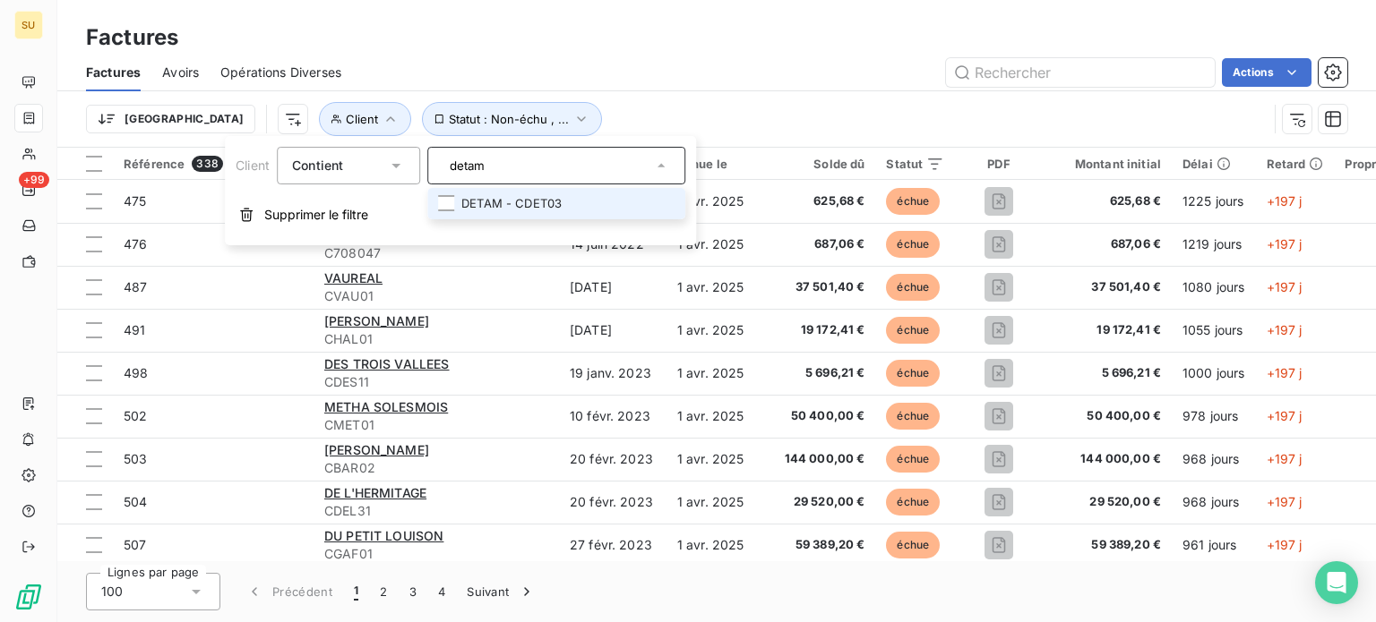
drag, startPoint x: 532, startPoint y: 171, endPoint x: 430, endPoint y: 175, distance: 102.2
click at [430, 175] on div "detam" at bounding box center [556, 166] width 258 height 38
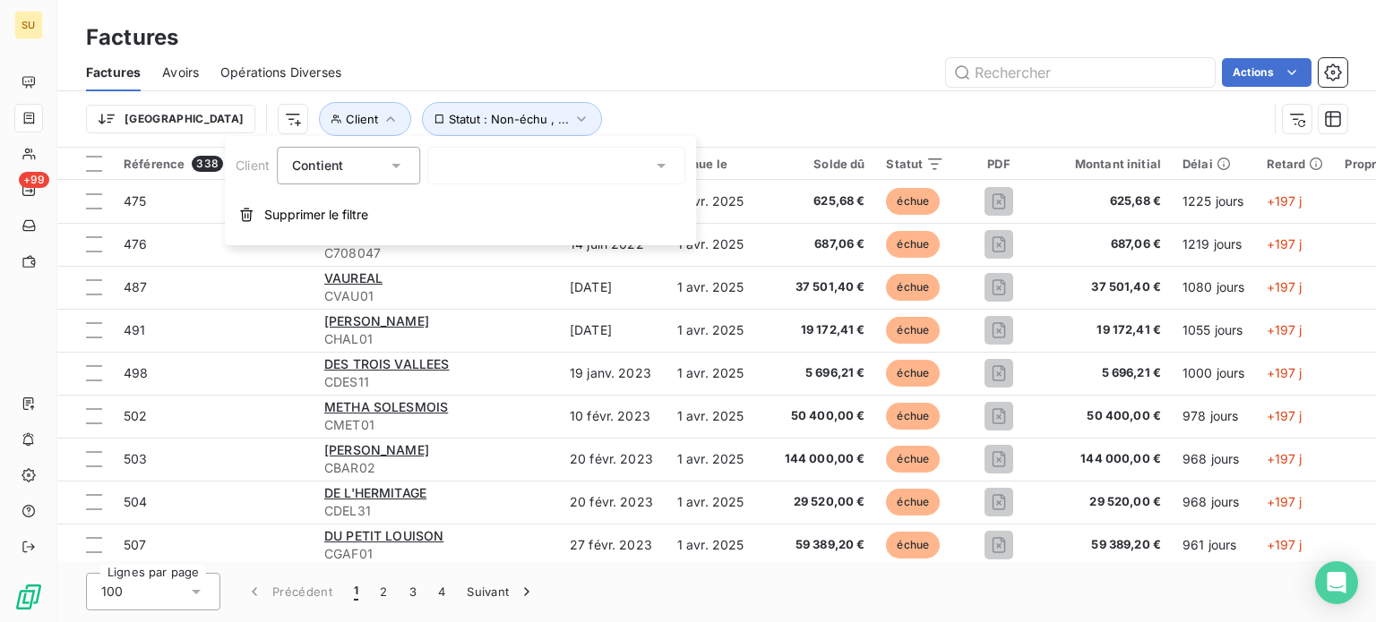
click at [516, 164] on div "detam" at bounding box center [556, 166] width 258 height 38
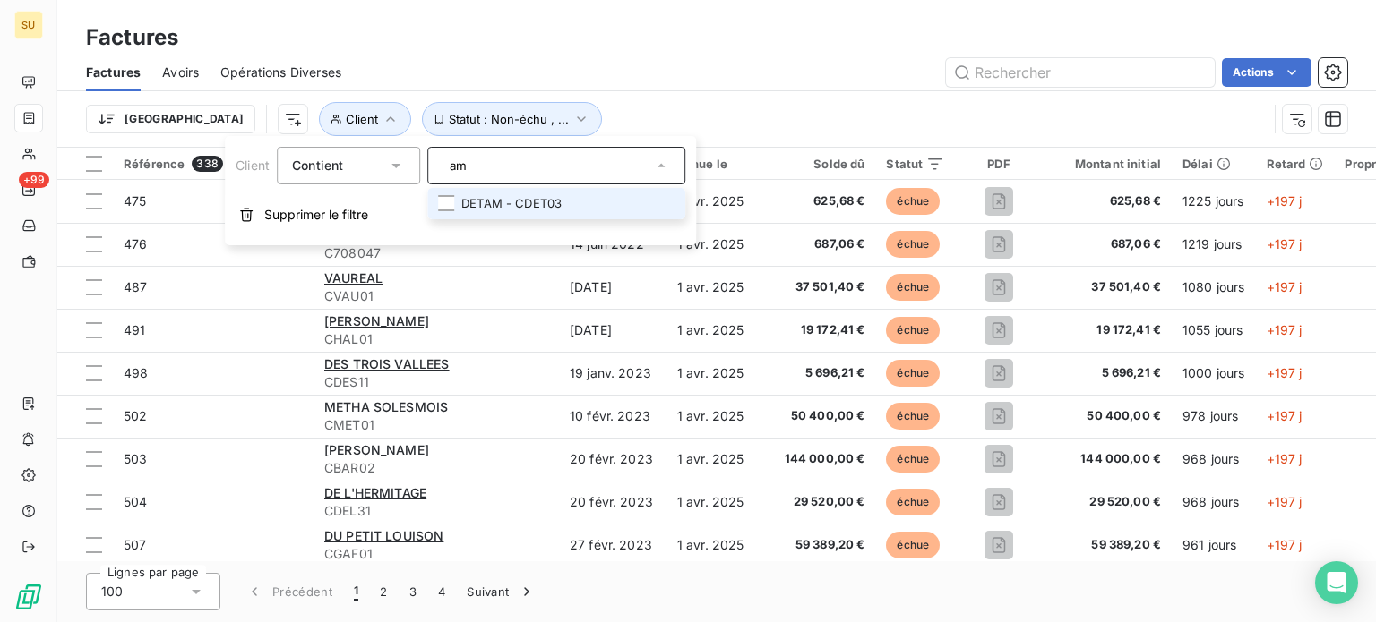
type input "m"
type input "france steel"
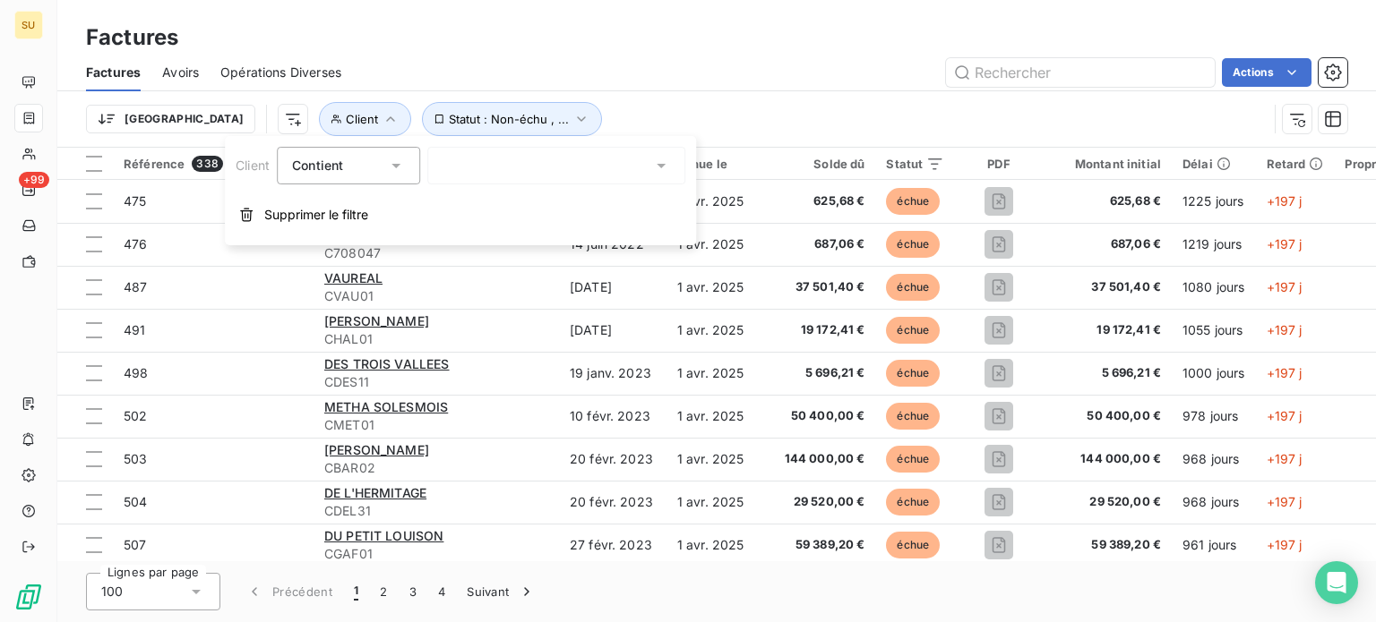
click at [524, 172] on div "france steel" at bounding box center [556, 166] width 258 height 38
type input "france steel"
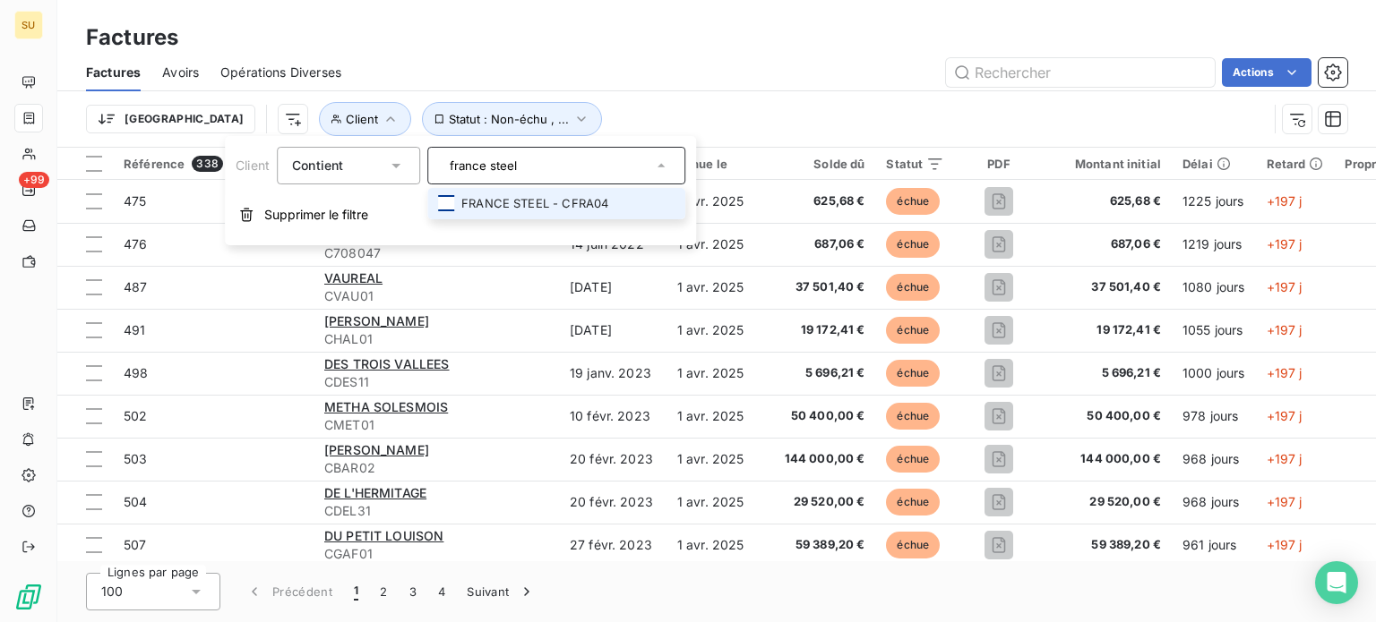
click at [451, 199] on div at bounding box center [446, 203] width 16 height 16
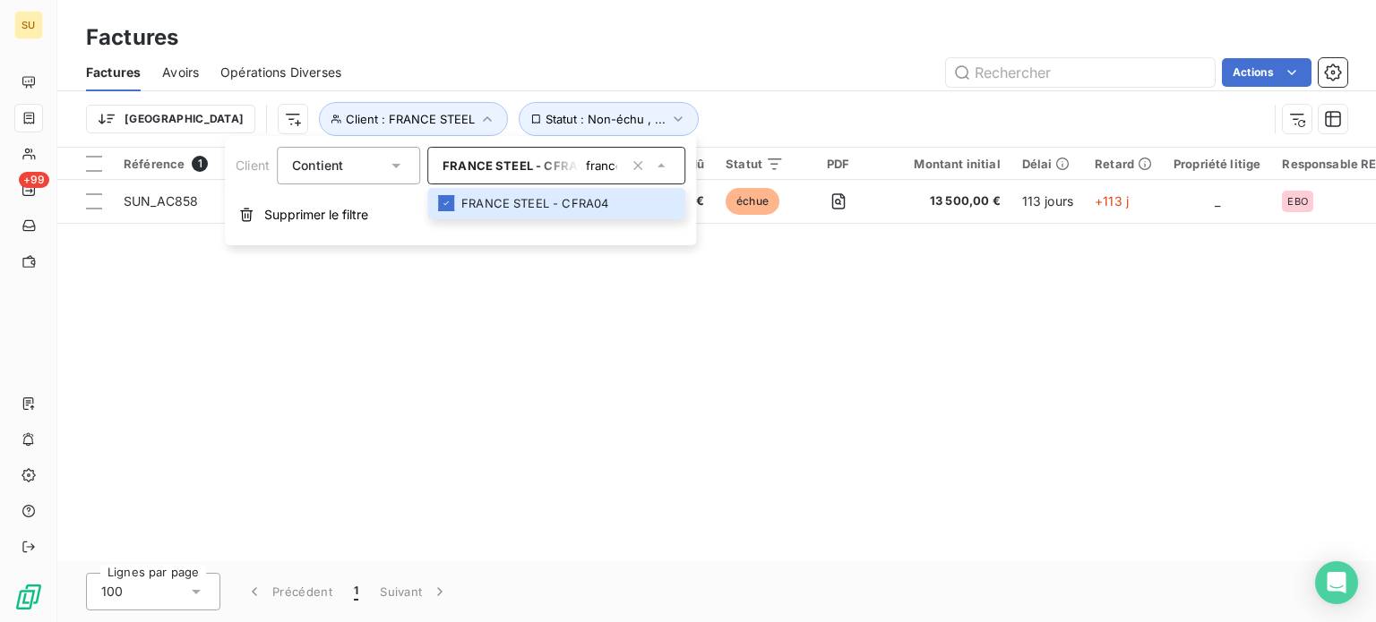
click at [489, 297] on div "Référence 1 Client Émise le Échue le Solde dû Statut PDF Montant initial Délai …" at bounding box center [716, 355] width 1318 height 414
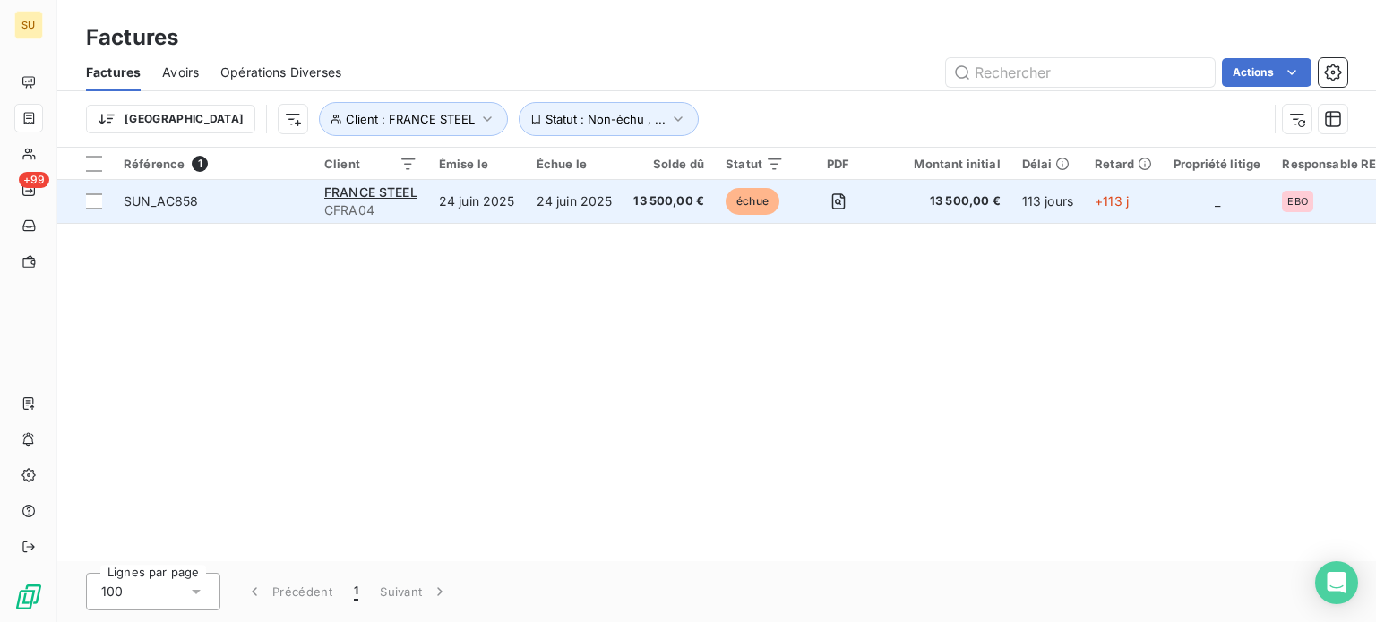
click at [159, 196] on span "SUN_AC858" at bounding box center [161, 200] width 74 height 15
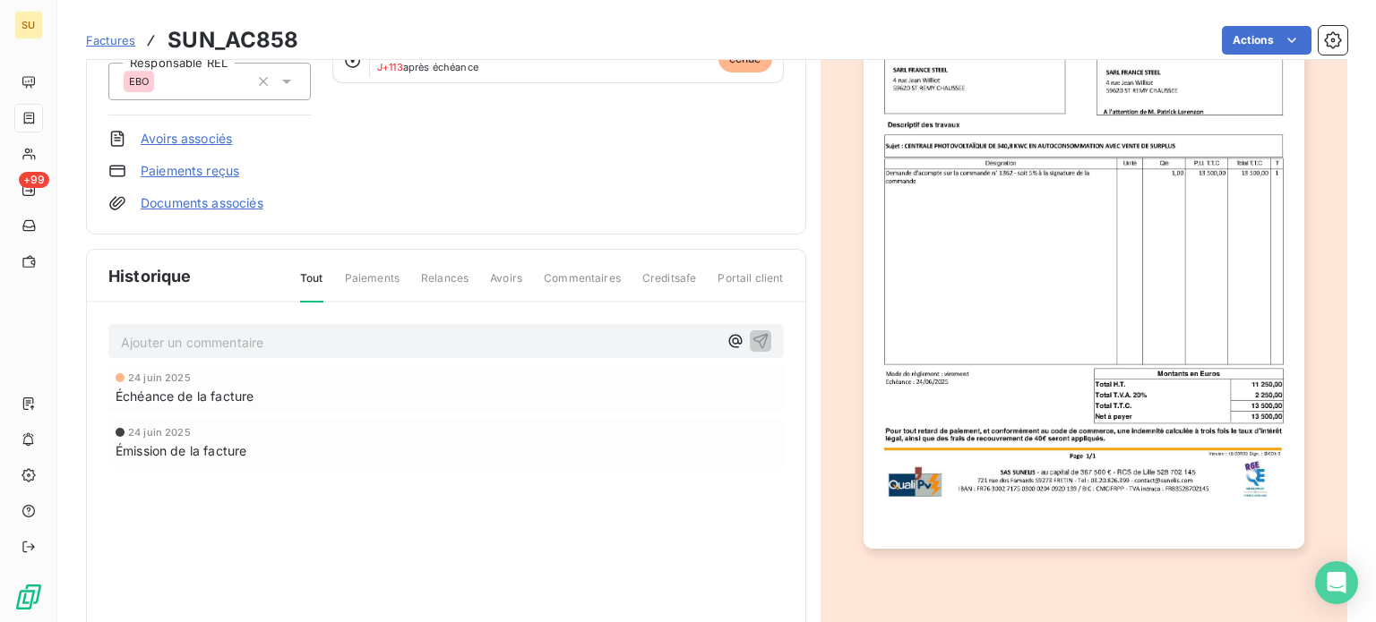
scroll to position [269, 0]
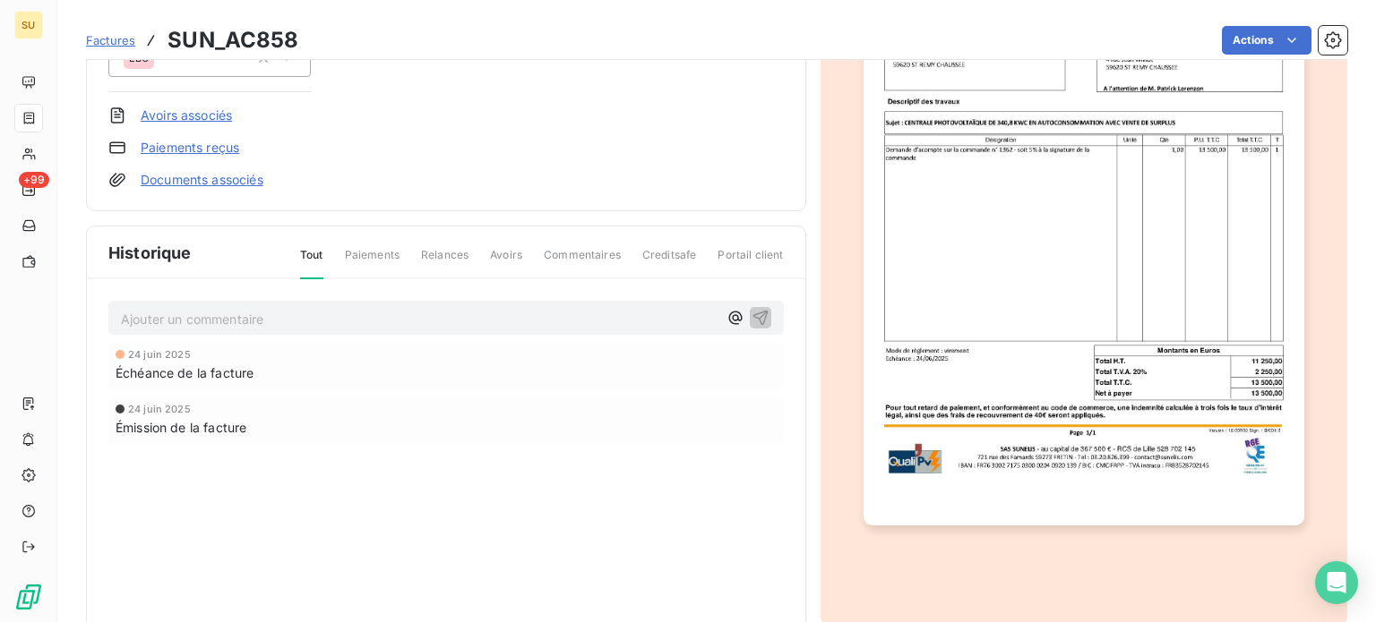
click at [360, 255] on span "Paiements" at bounding box center [372, 262] width 55 height 30
click at [368, 253] on span "Paiements" at bounding box center [372, 262] width 55 height 30
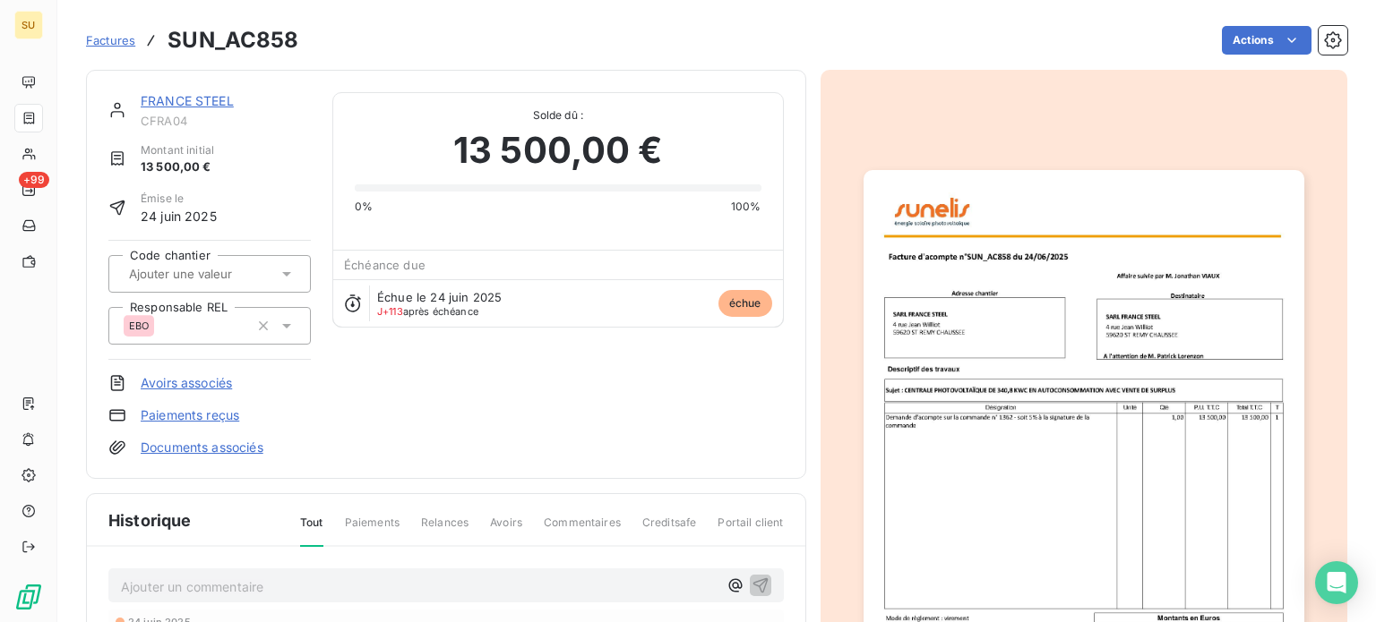
click at [195, 410] on link "Paiements reçus" at bounding box center [190, 416] width 99 height 18
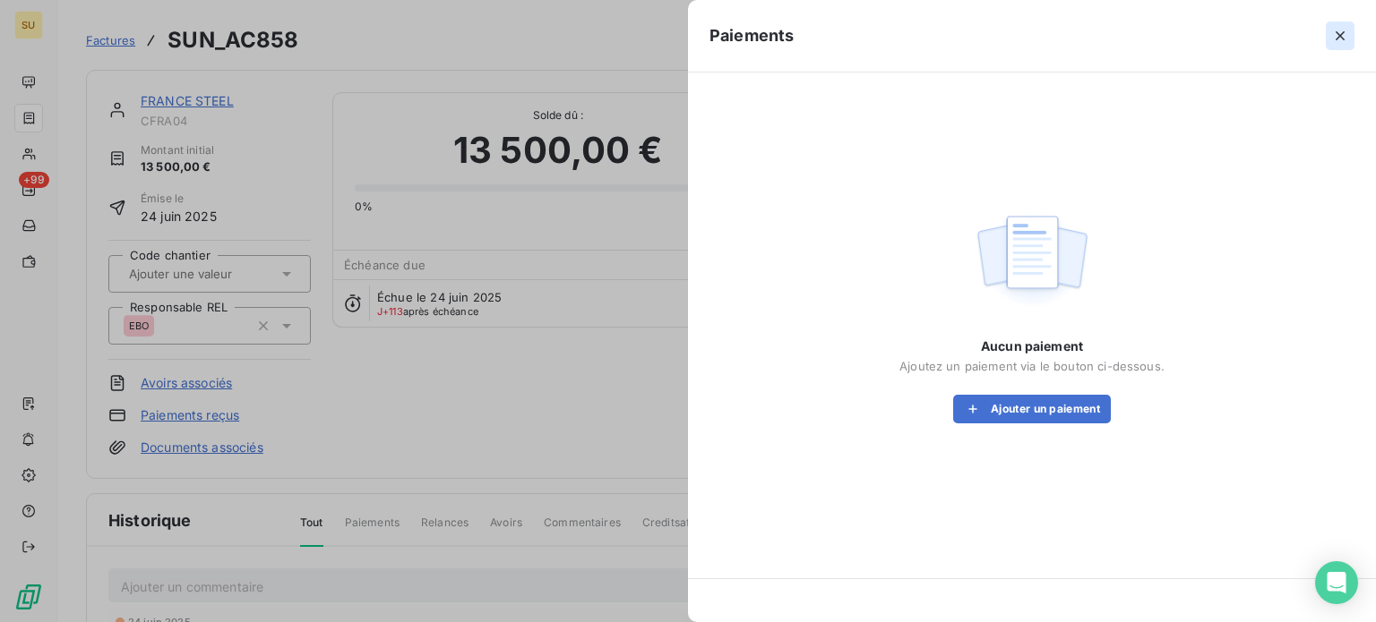
click at [1335, 33] on icon "button" at bounding box center [1340, 36] width 18 height 18
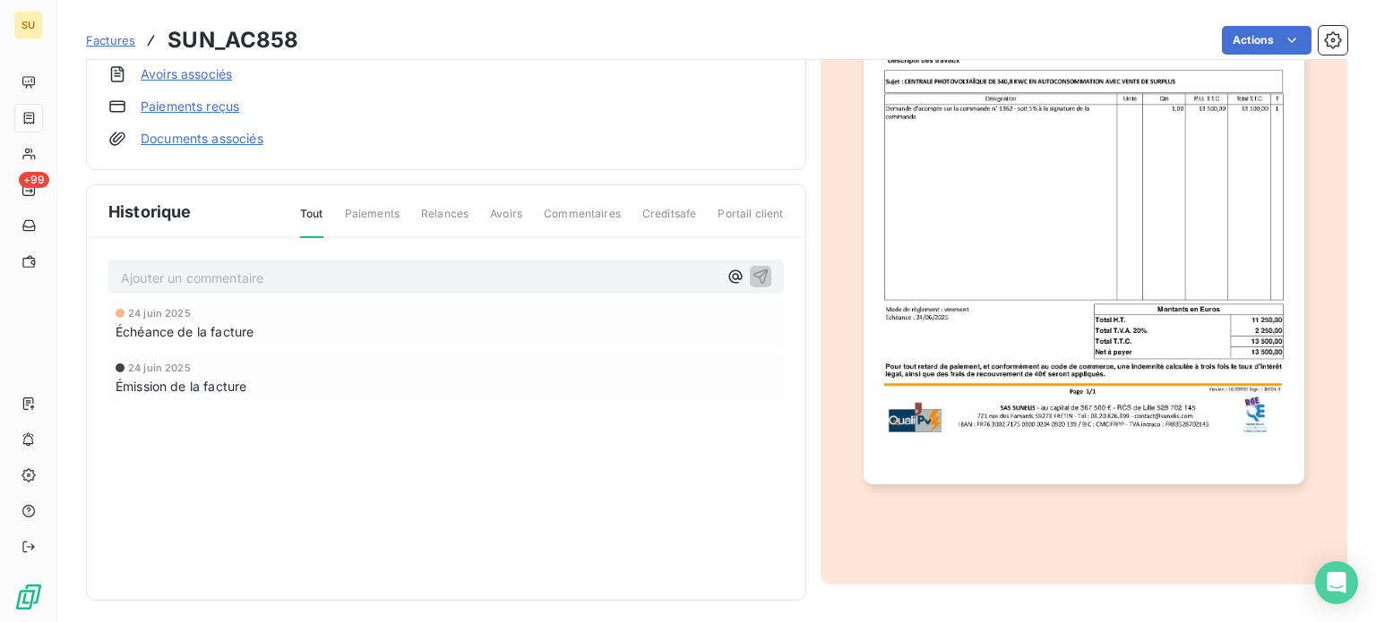
scroll to position [315, 0]
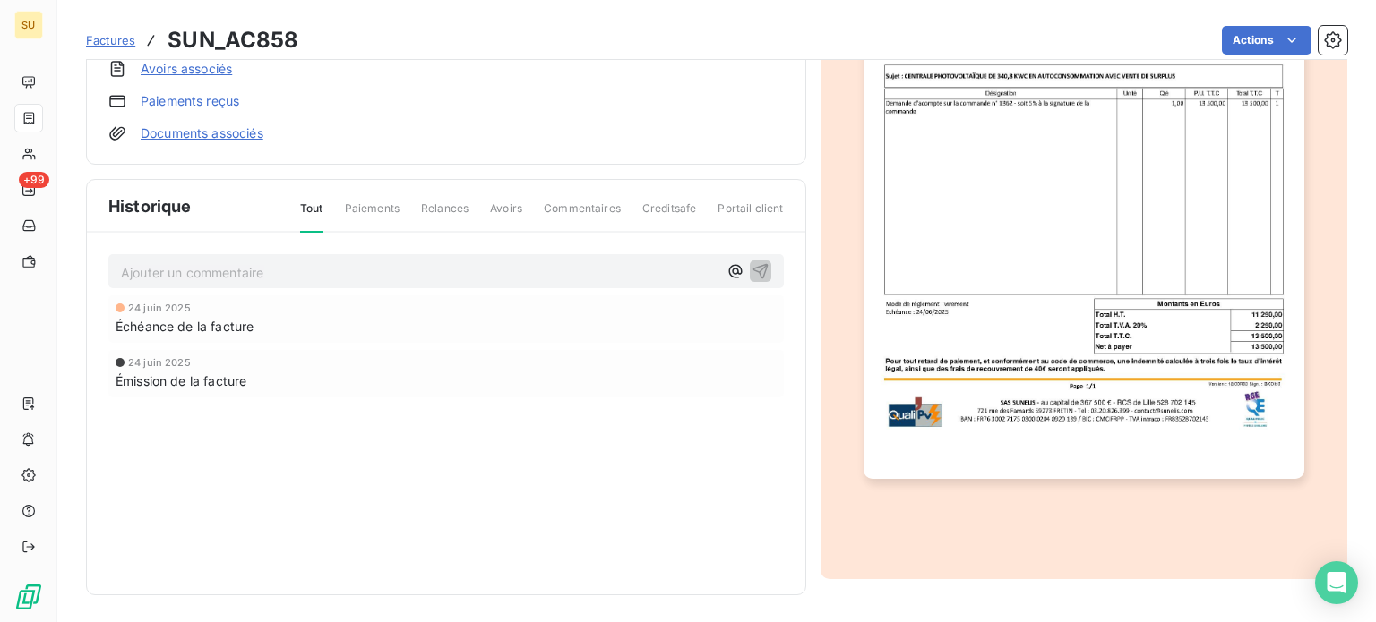
click at [336, 268] on p "Ajouter un commentaire ﻿" at bounding box center [419, 273] width 597 height 22
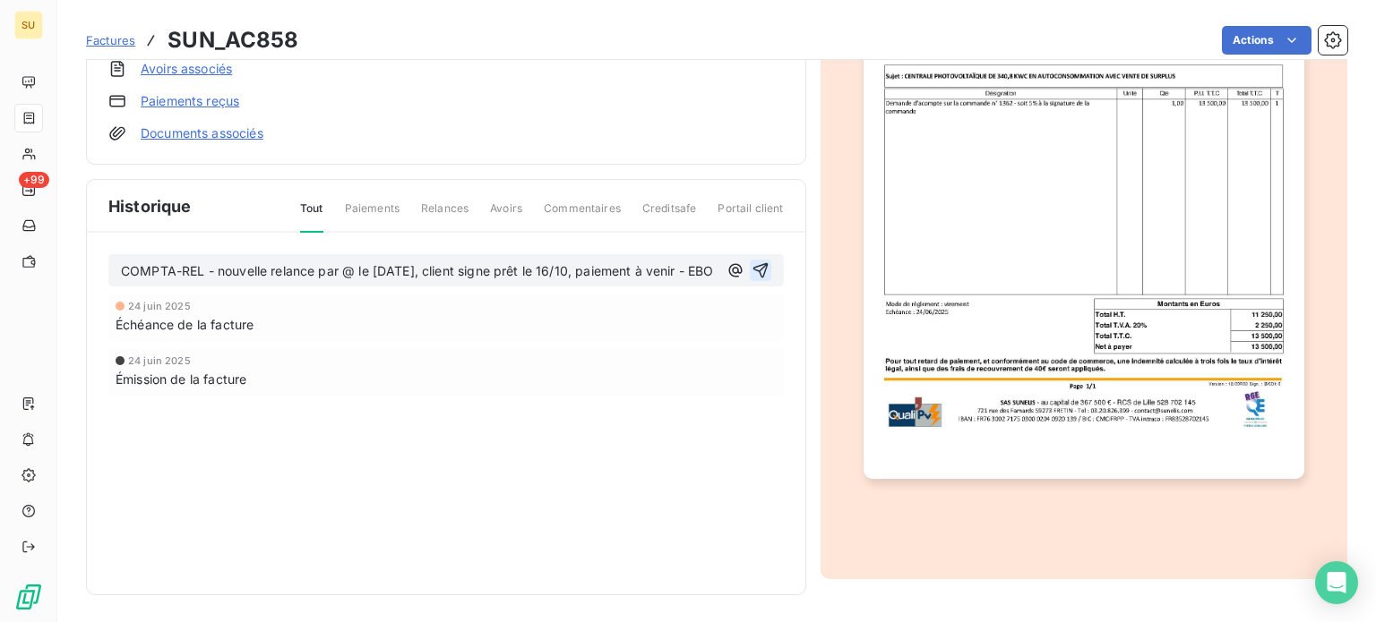
click at [756, 275] on icon "button" at bounding box center [760, 271] width 18 height 18
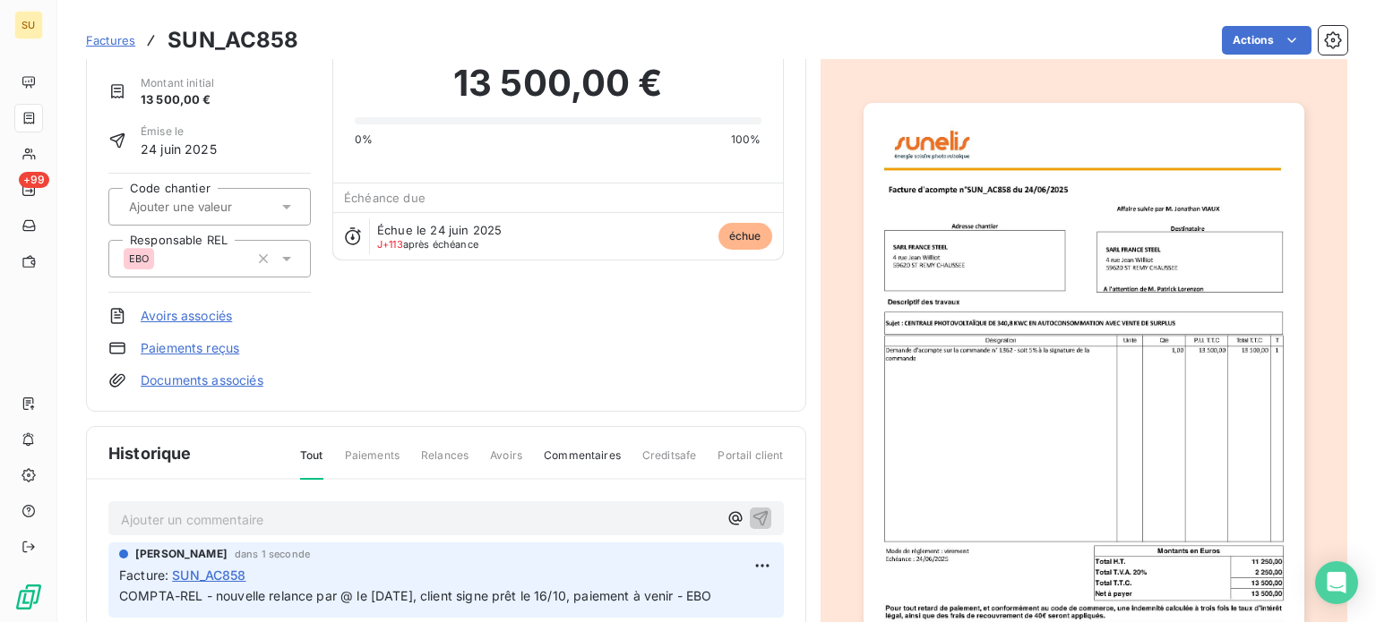
scroll to position [0, 0]
